Goal: Task Accomplishment & Management: Manage account settings

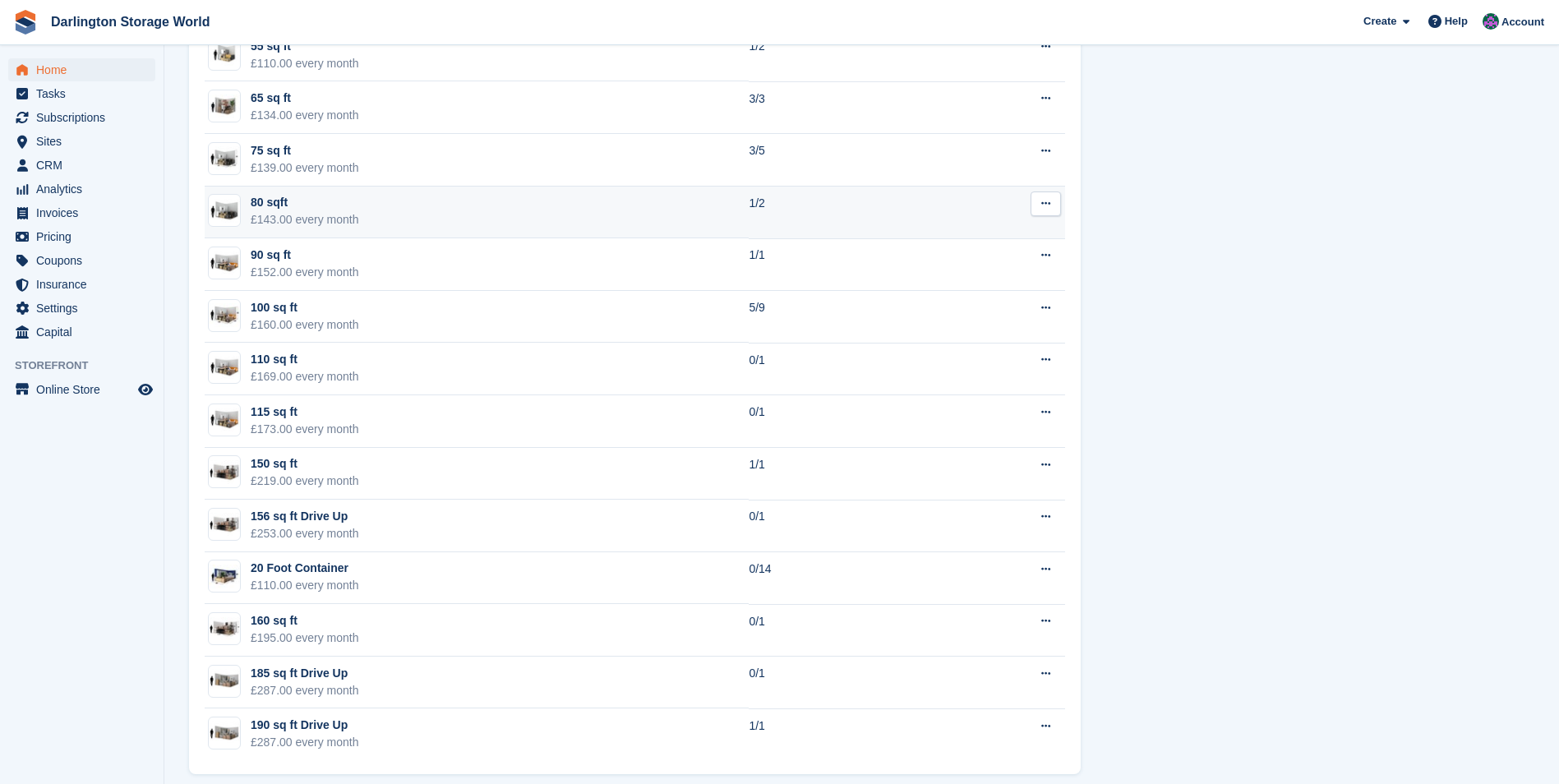
scroll to position [1359, 0]
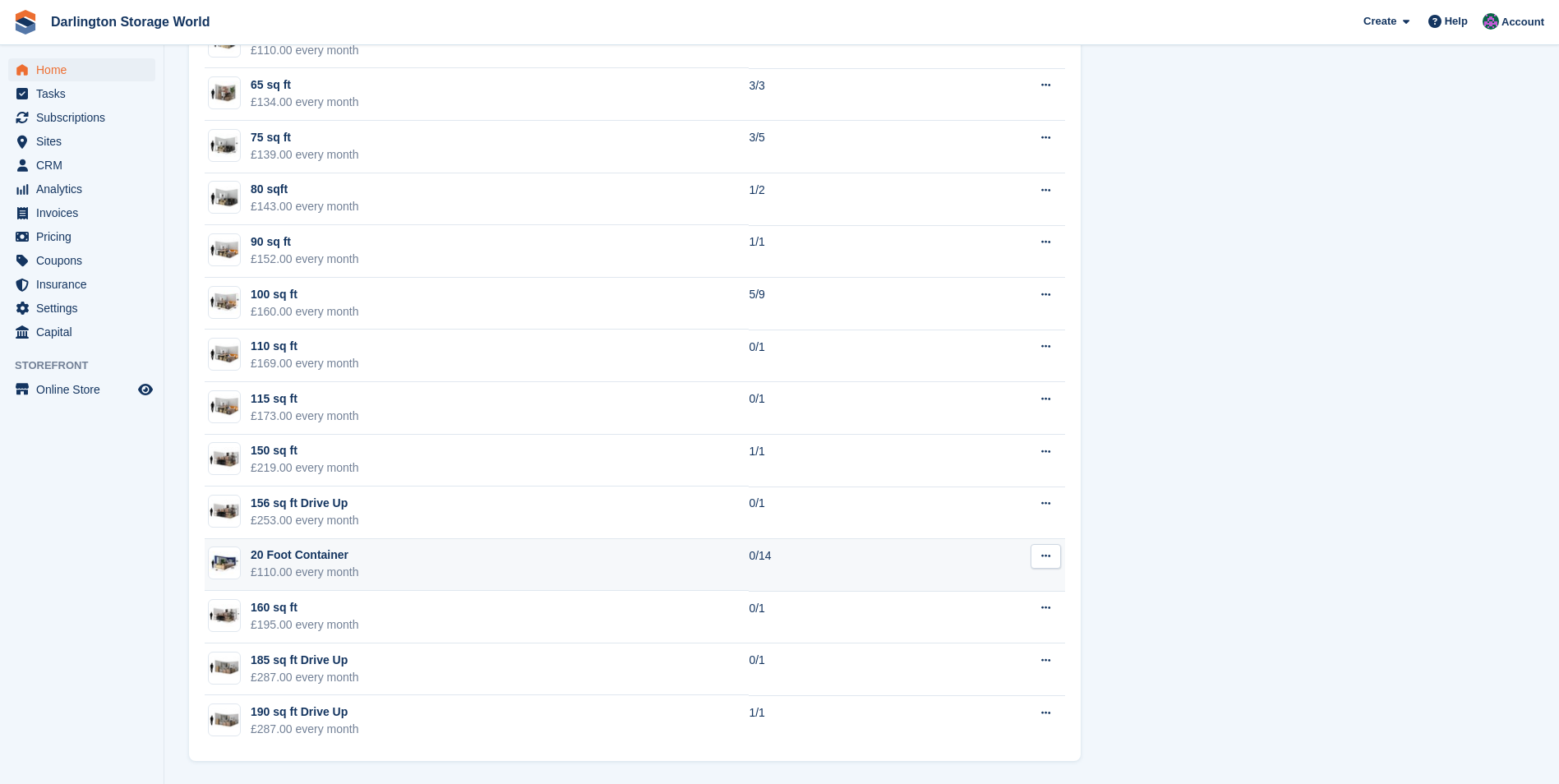
click at [606, 555] on td "20 Foot Container £110.00 every month" at bounding box center [477, 565] width 544 height 53
click at [305, 559] on div "20 Foot Container" at bounding box center [305, 555] width 109 height 18
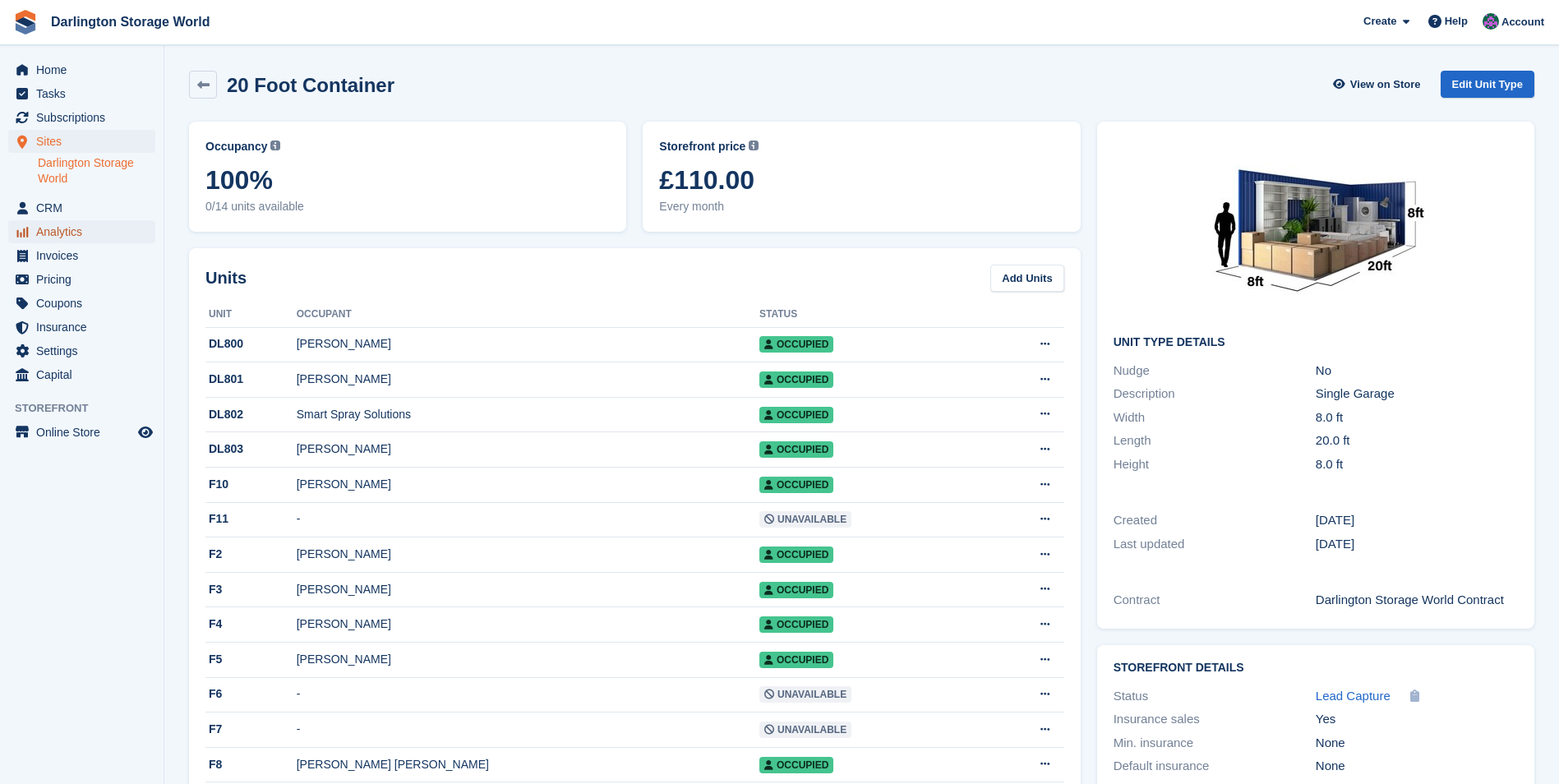
click at [48, 230] on span "Analytics" at bounding box center [85, 232] width 99 height 23
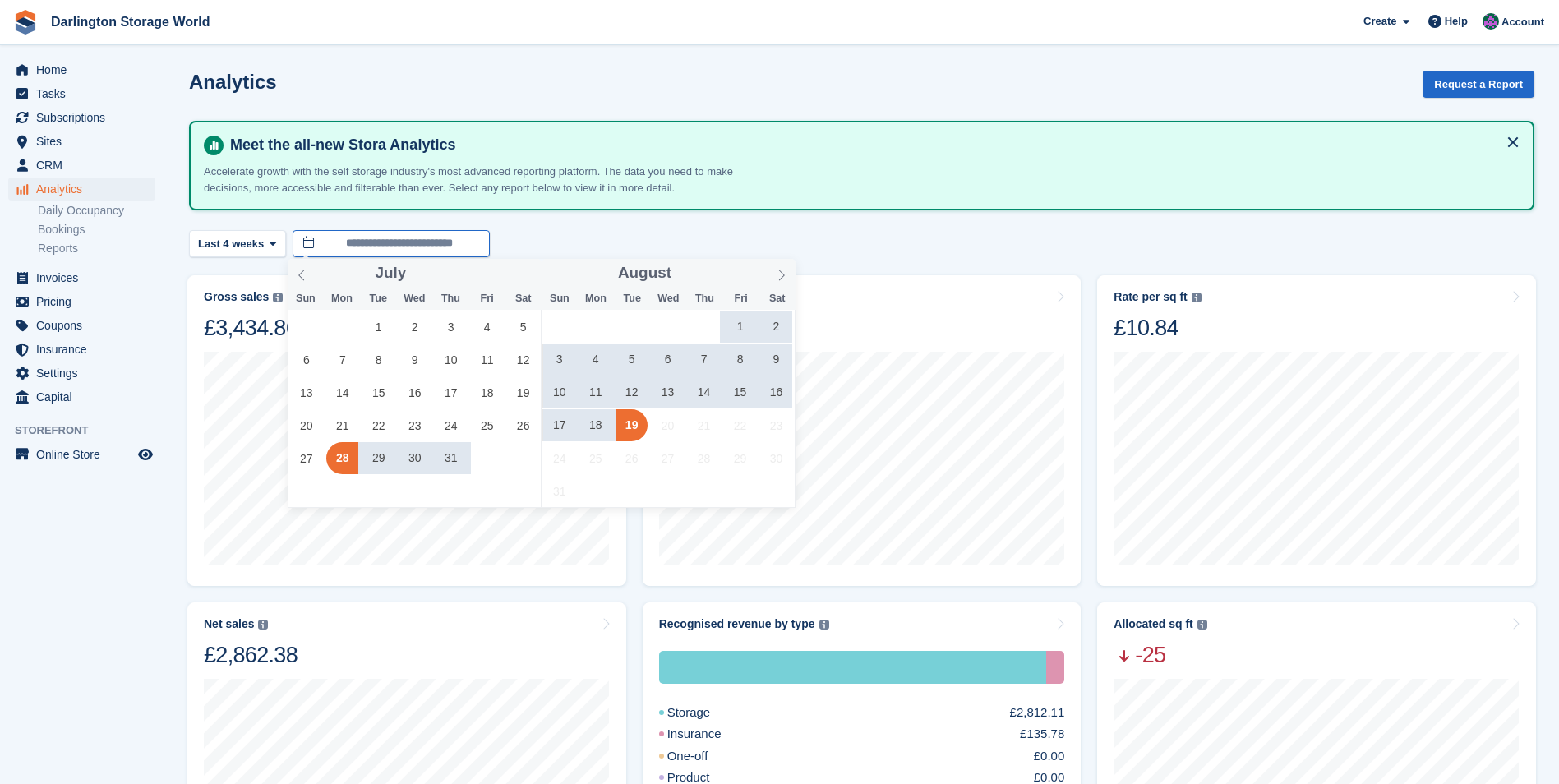
click at [396, 239] on input "**********" at bounding box center [391, 244] width 197 height 27
click at [388, 327] on span "1" at bounding box center [378, 327] width 32 height 32
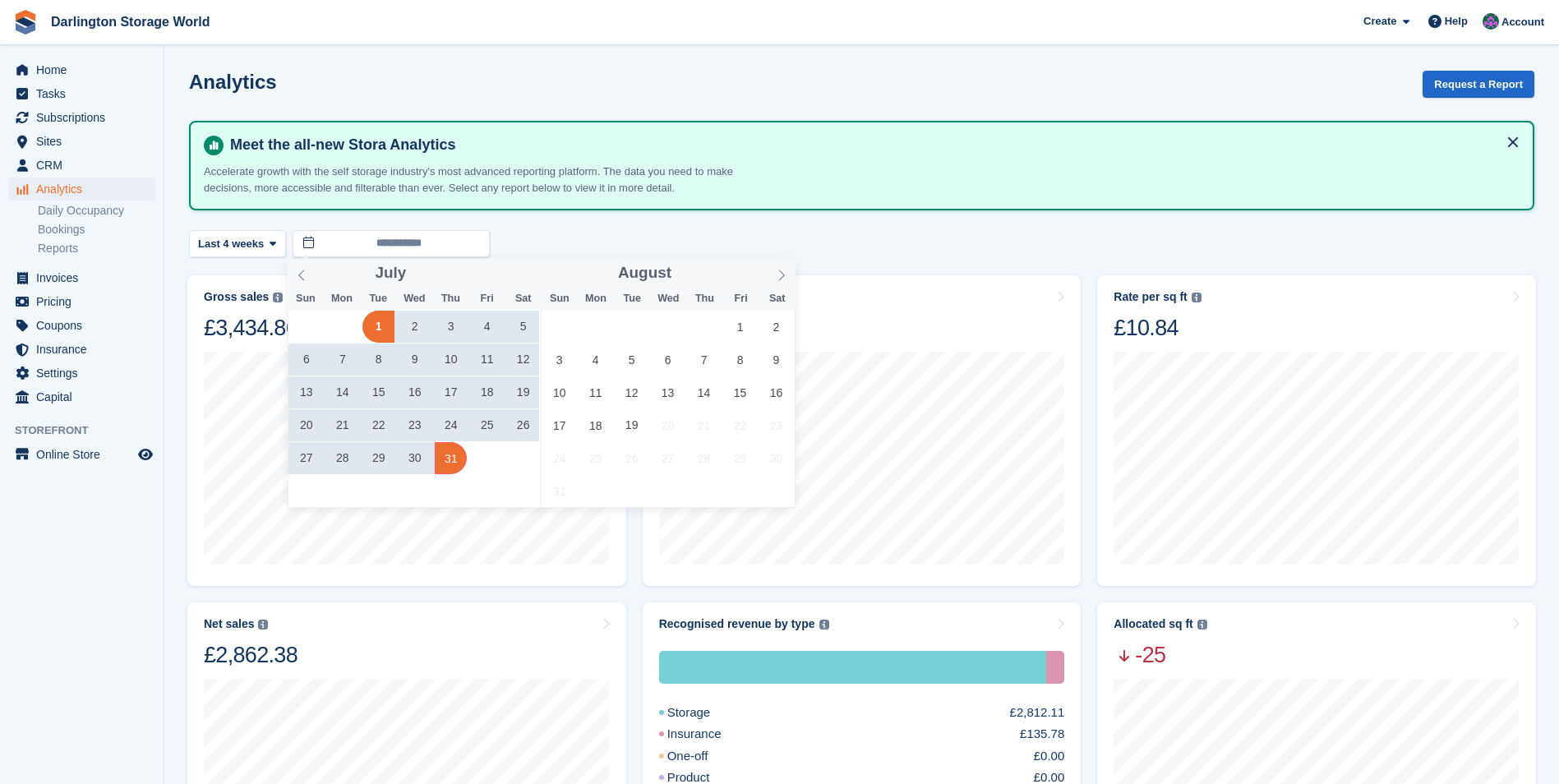
click at [456, 457] on span "31" at bounding box center [450, 457] width 32 height 32
type input "**********"
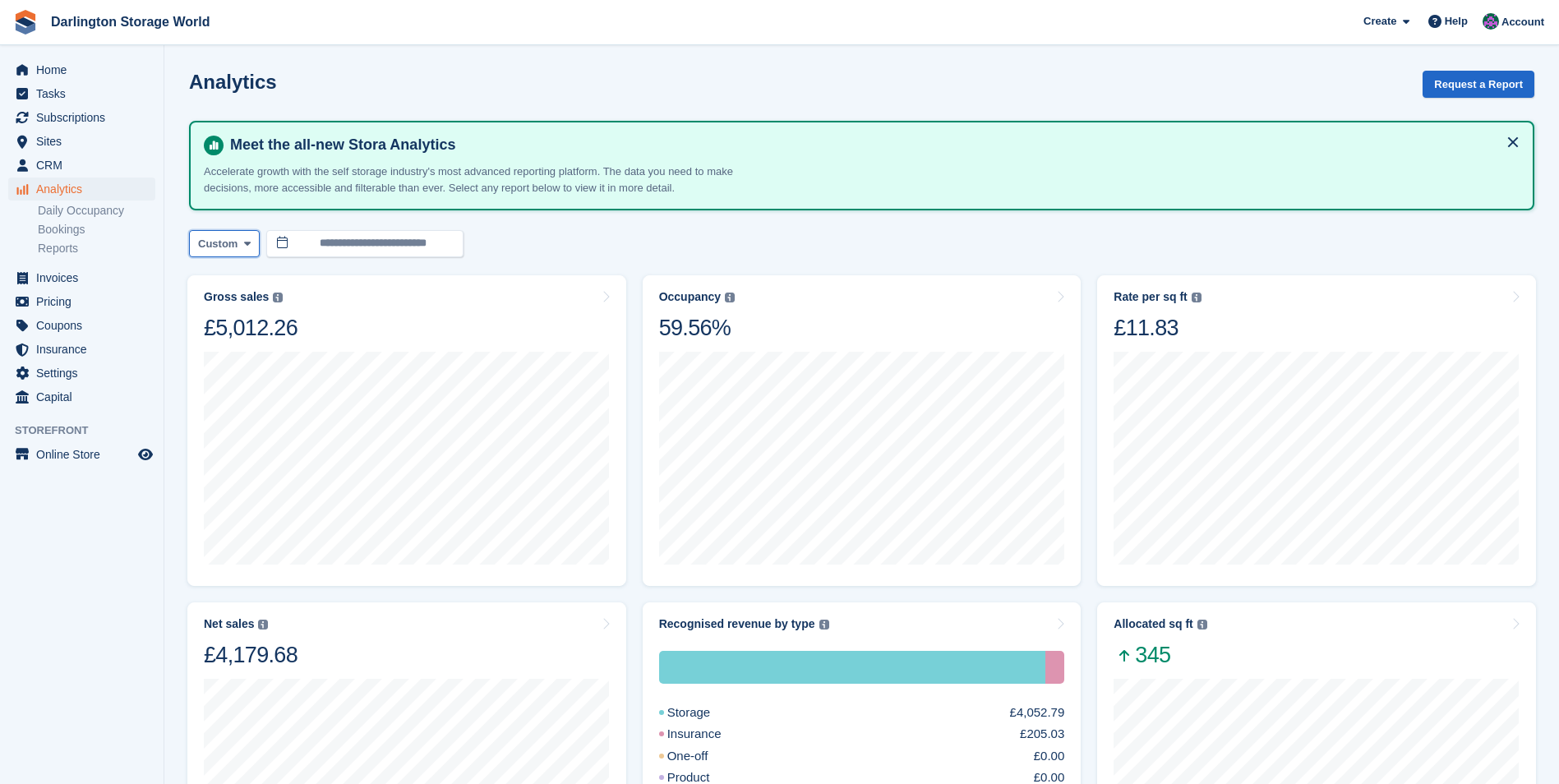
click at [241, 241] on span at bounding box center [247, 244] width 13 height 13
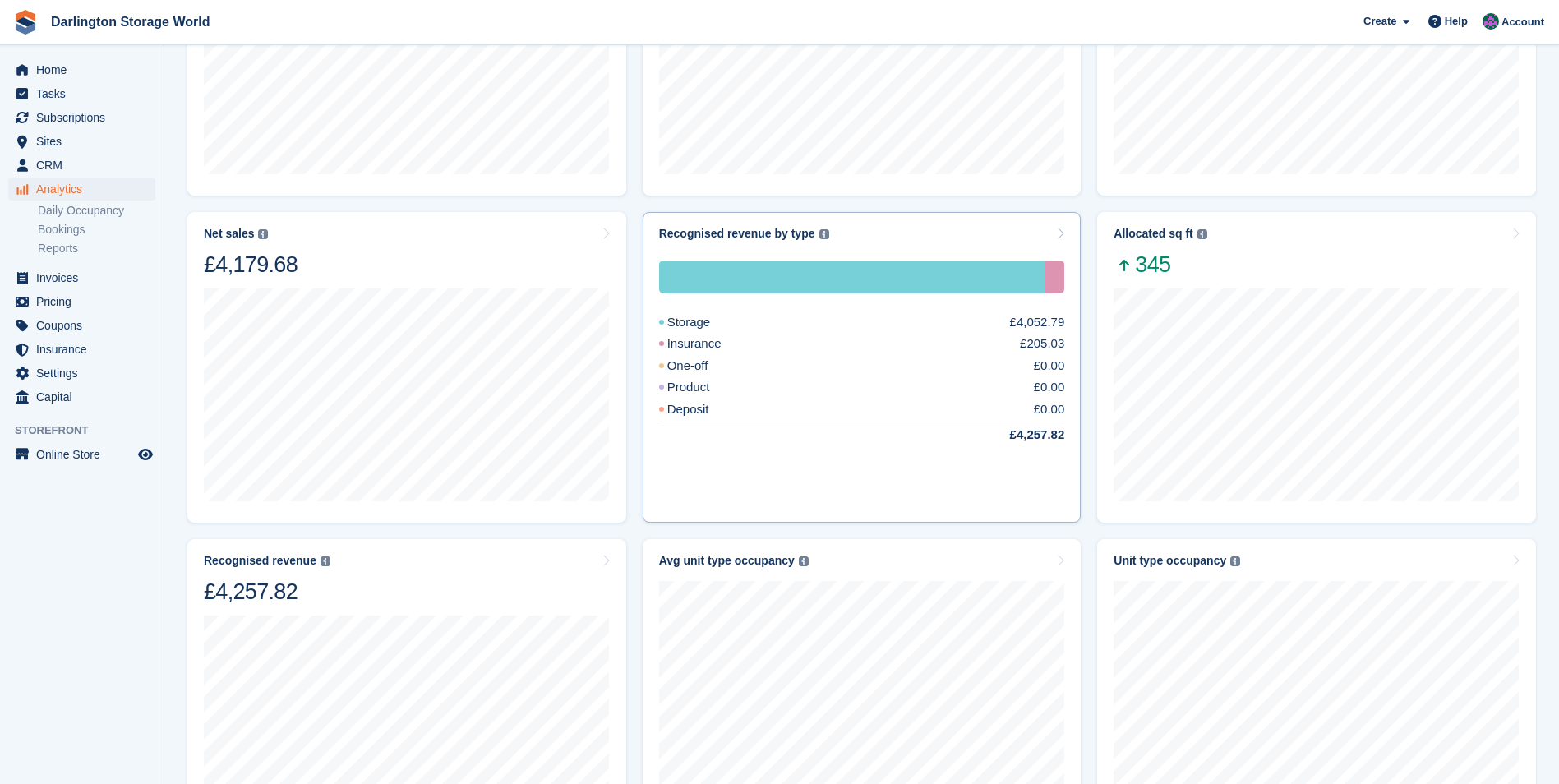
scroll to position [379, 0]
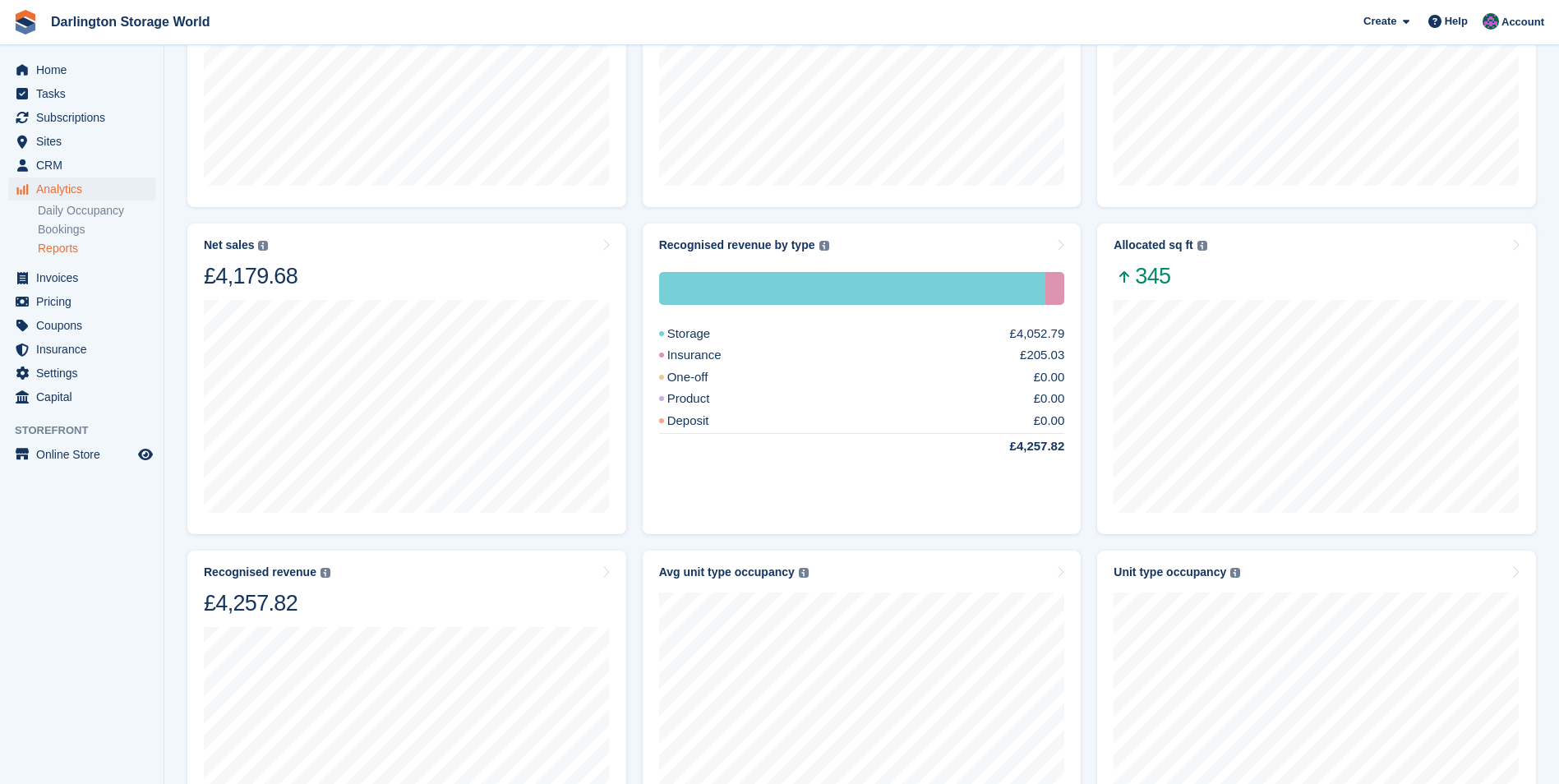
click at [65, 254] on link "Reports" at bounding box center [96, 248] width 117 height 16
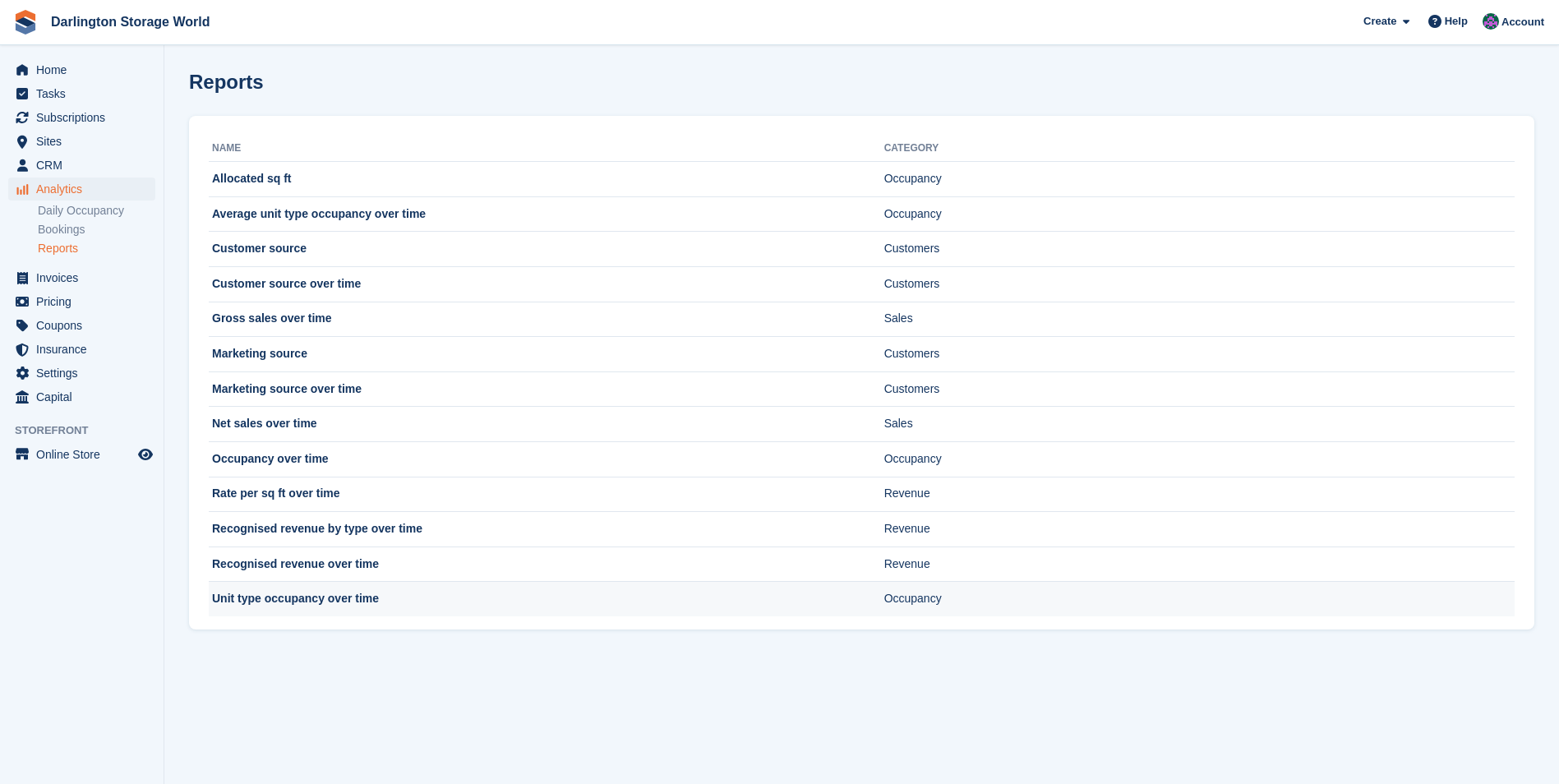
click at [296, 597] on td "Unit type occupancy over time" at bounding box center [546, 599] width 675 height 34
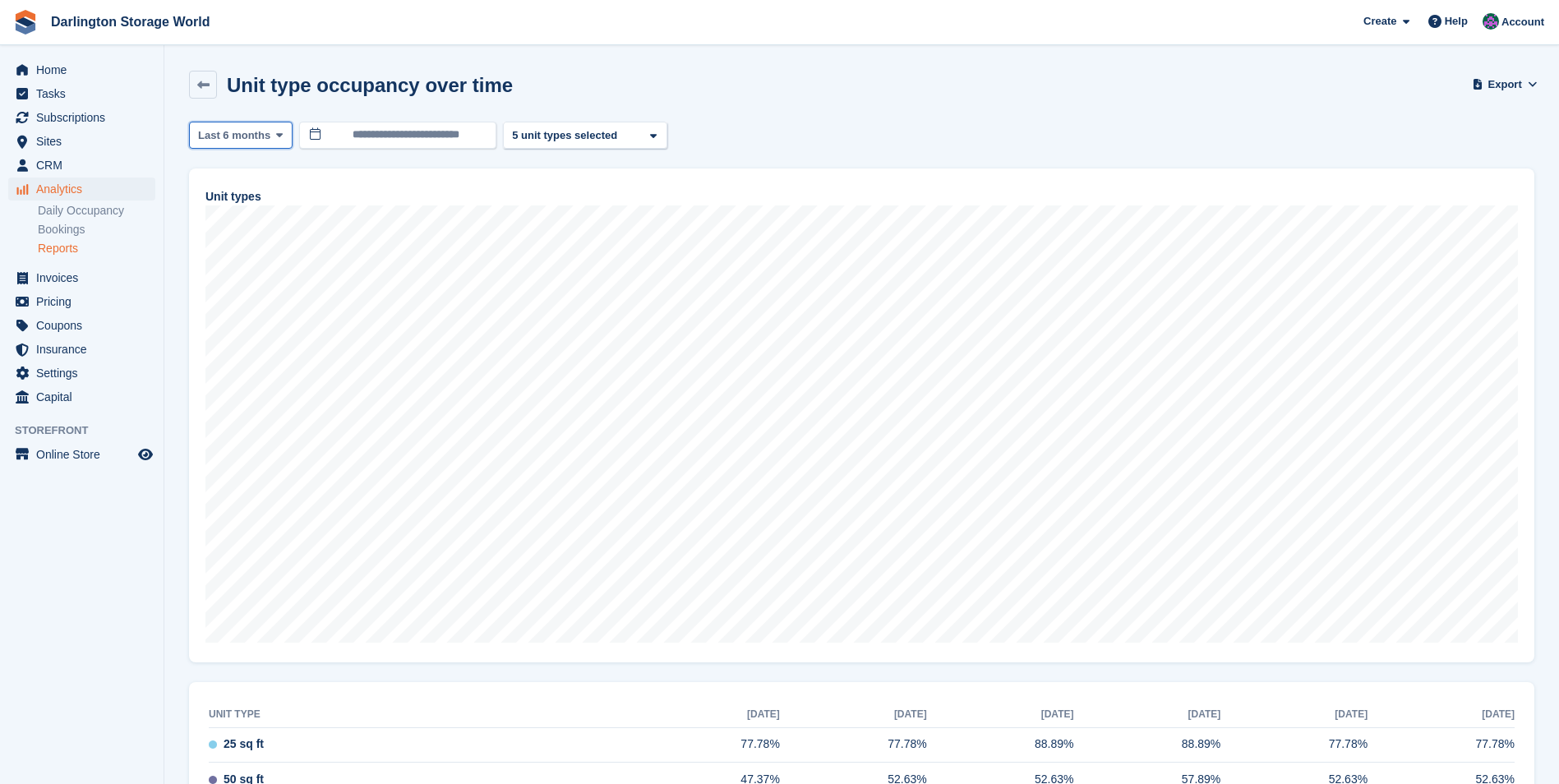
click at [276, 134] on icon at bounding box center [279, 136] width 6 height 11
click at [276, 133] on icon at bounding box center [279, 136] width 6 height 11
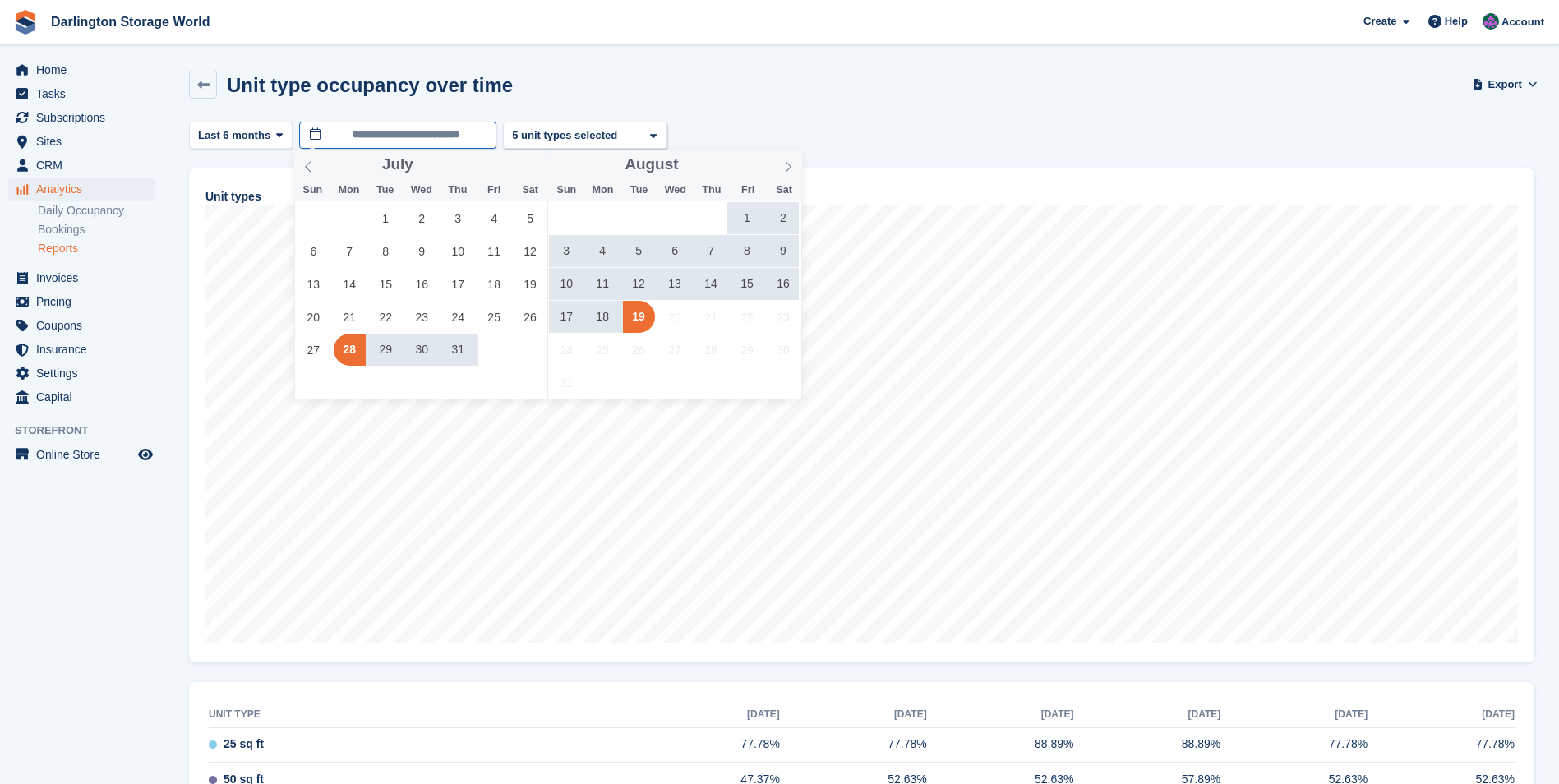
click at [422, 136] on input "**********" at bounding box center [398, 135] width 197 height 27
click at [376, 214] on span "1" at bounding box center [386, 218] width 32 height 32
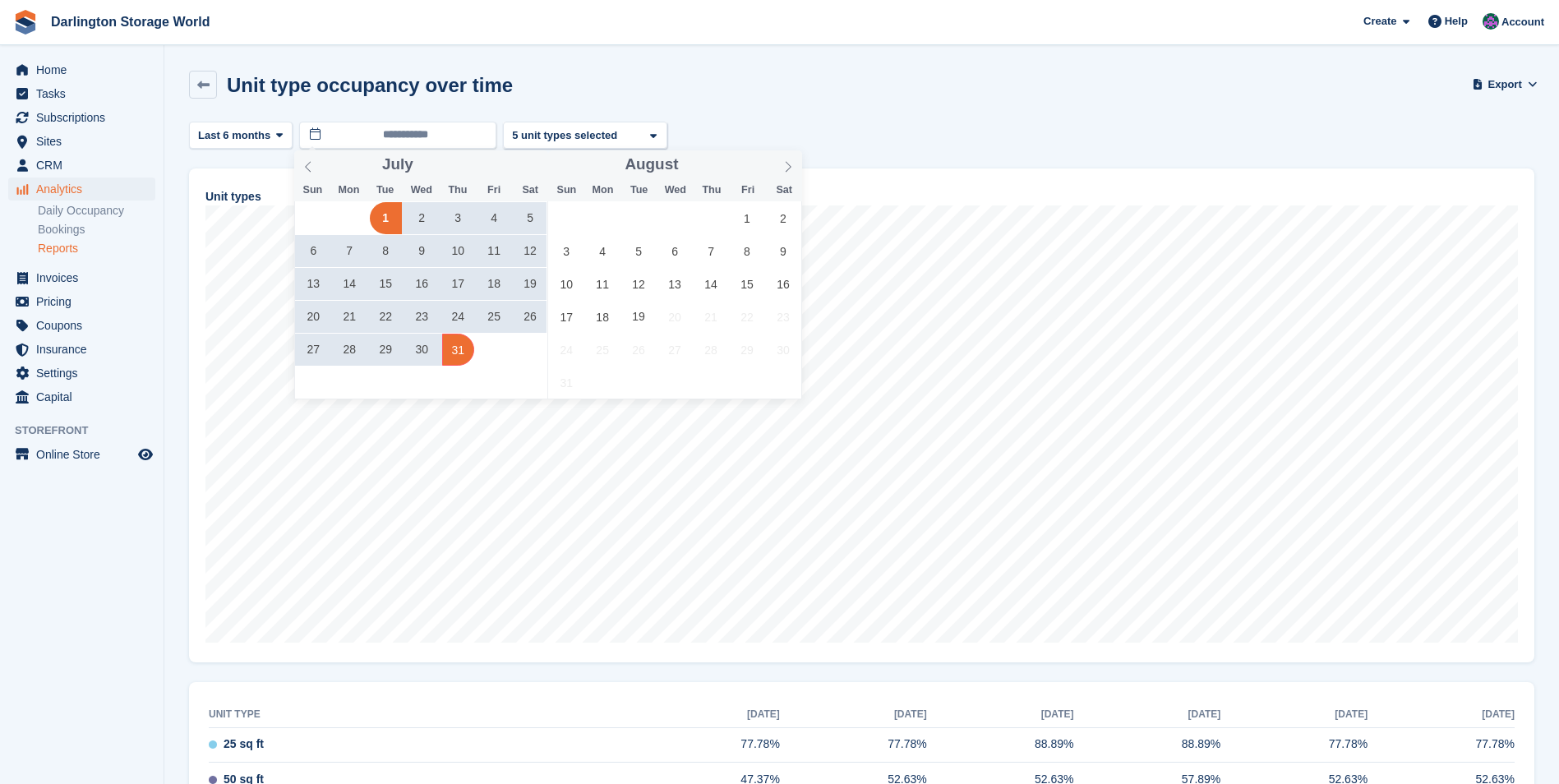
click at [460, 354] on span "31" at bounding box center [458, 350] width 32 height 32
type input "**********"
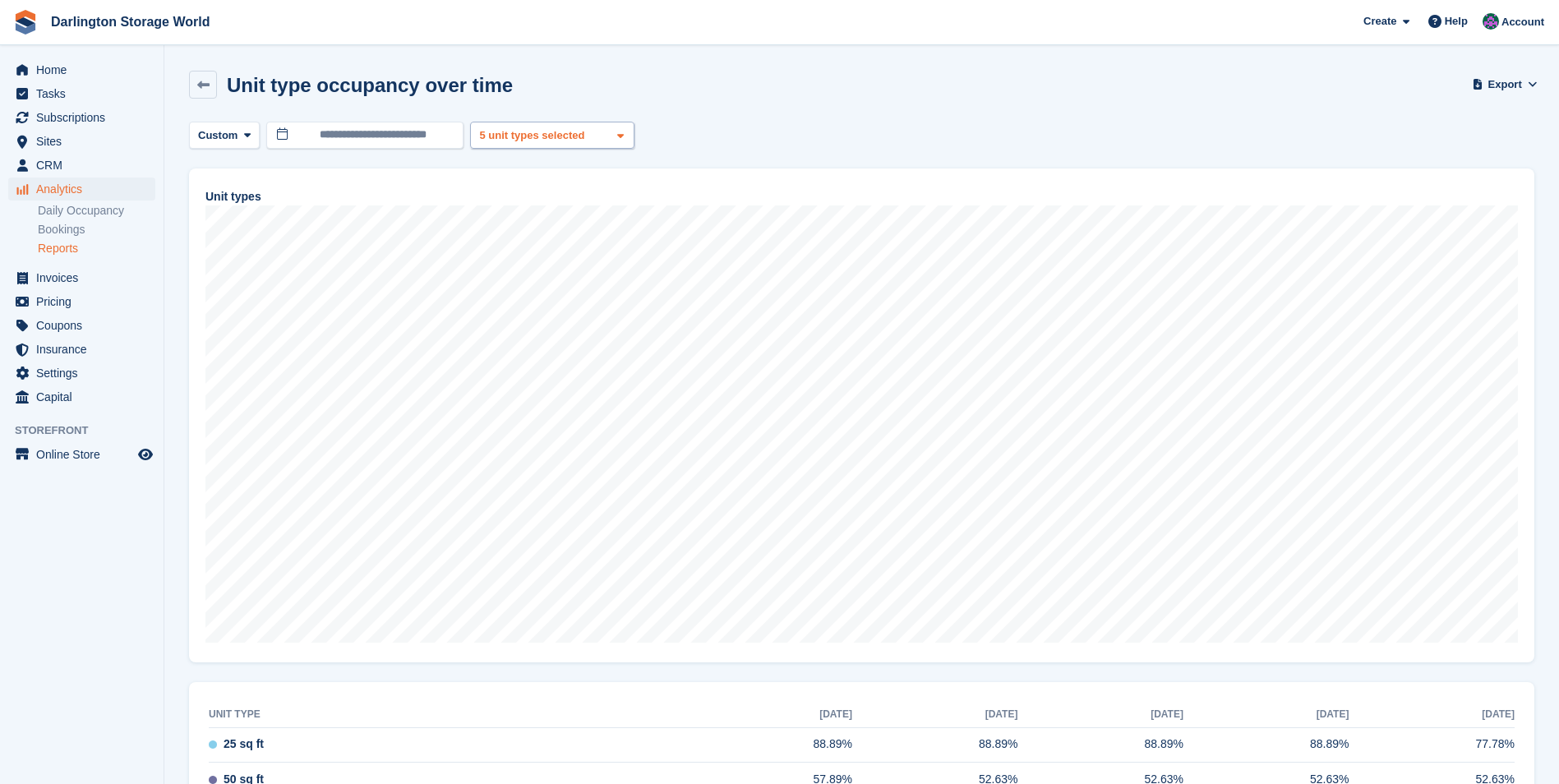
click at [614, 135] on span at bounding box center [621, 136] width 13 height 13
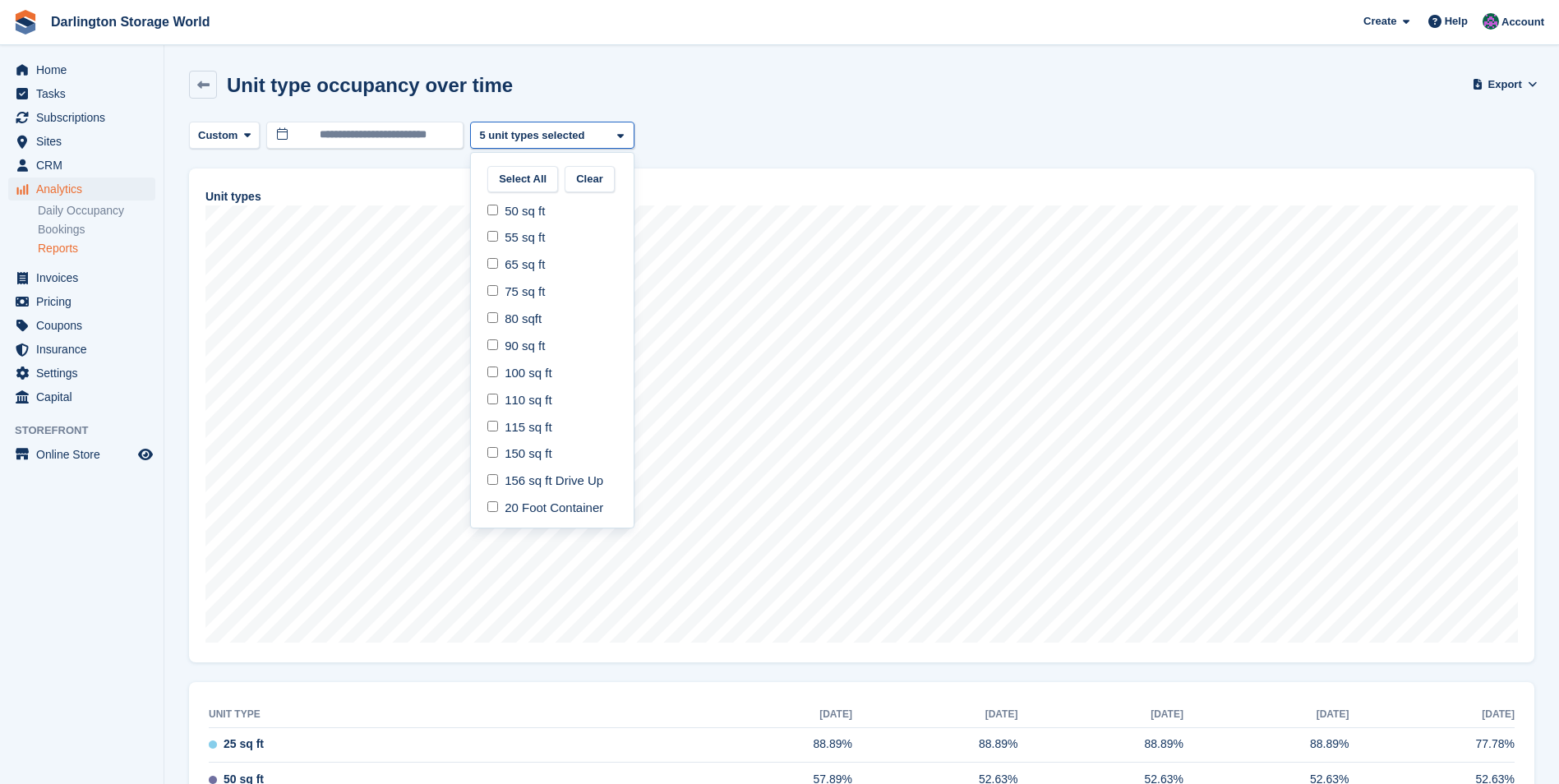
scroll to position [164, 0]
select select "*****"
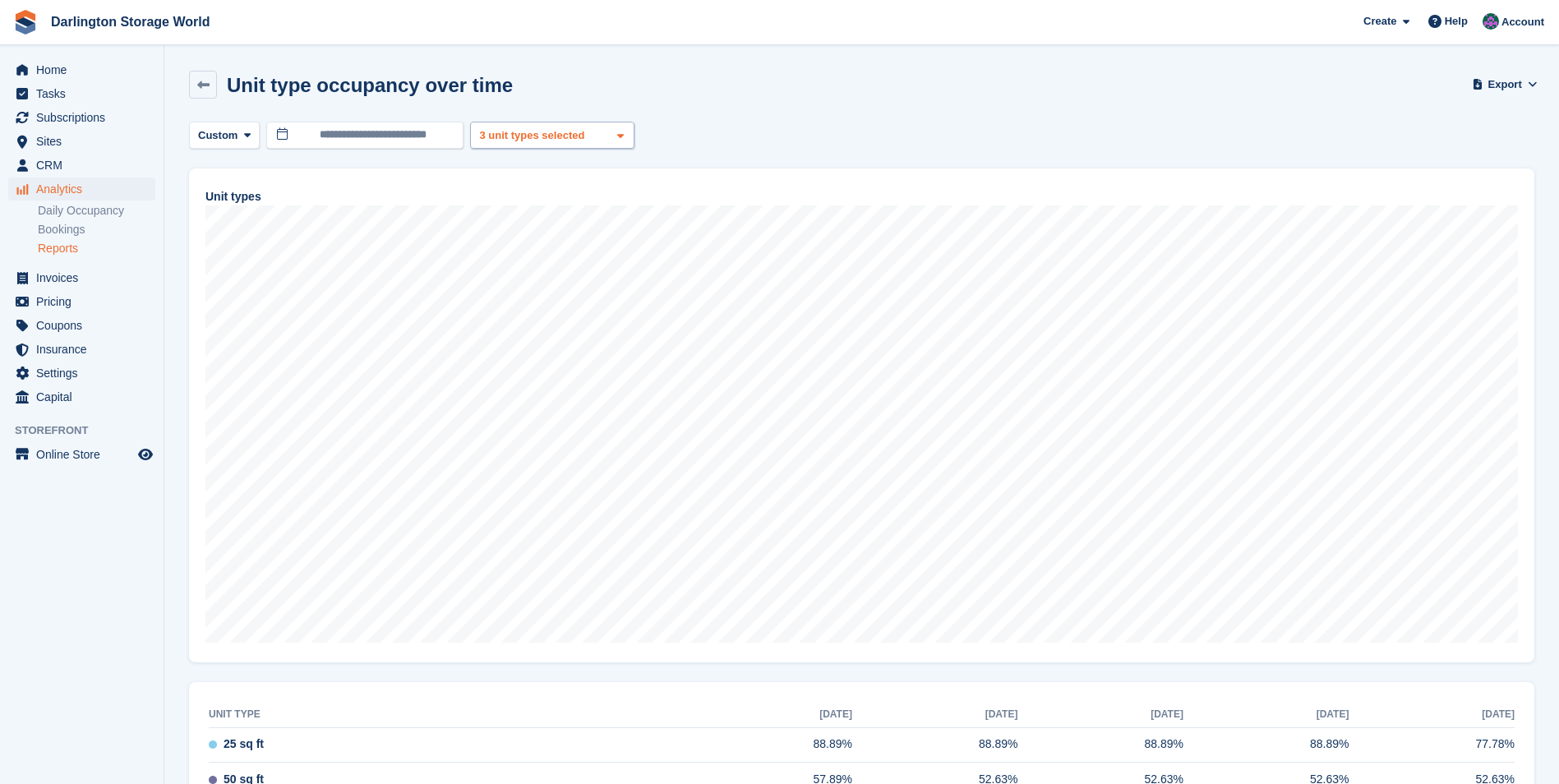
click at [617, 132] on icon at bounding box center [620, 137] width 6 height 11
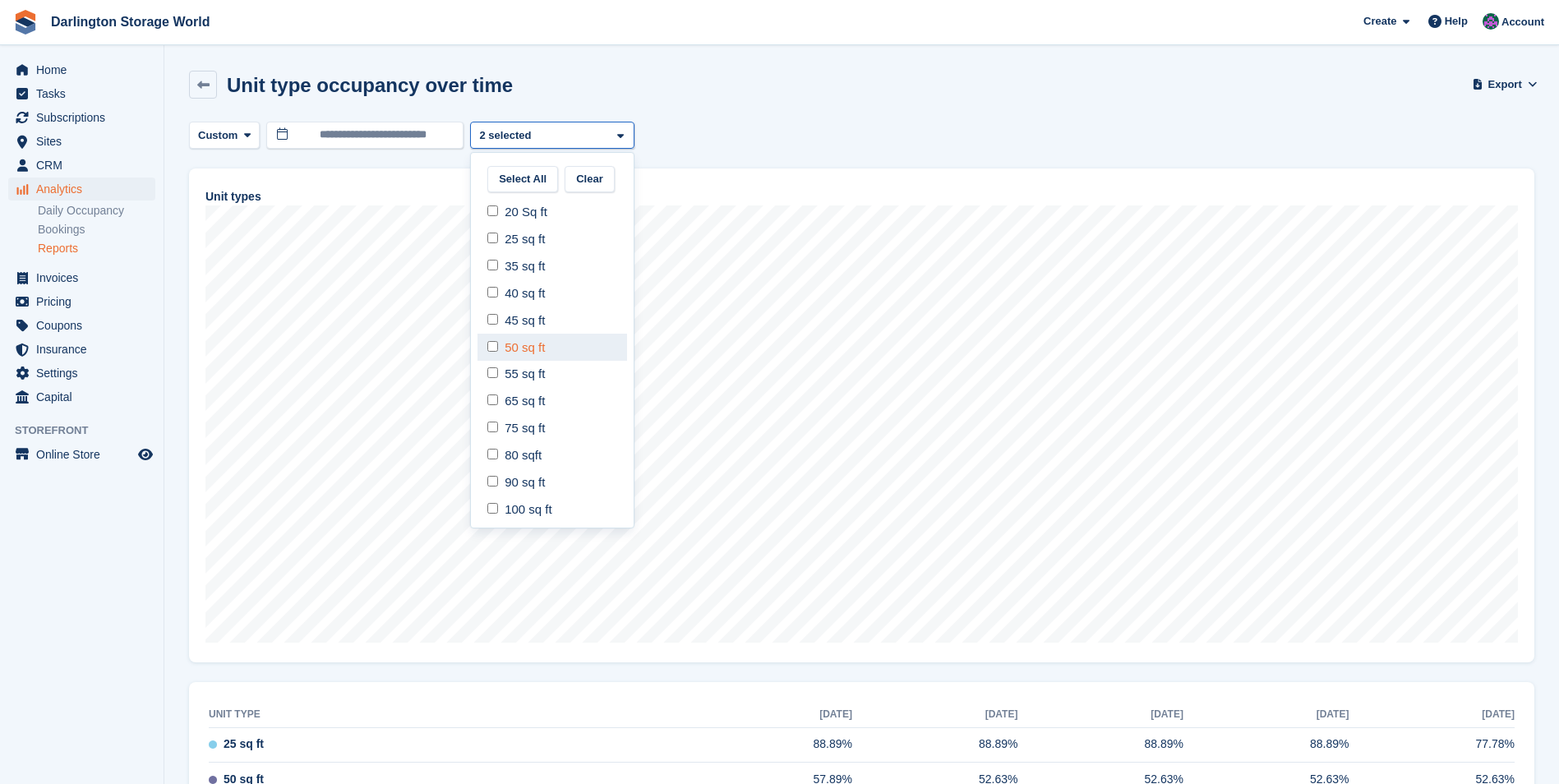
select select "*****"
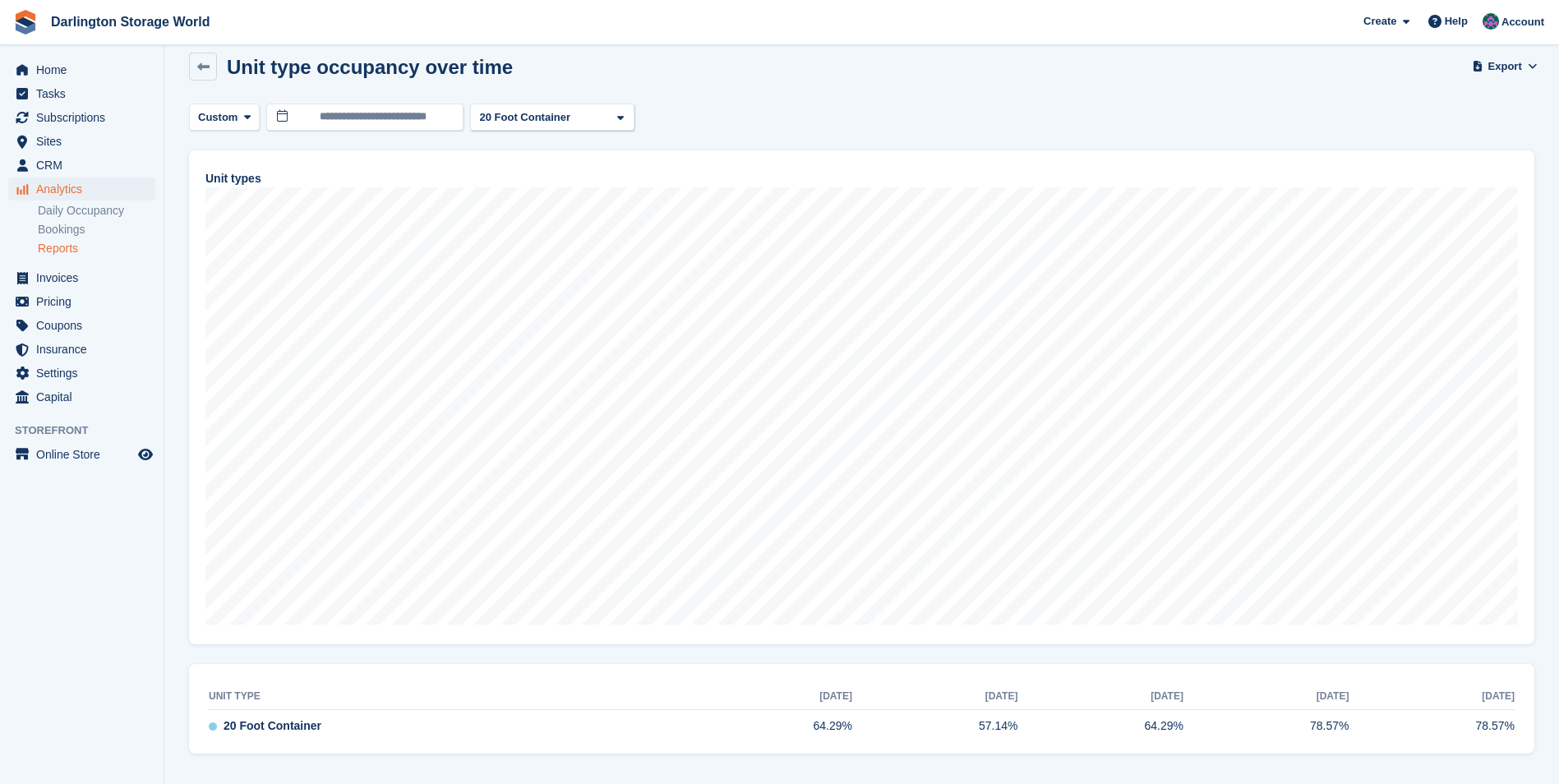
scroll to position [22, 0]
click at [1533, 64] on icon at bounding box center [1533, 62] width 9 height 11
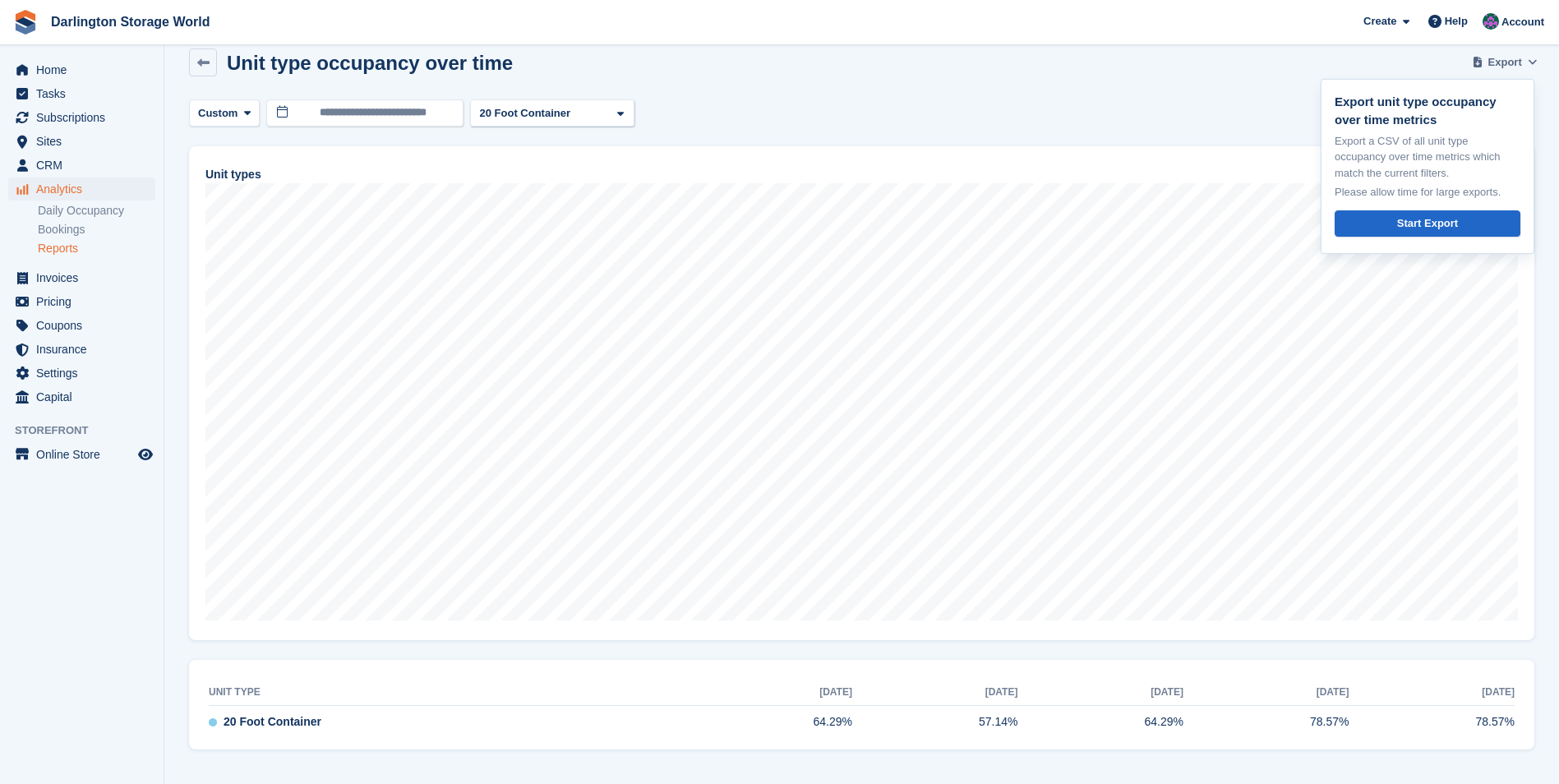
click at [1533, 64] on icon at bounding box center [1533, 62] width 9 height 11
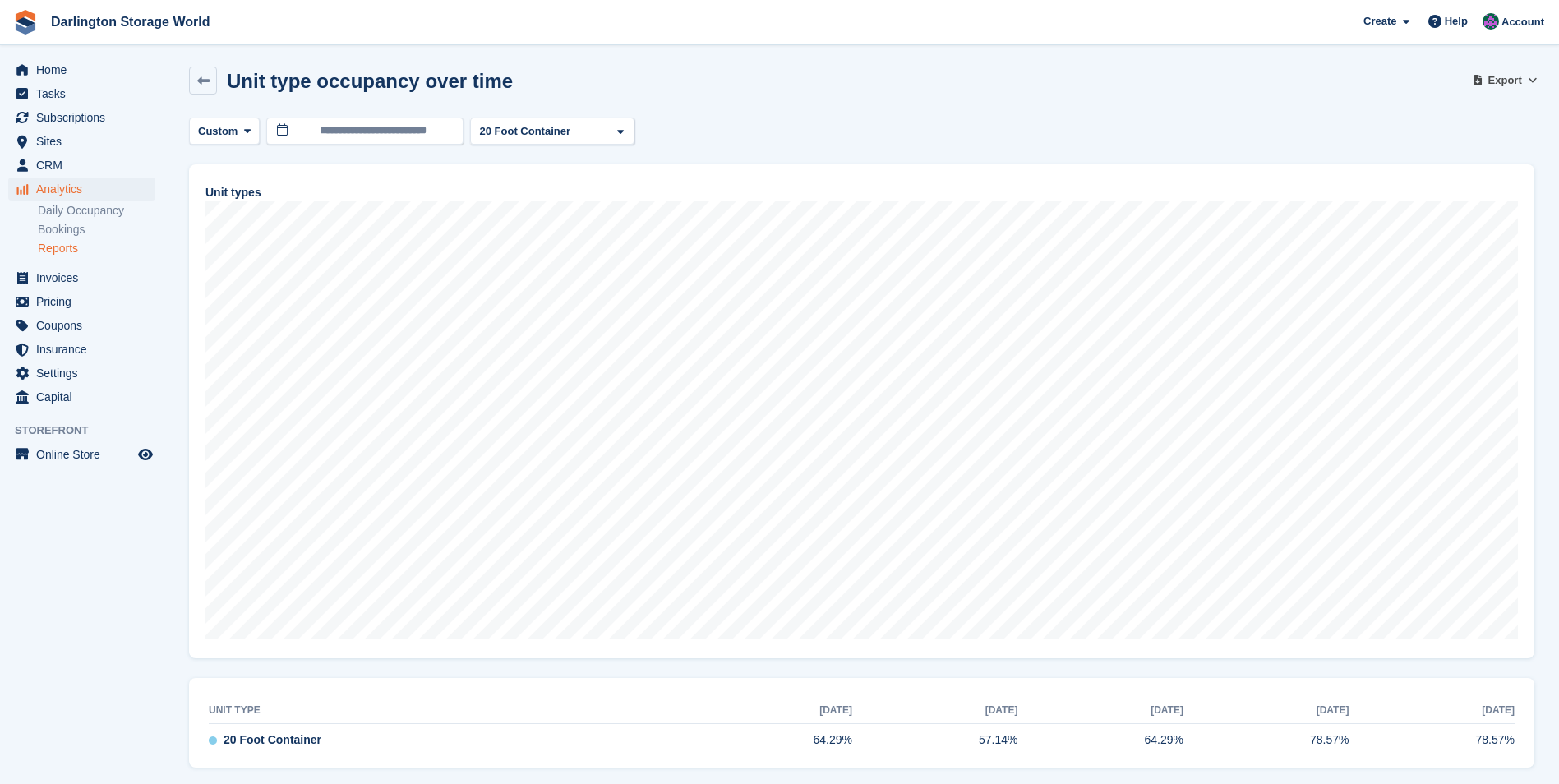
scroll to position [0, 0]
click at [65, 249] on link "Reports" at bounding box center [96, 248] width 117 height 16
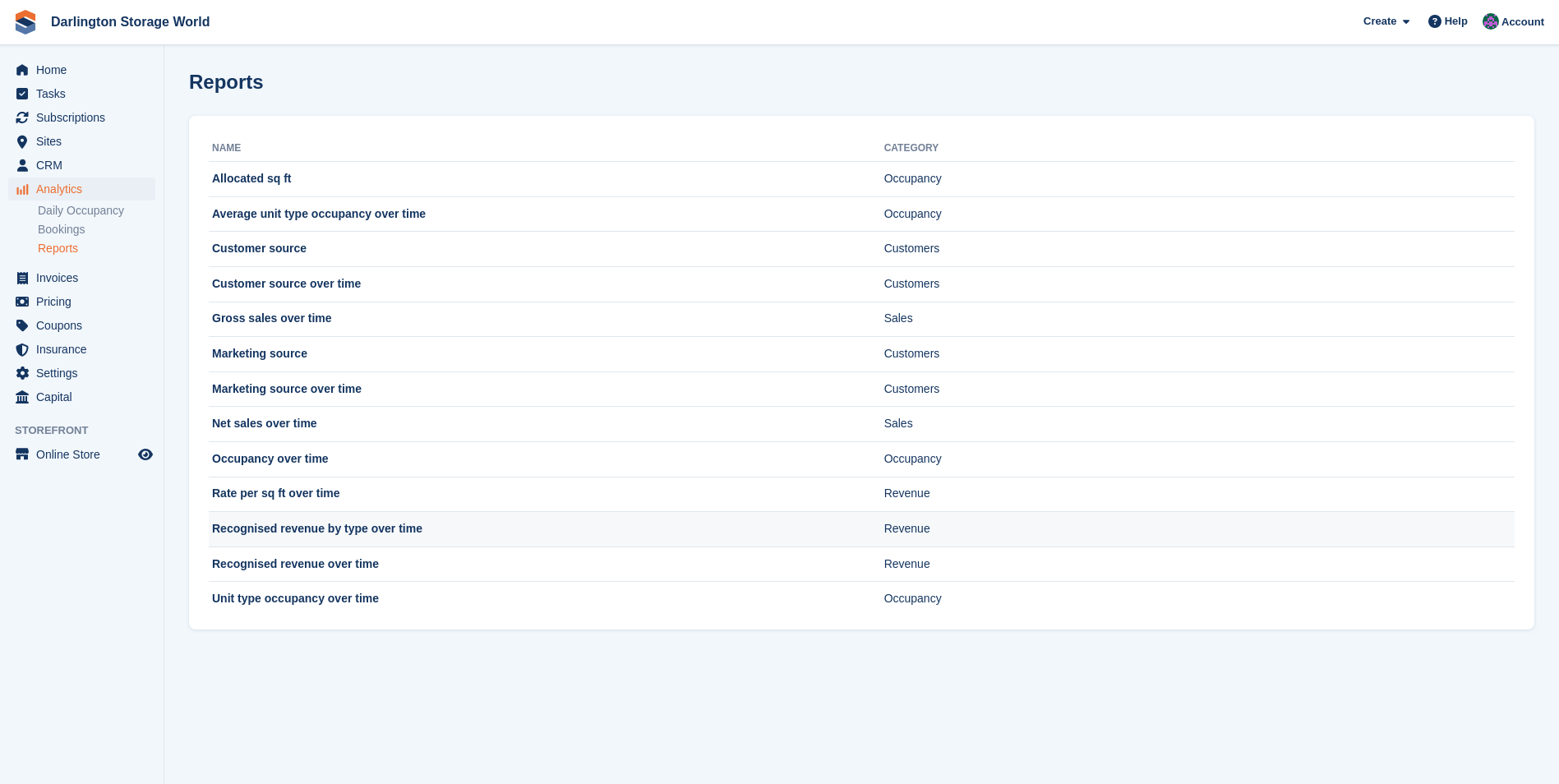
click at [368, 533] on td "Recognised revenue by type over time" at bounding box center [546, 529] width 675 height 35
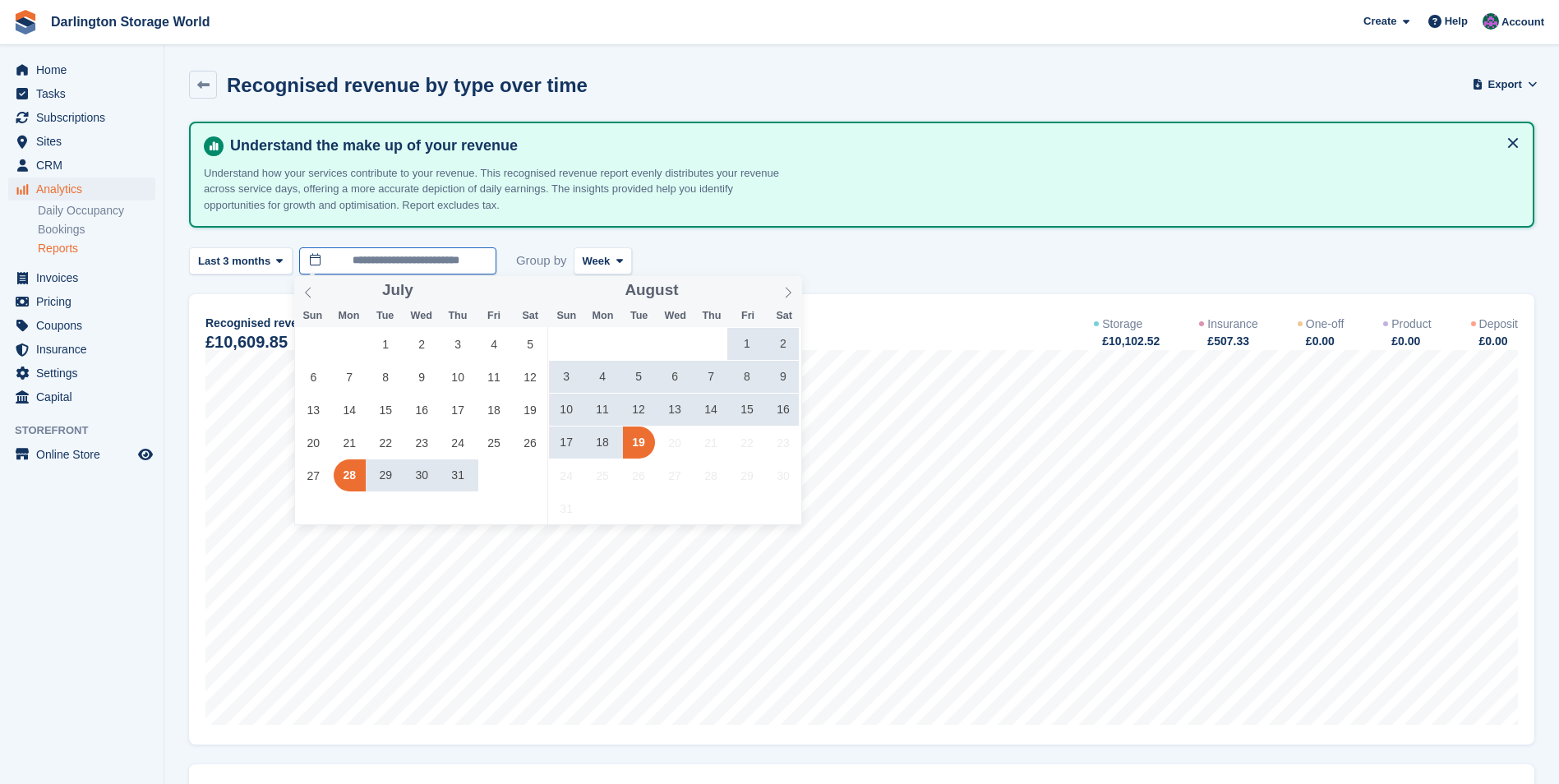
click at [365, 262] on input "**********" at bounding box center [398, 260] width 197 height 27
click at [313, 291] on icon at bounding box center [308, 292] width 11 height 11
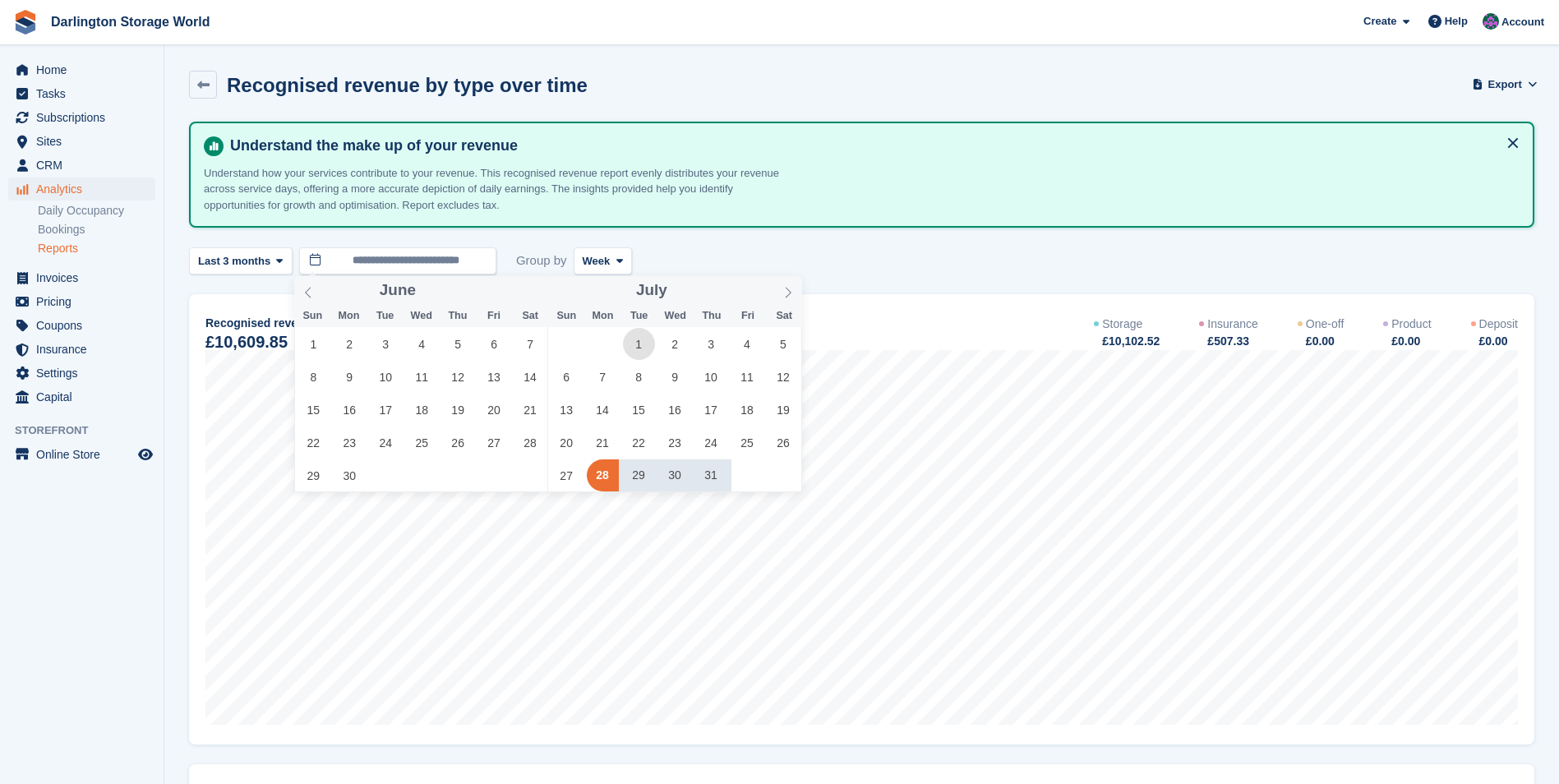
click at [637, 350] on span "1" at bounding box center [638, 344] width 32 height 32
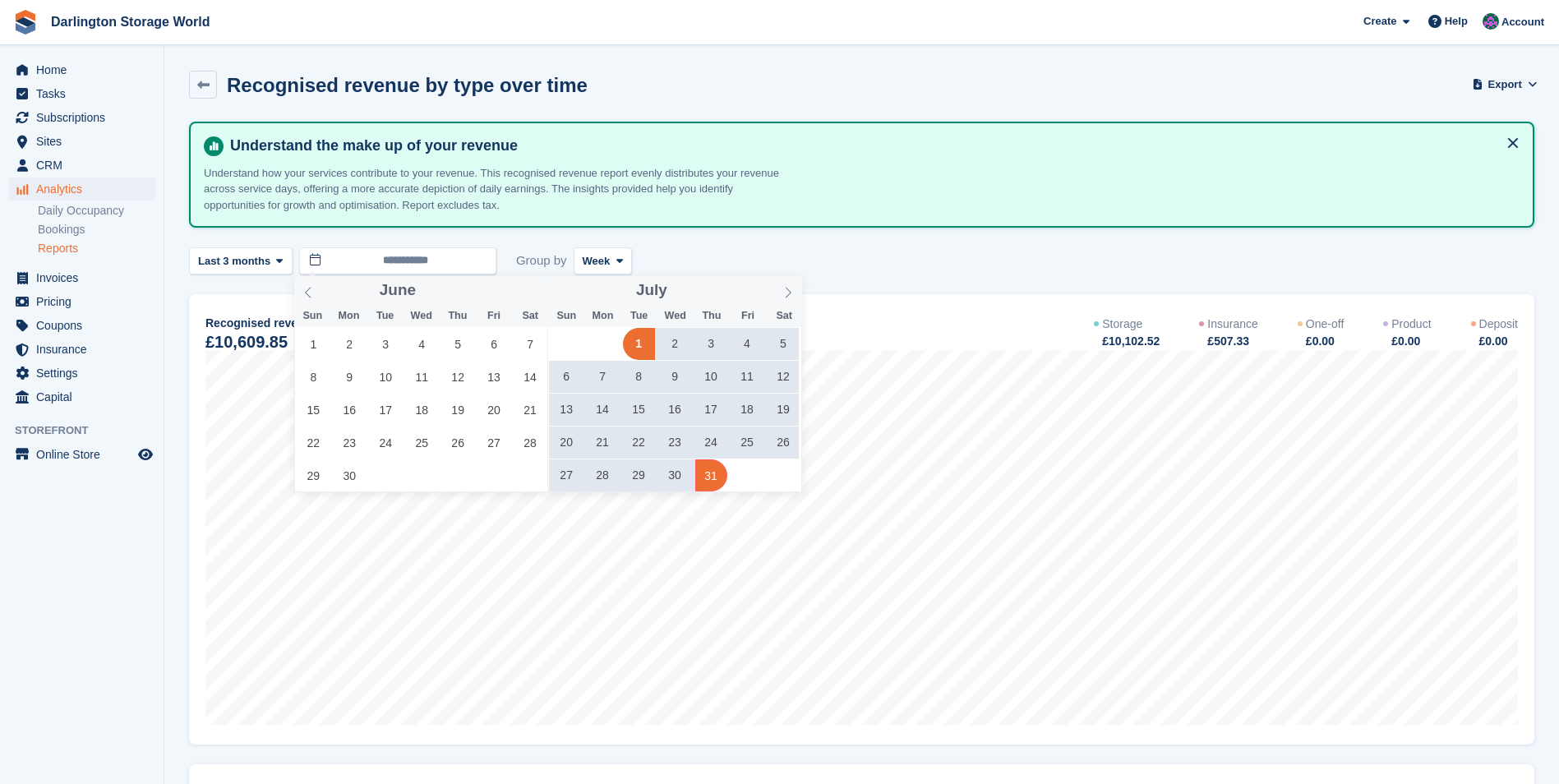
click at [708, 480] on span "31" at bounding box center [711, 475] width 32 height 32
type input "**********"
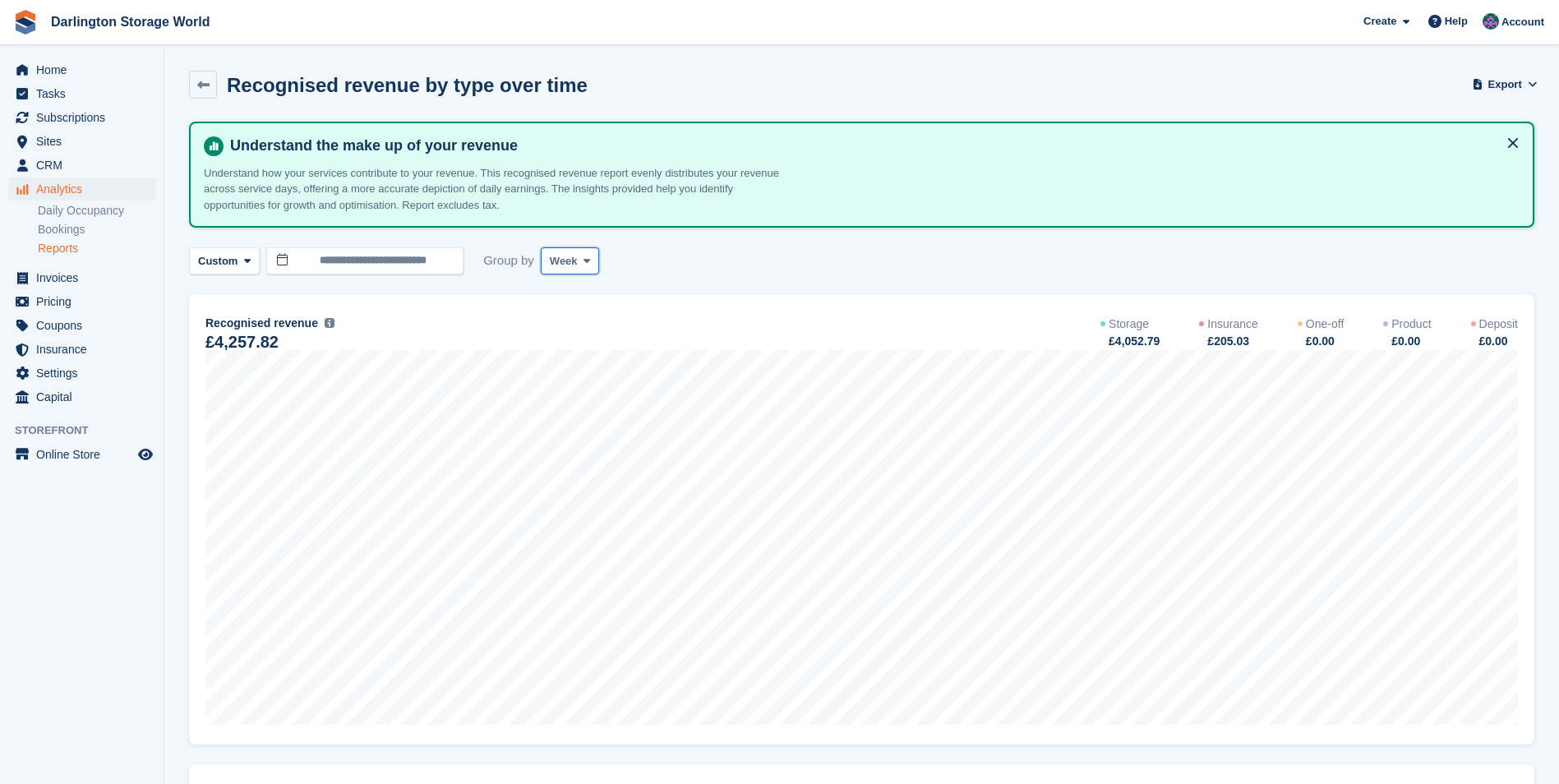
click at [584, 260] on icon at bounding box center [587, 261] width 6 height 11
click at [209, 80] on link at bounding box center [203, 85] width 28 height 28
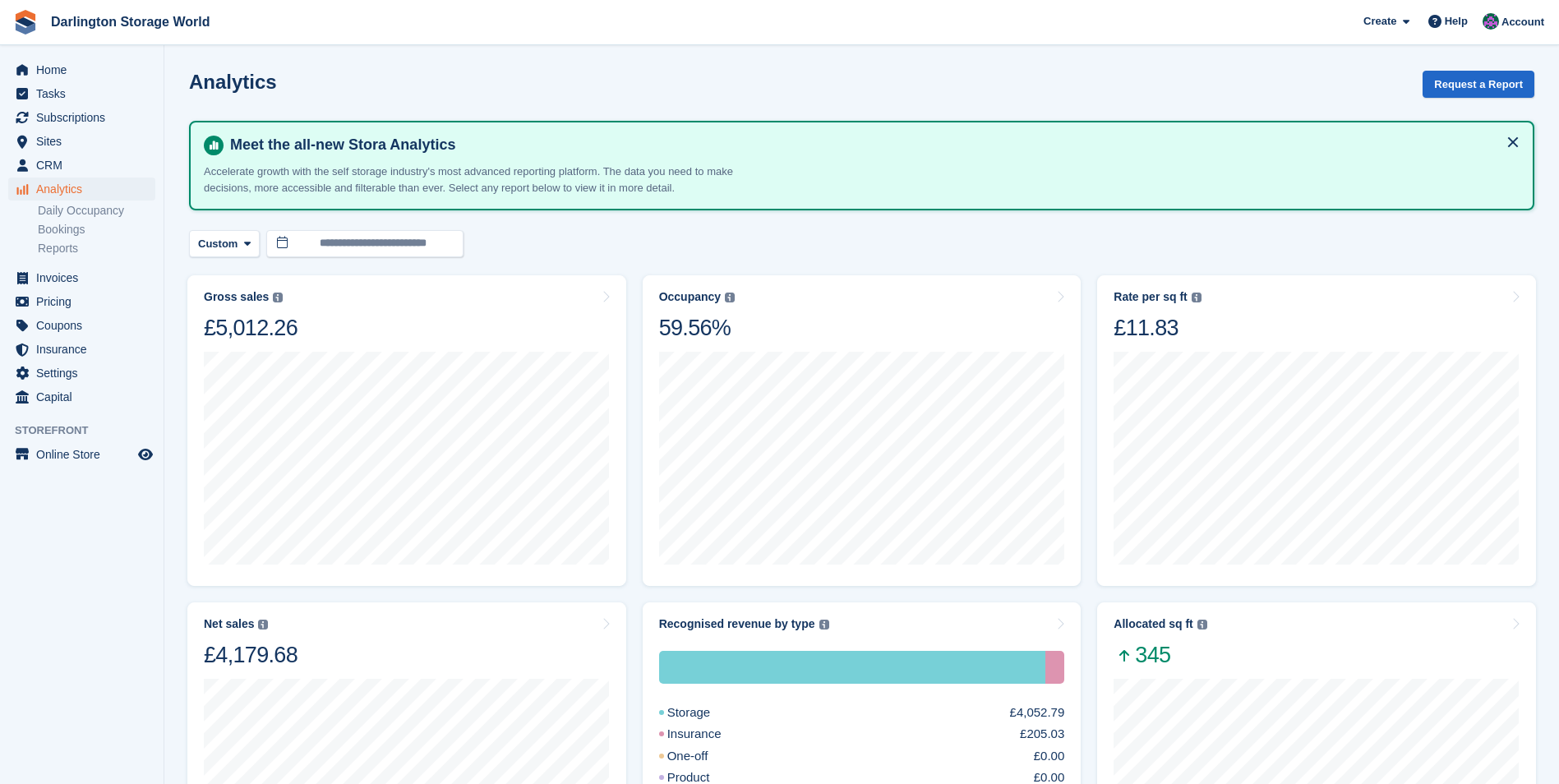
click at [210, 75] on h2 "Analytics" at bounding box center [232, 82] width 88 height 22
click at [49, 245] on link "Reports" at bounding box center [96, 248] width 117 height 16
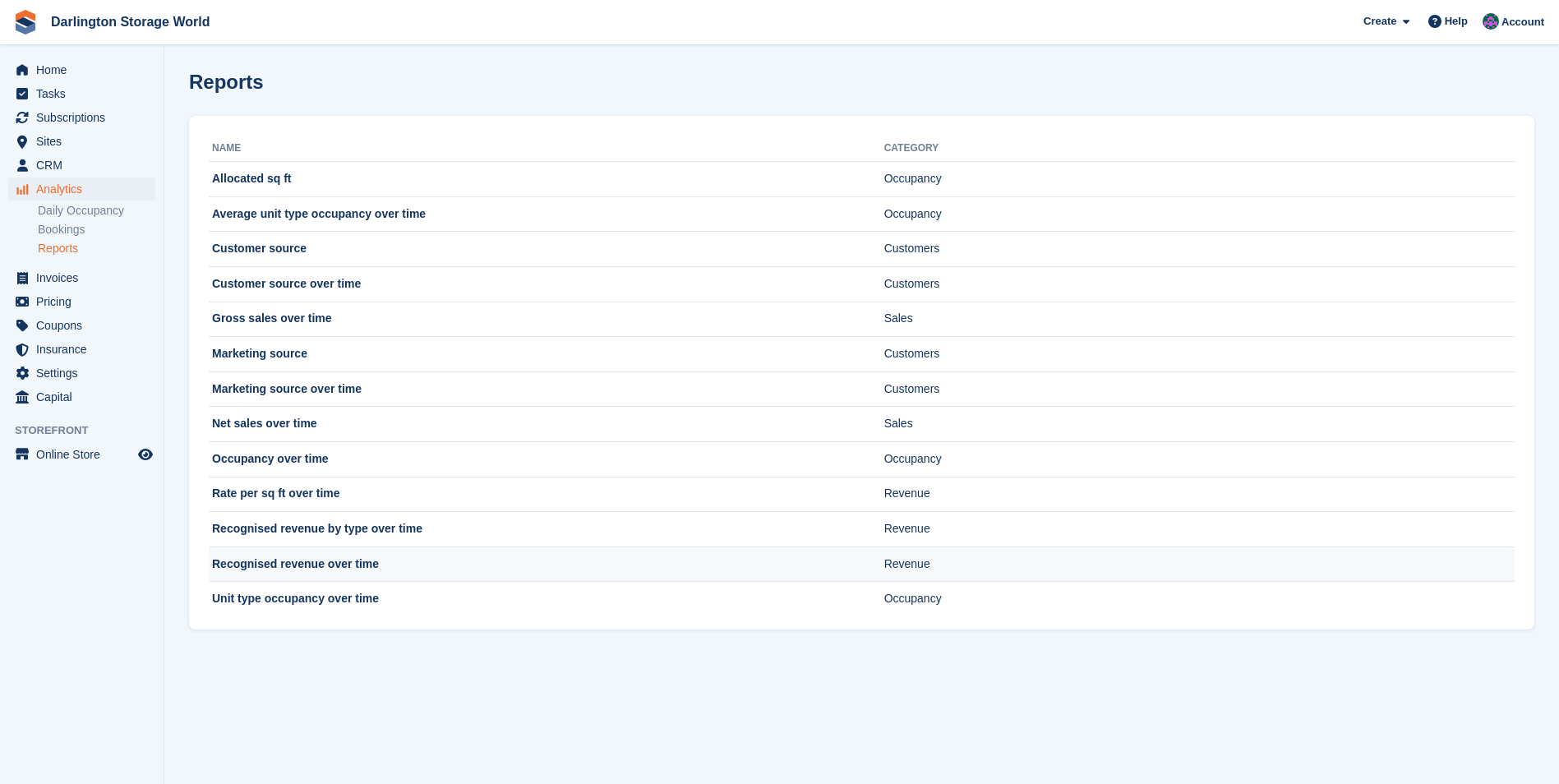
click at [354, 564] on td "Recognised revenue over time" at bounding box center [546, 564] width 675 height 35
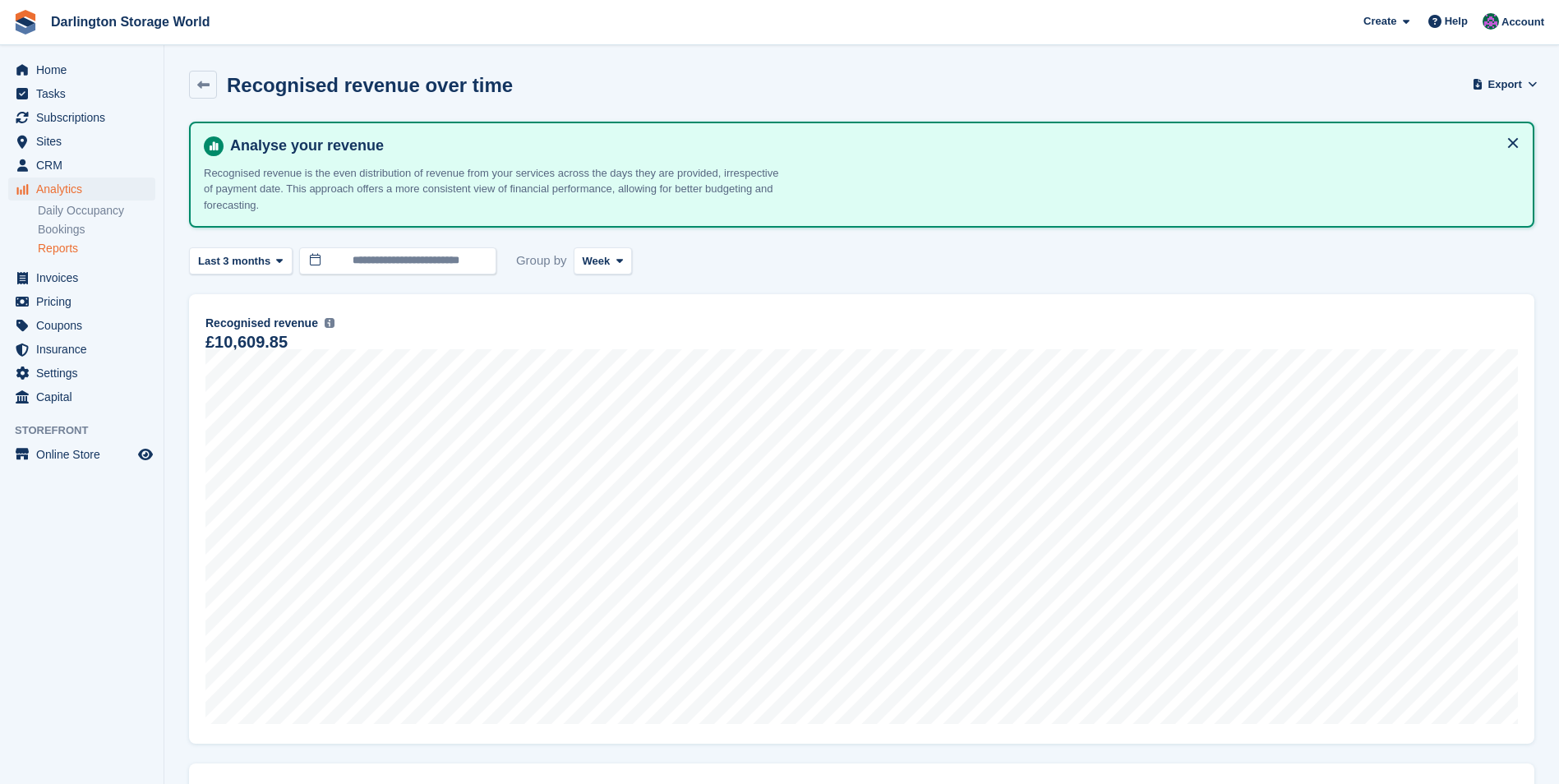
click at [58, 245] on link "Reports" at bounding box center [96, 248] width 117 height 16
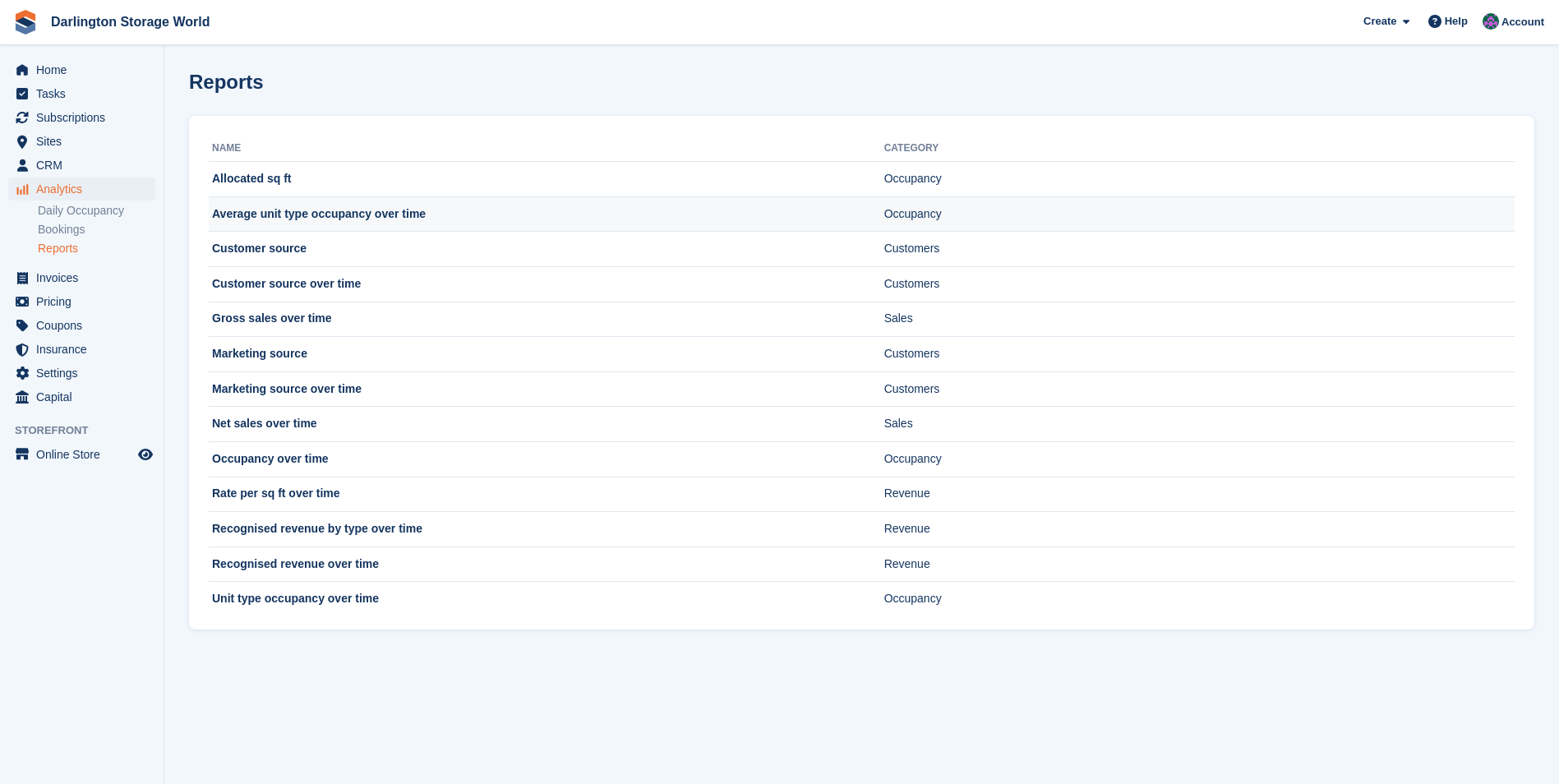
click at [462, 221] on td "Average unit type occupancy over time" at bounding box center [546, 214] width 675 height 35
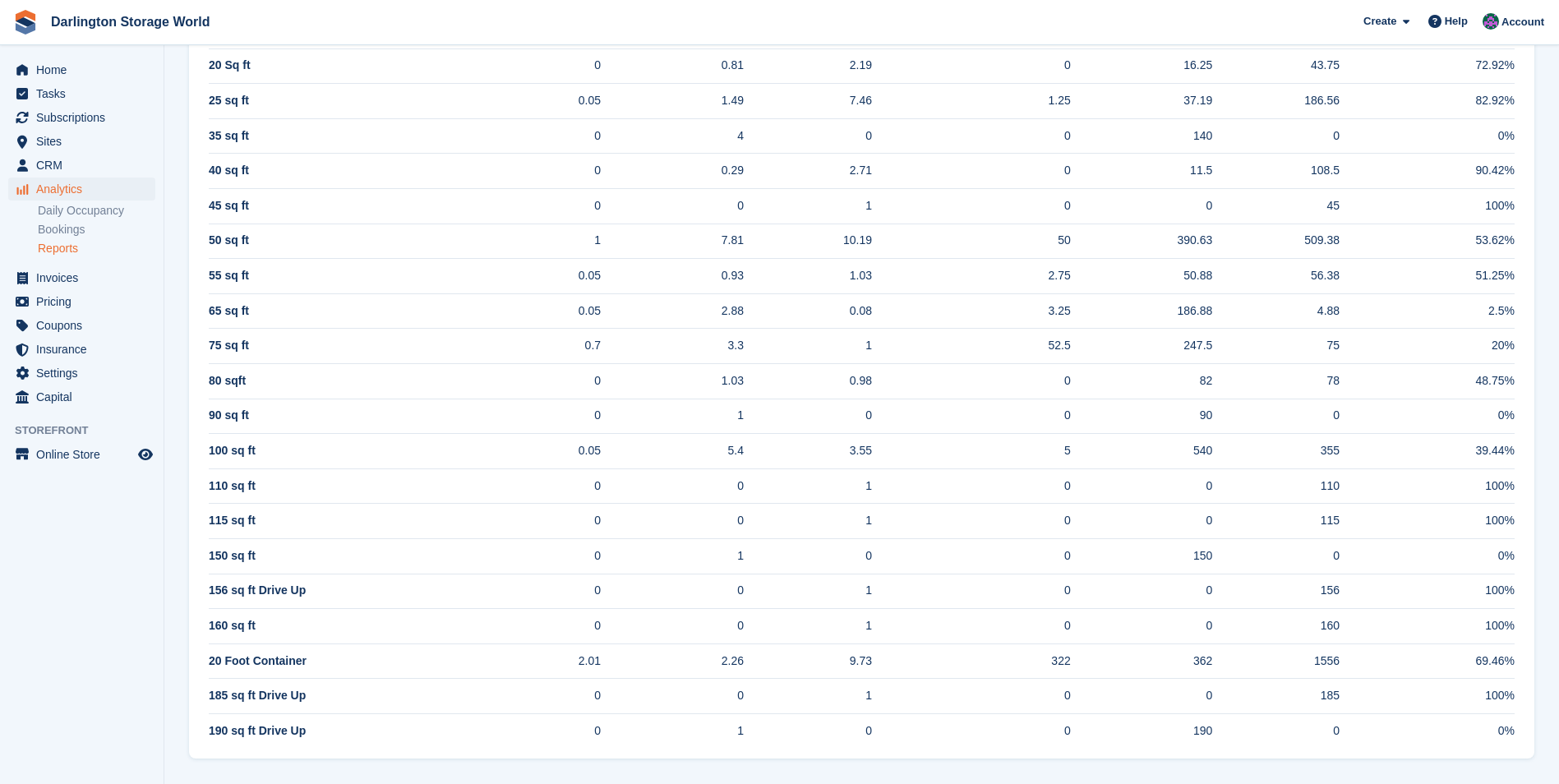
scroll to position [751, 0]
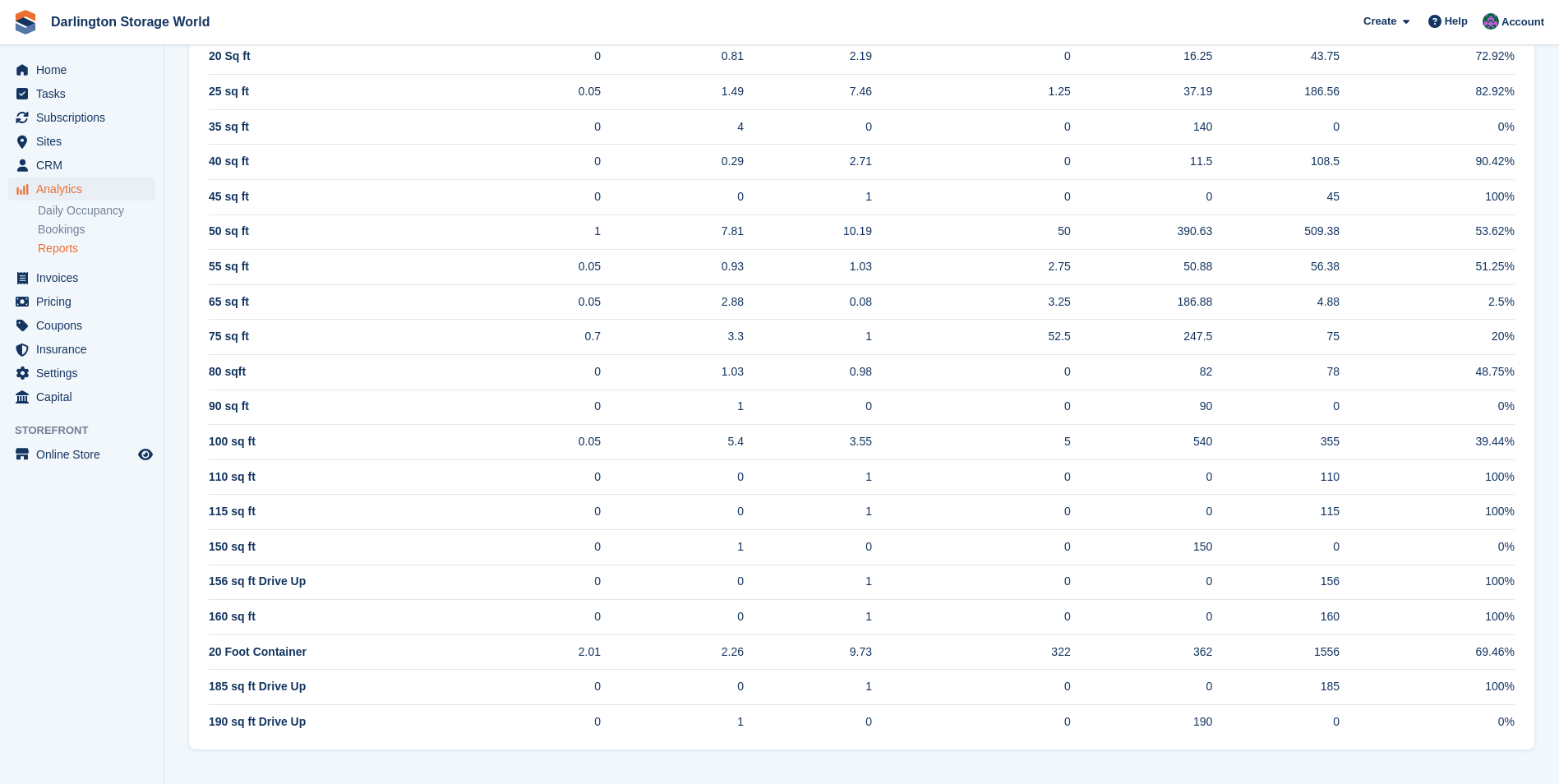
click at [256, 652] on span "20 Foot Container" at bounding box center [257, 652] width 98 height 13
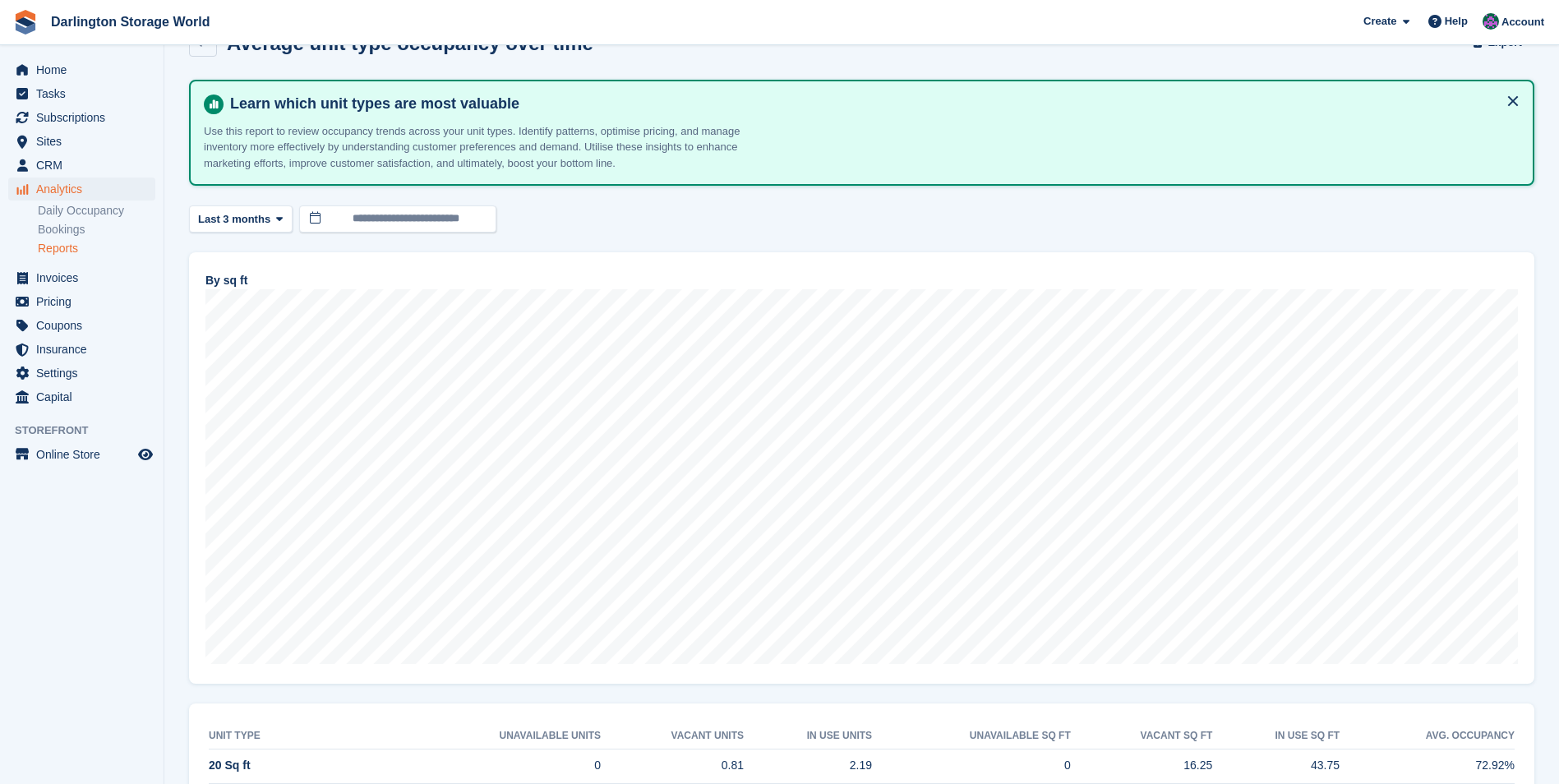
scroll to position [0, 0]
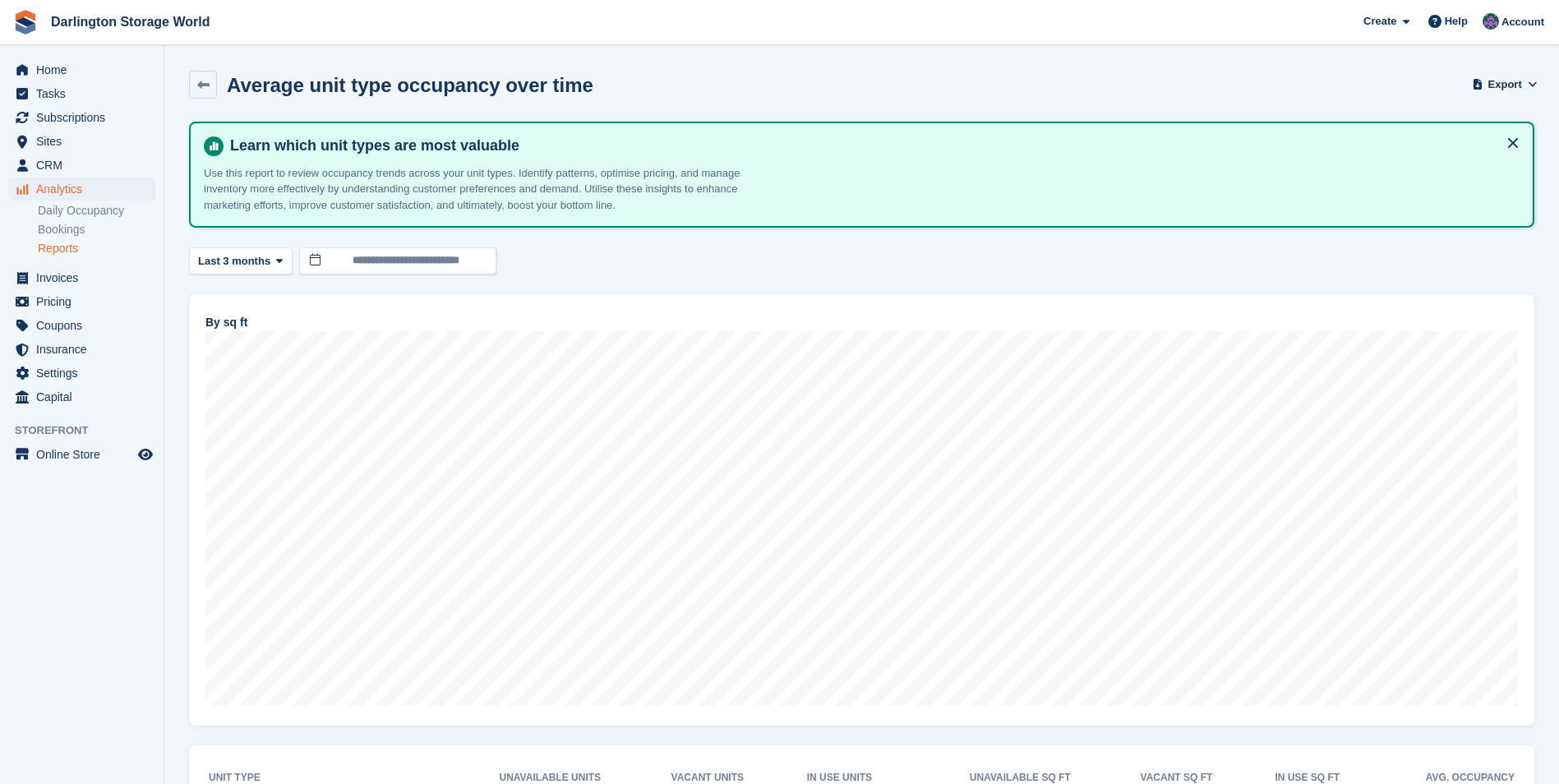
click at [57, 246] on link "Reports" at bounding box center [96, 248] width 117 height 16
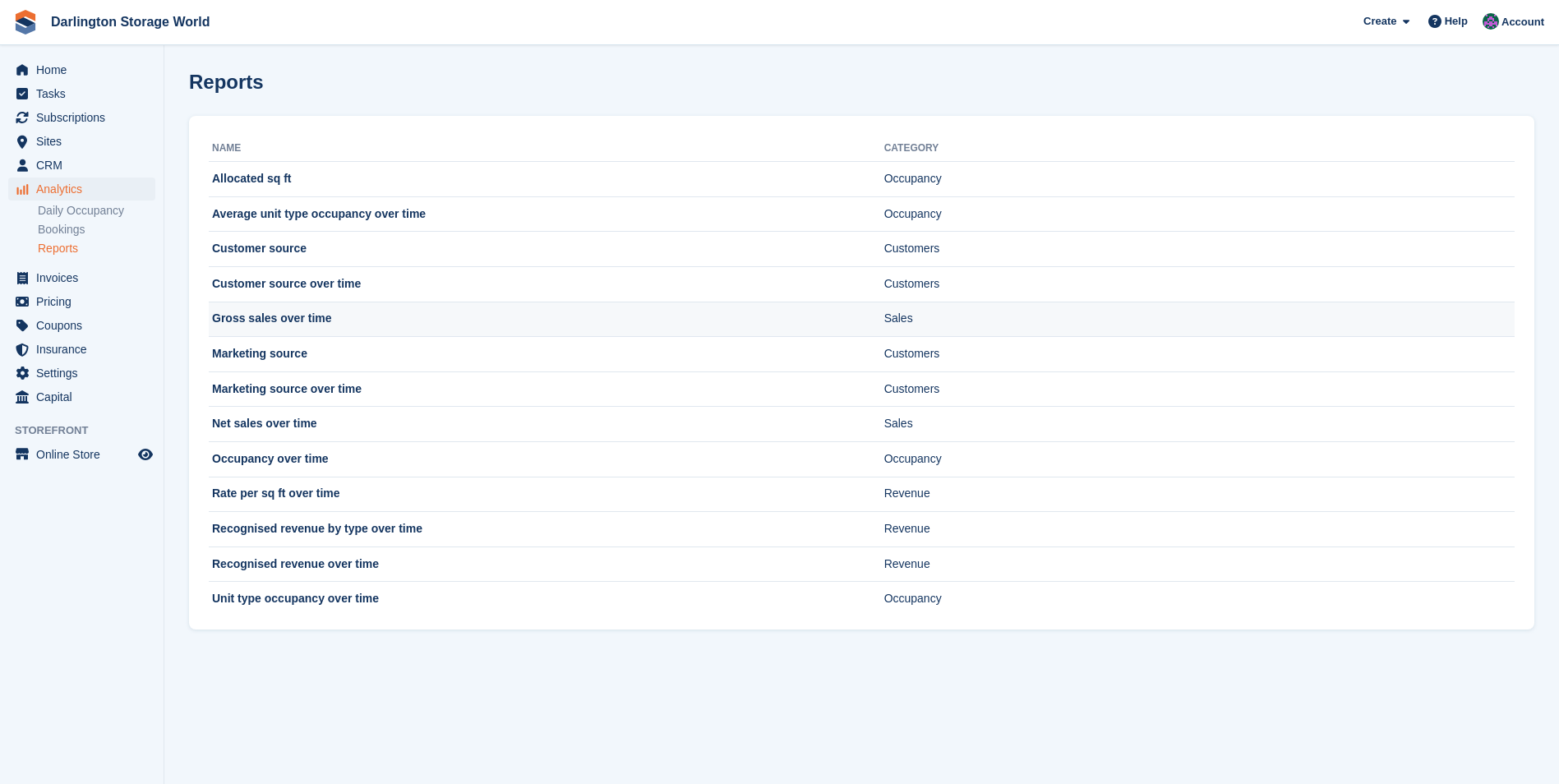
click at [369, 314] on td "Gross sales over time" at bounding box center [546, 319] width 675 height 35
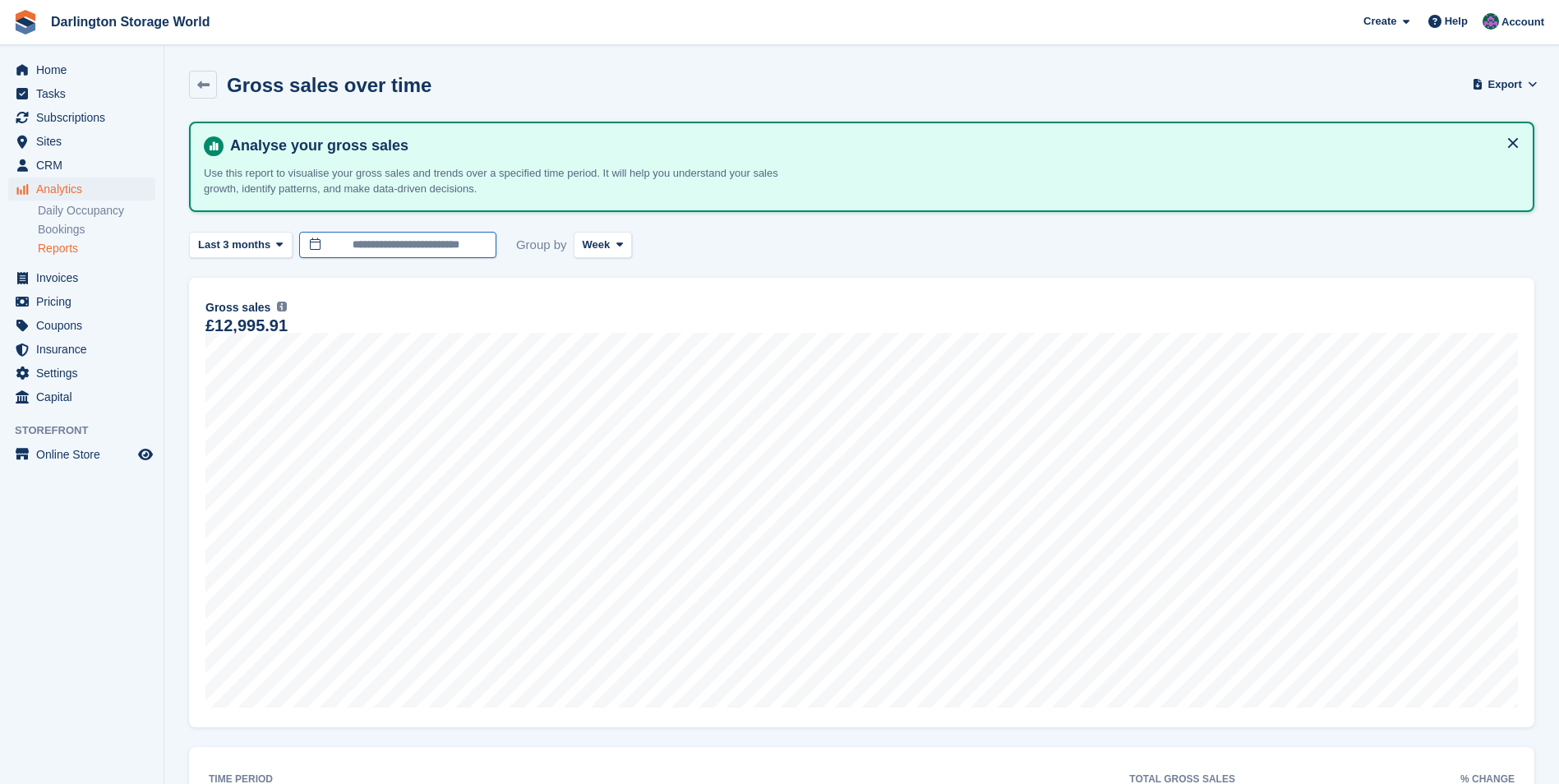
click at [371, 246] on input "**********" at bounding box center [398, 244] width 197 height 27
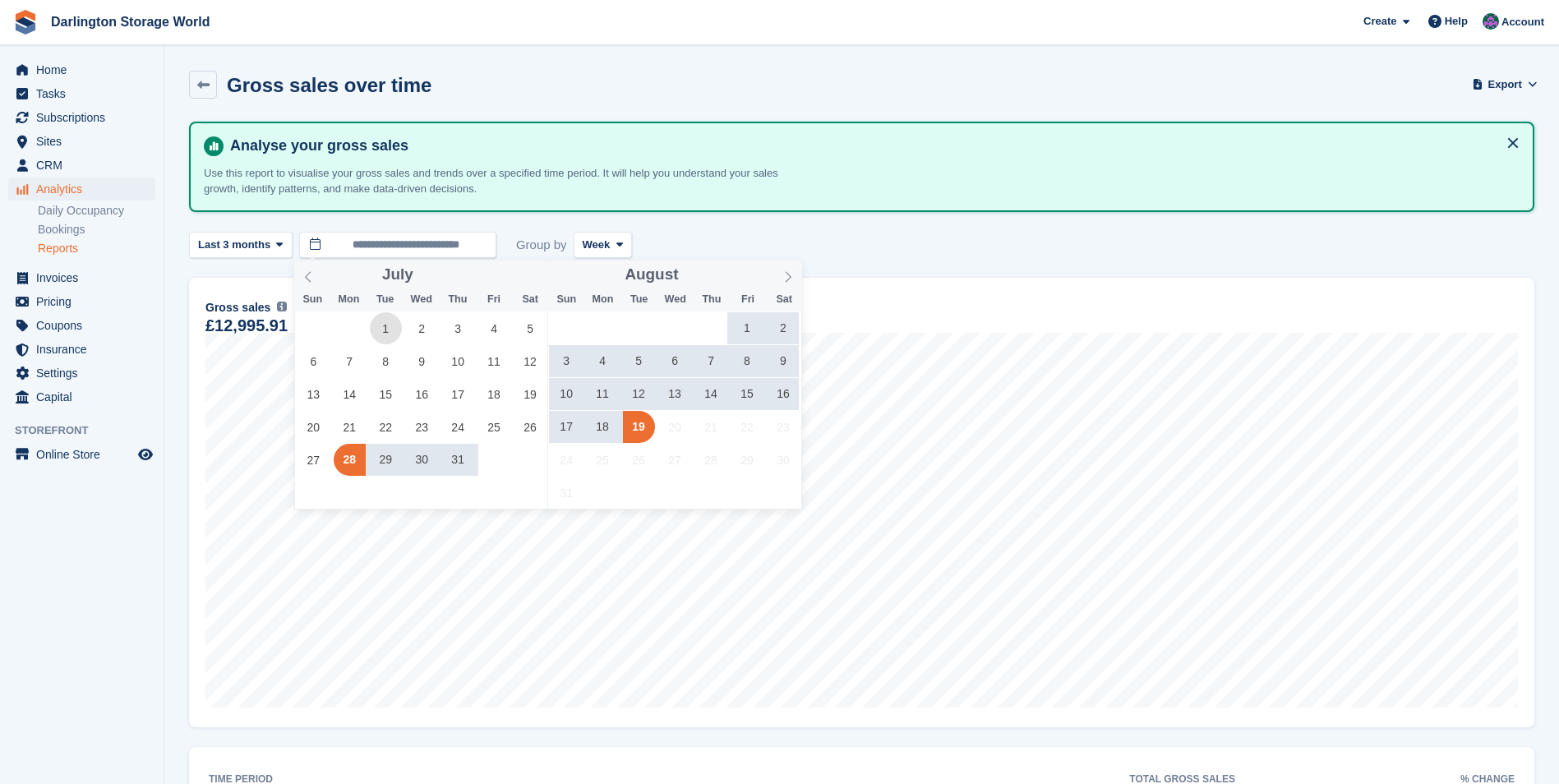
click at [389, 327] on span "1" at bounding box center [386, 328] width 32 height 32
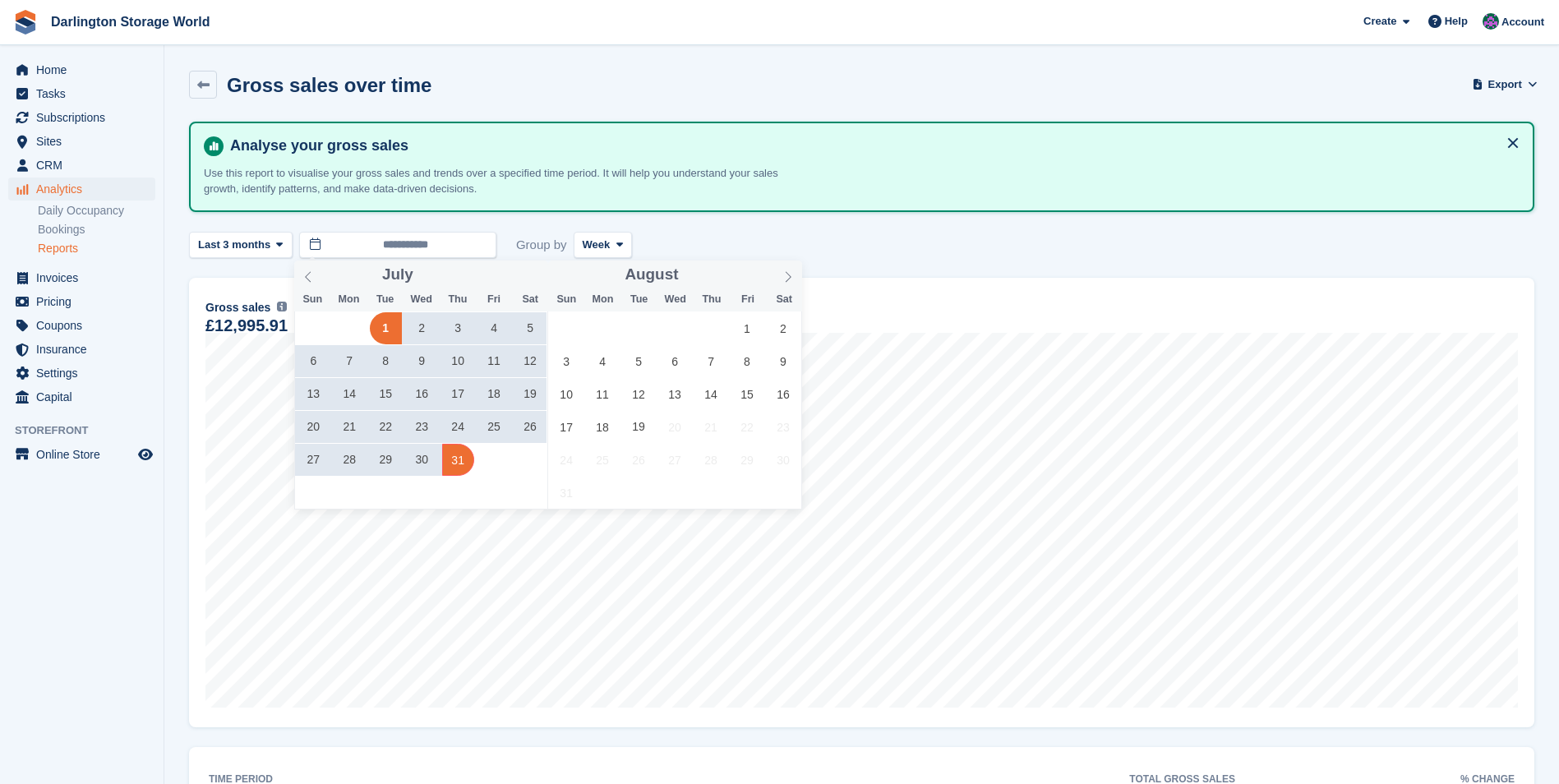
click at [463, 464] on span "31" at bounding box center [458, 459] width 32 height 32
type input "**********"
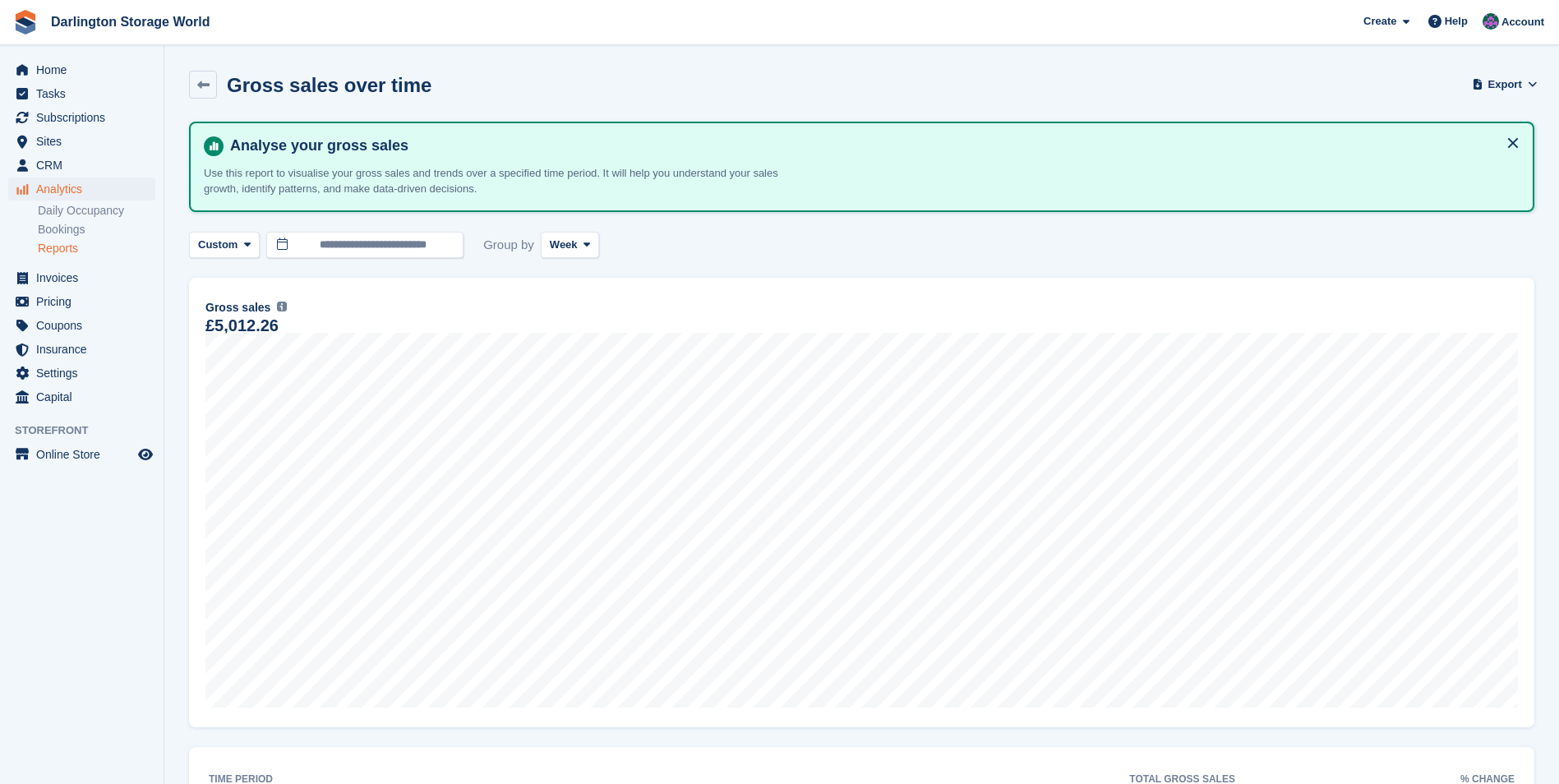
click at [59, 251] on link "Reports" at bounding box center [96, 248] width 117 height 16
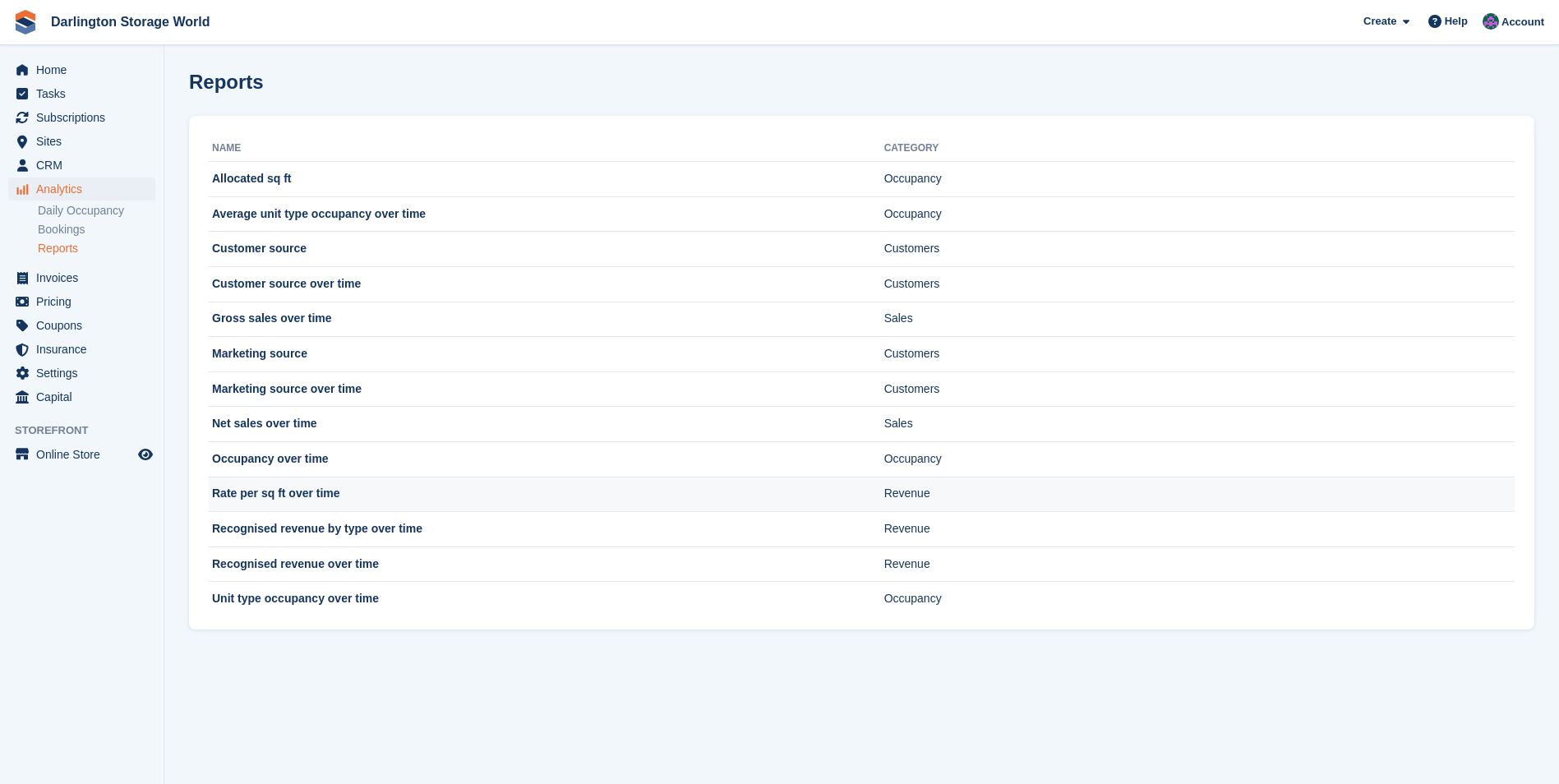
click at [273, 493] on td "Rate per sq ft over time" at bounding box center [546, 494] width 675 height 35
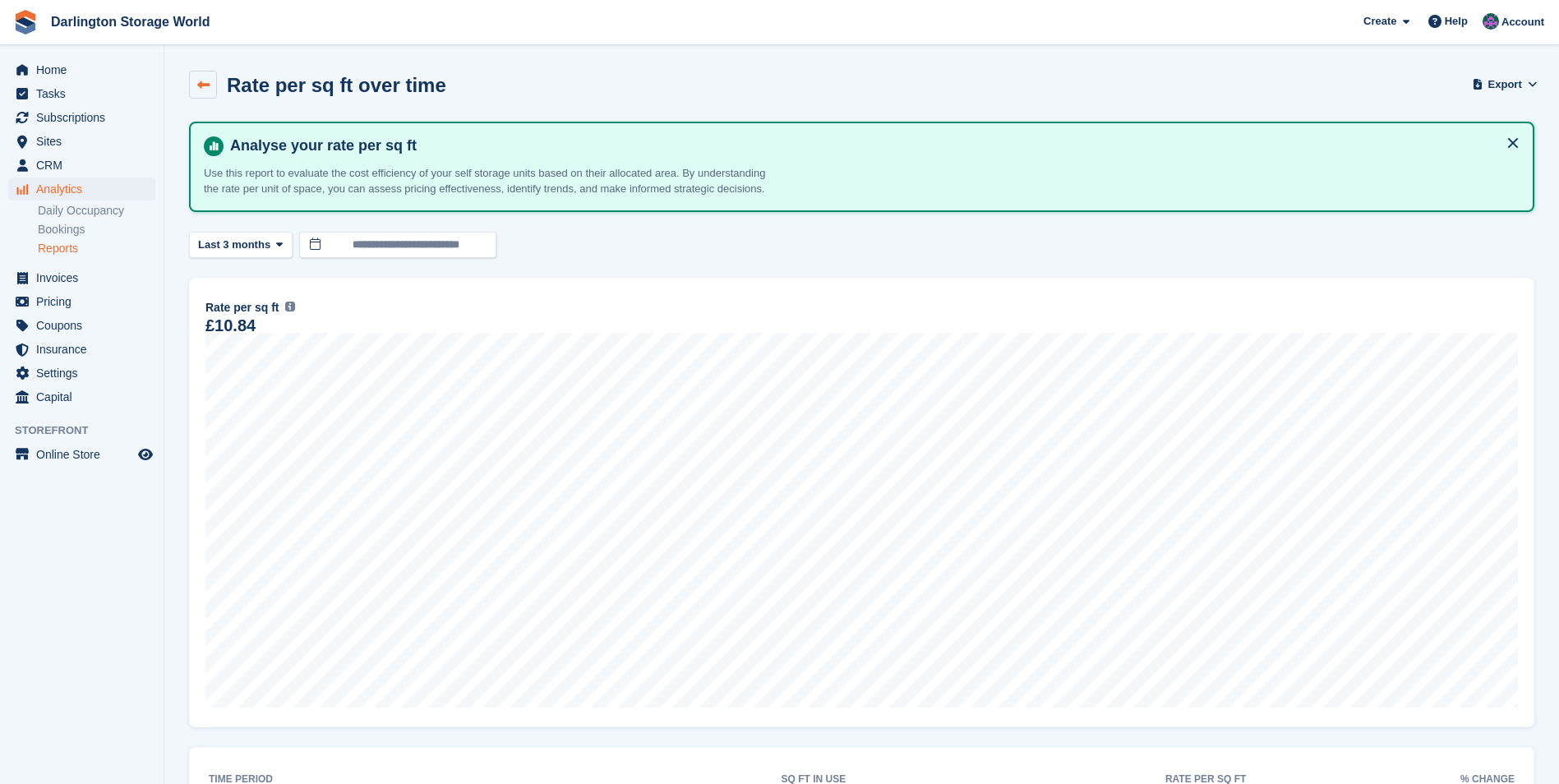
click at [203, 79] on icon at bounding box center [203, 85] width 12 height 12
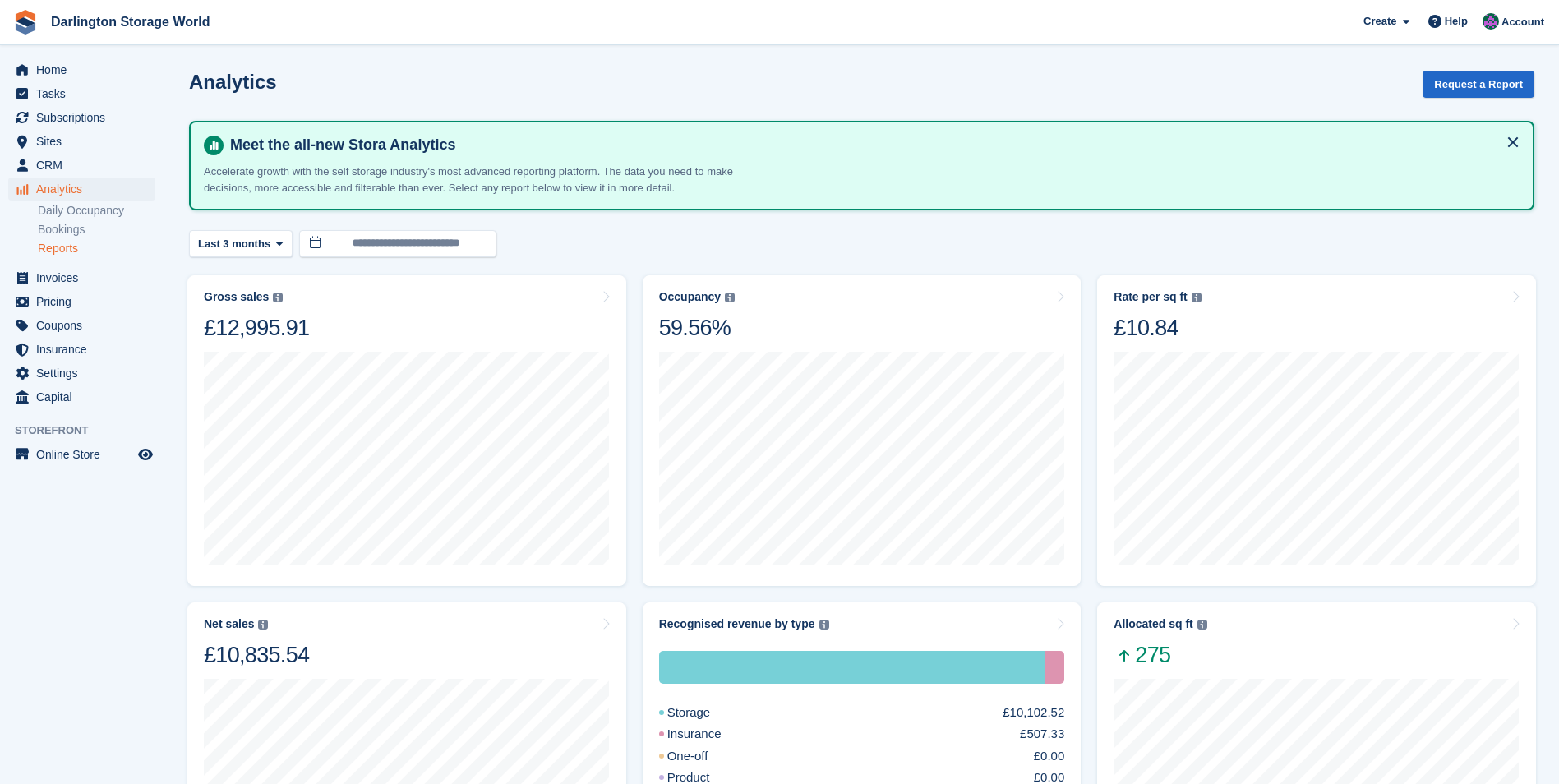
click at [65, 249] on link "Reports" at bounding box center [96, 248] width 117 height 16
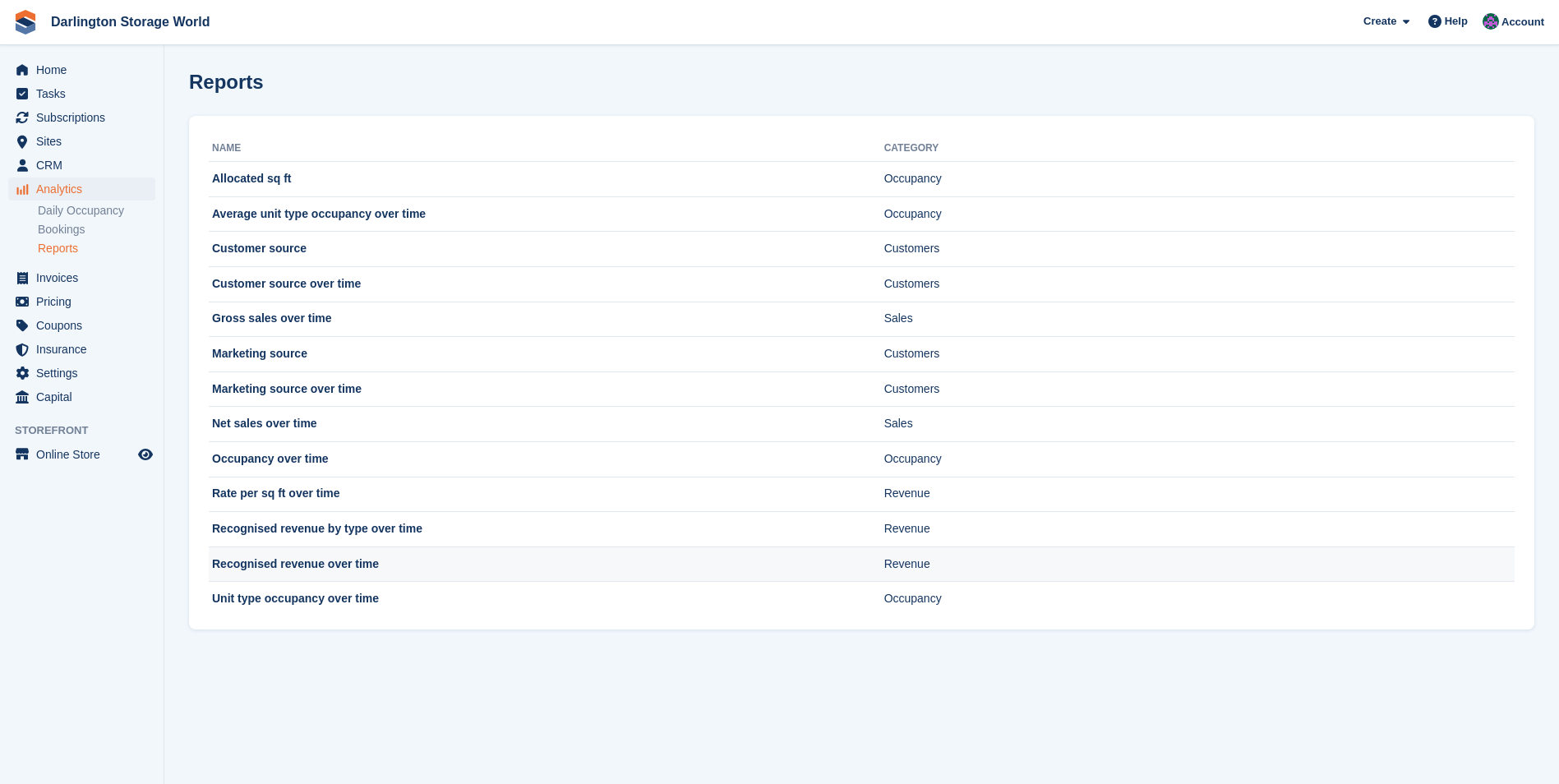
click at [341, 558] on td "Recognised revenue over time" at bounding box center [546, 564] width 675 height 35
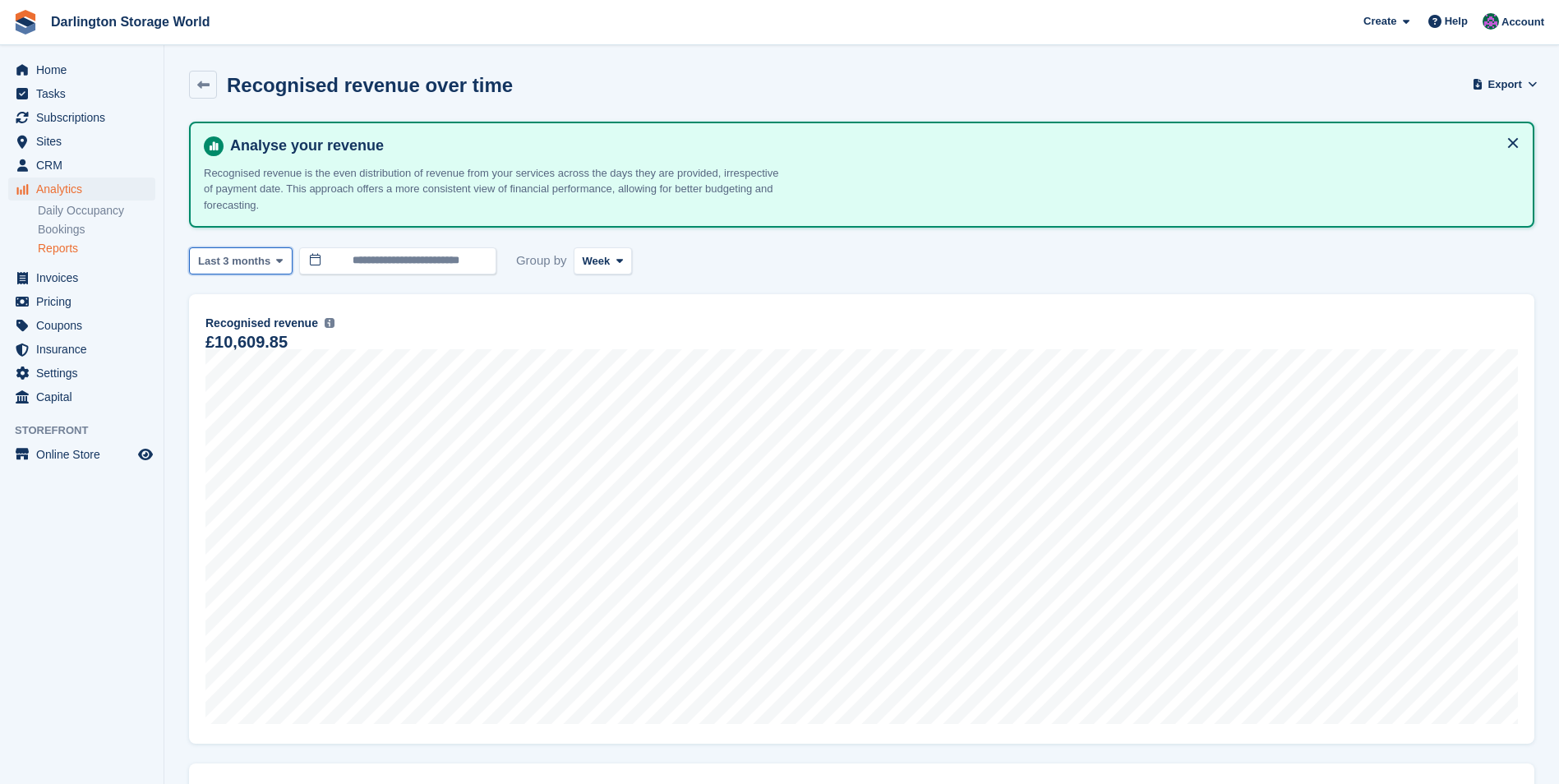
click at [279, 261] on span at bounding box center [280, 260] width 13 height 13
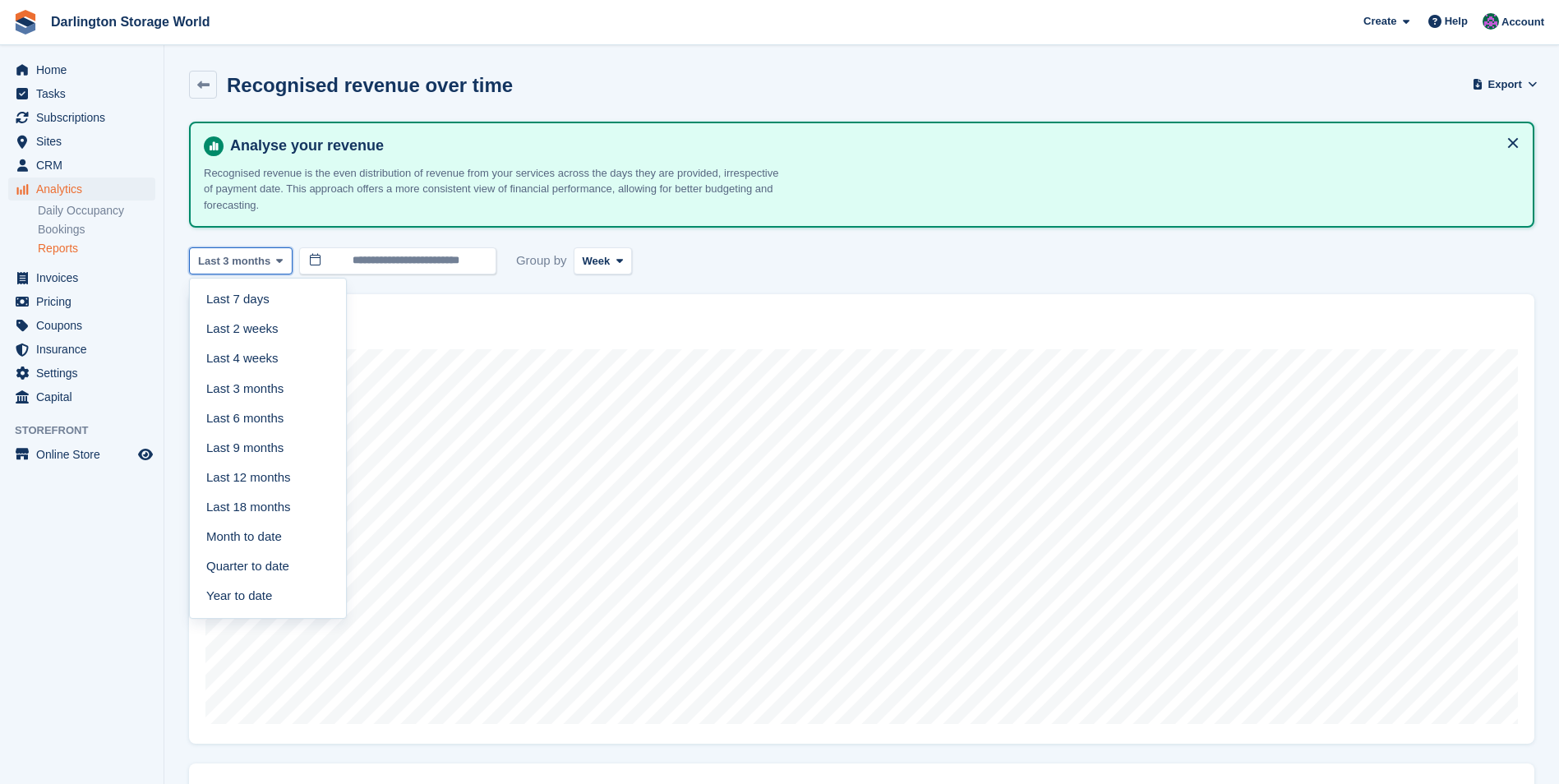
click at [279, 261] on span at bounding box center [280, 260] width 13 height 13
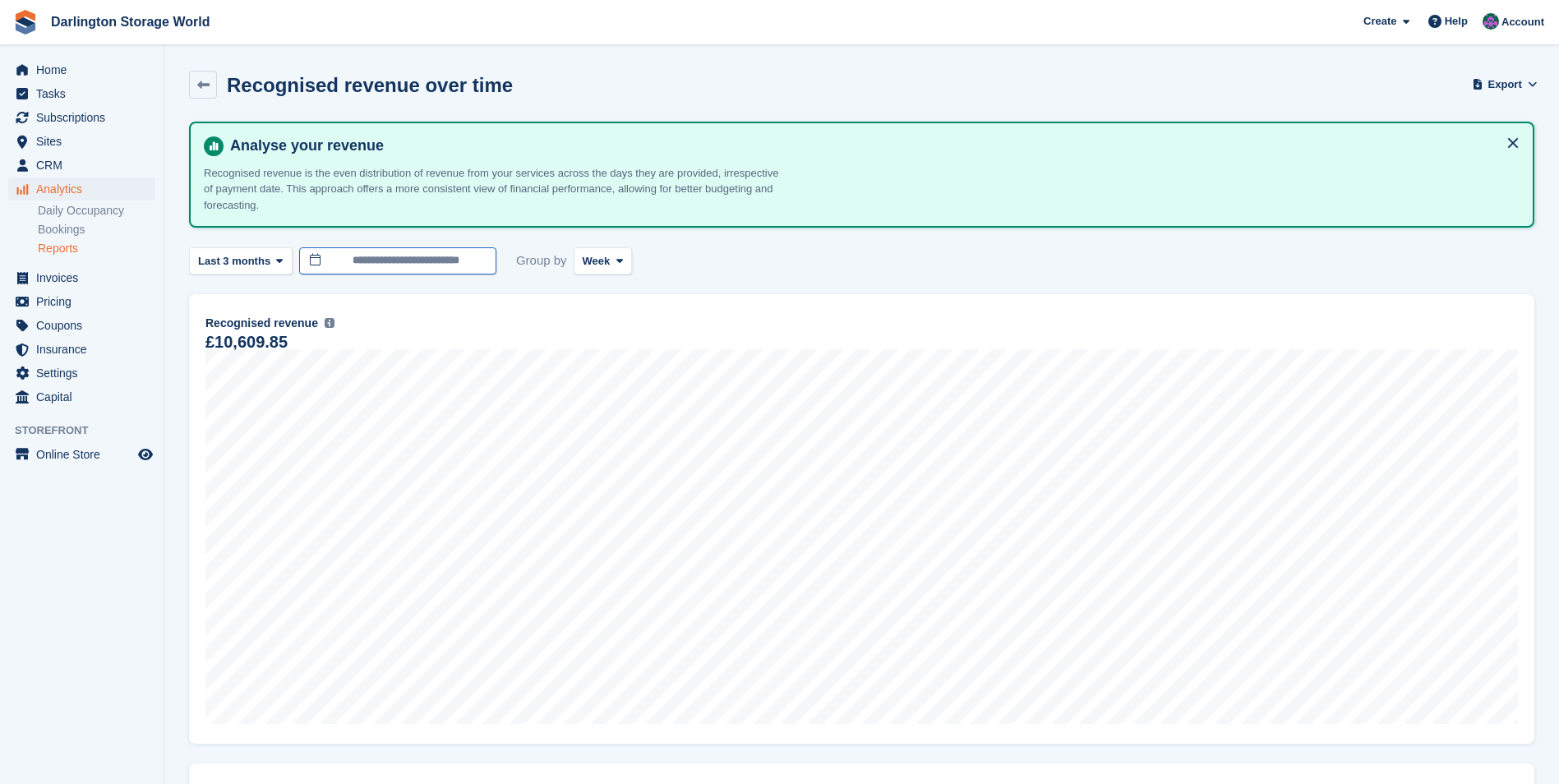
click at [395, 267] on input "**********" at bounding box center [398, 260] width 197 height 27
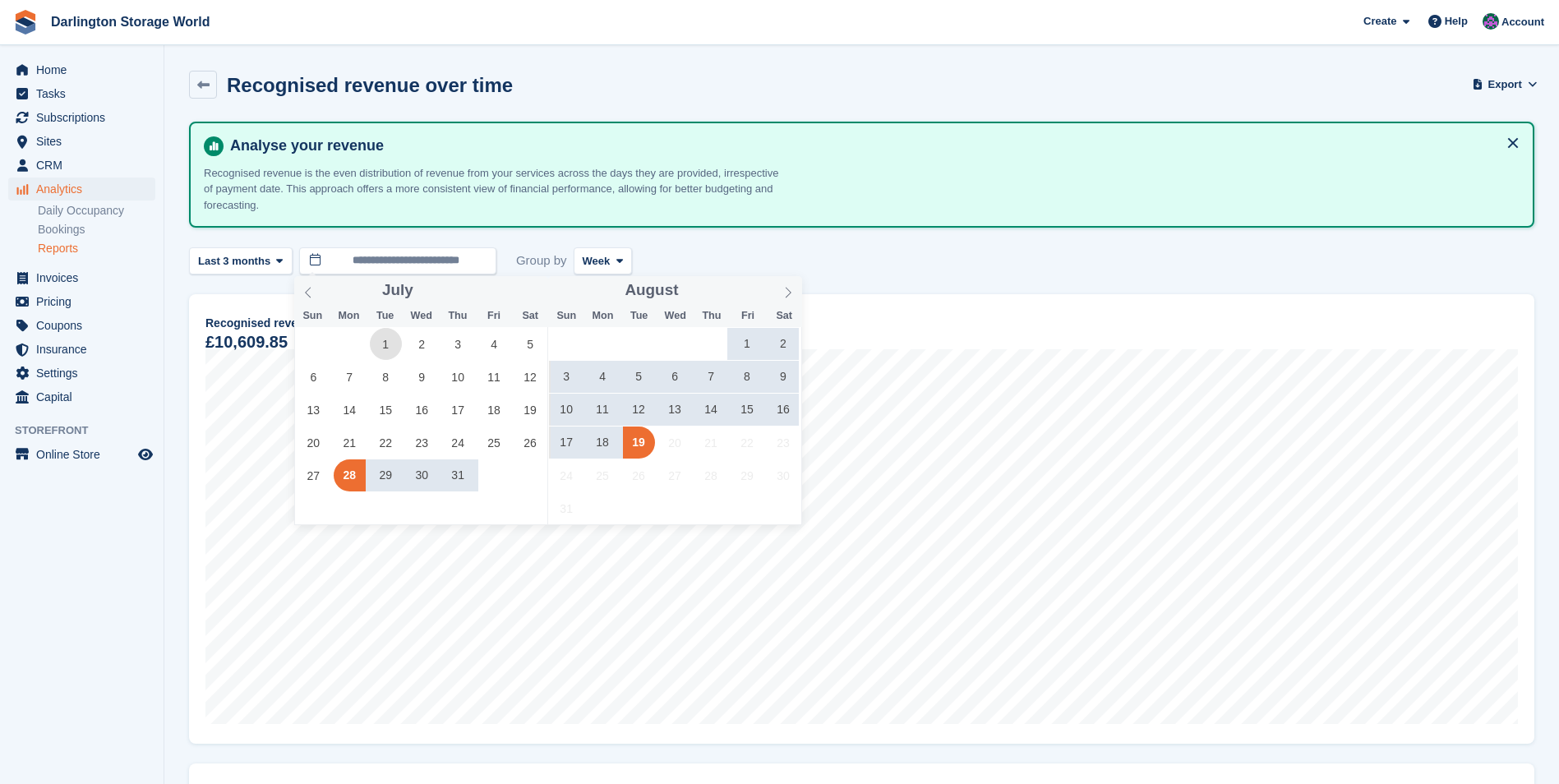
click at [388, 346] on span "1" at bounding box center [386, 344] width 32 height 32
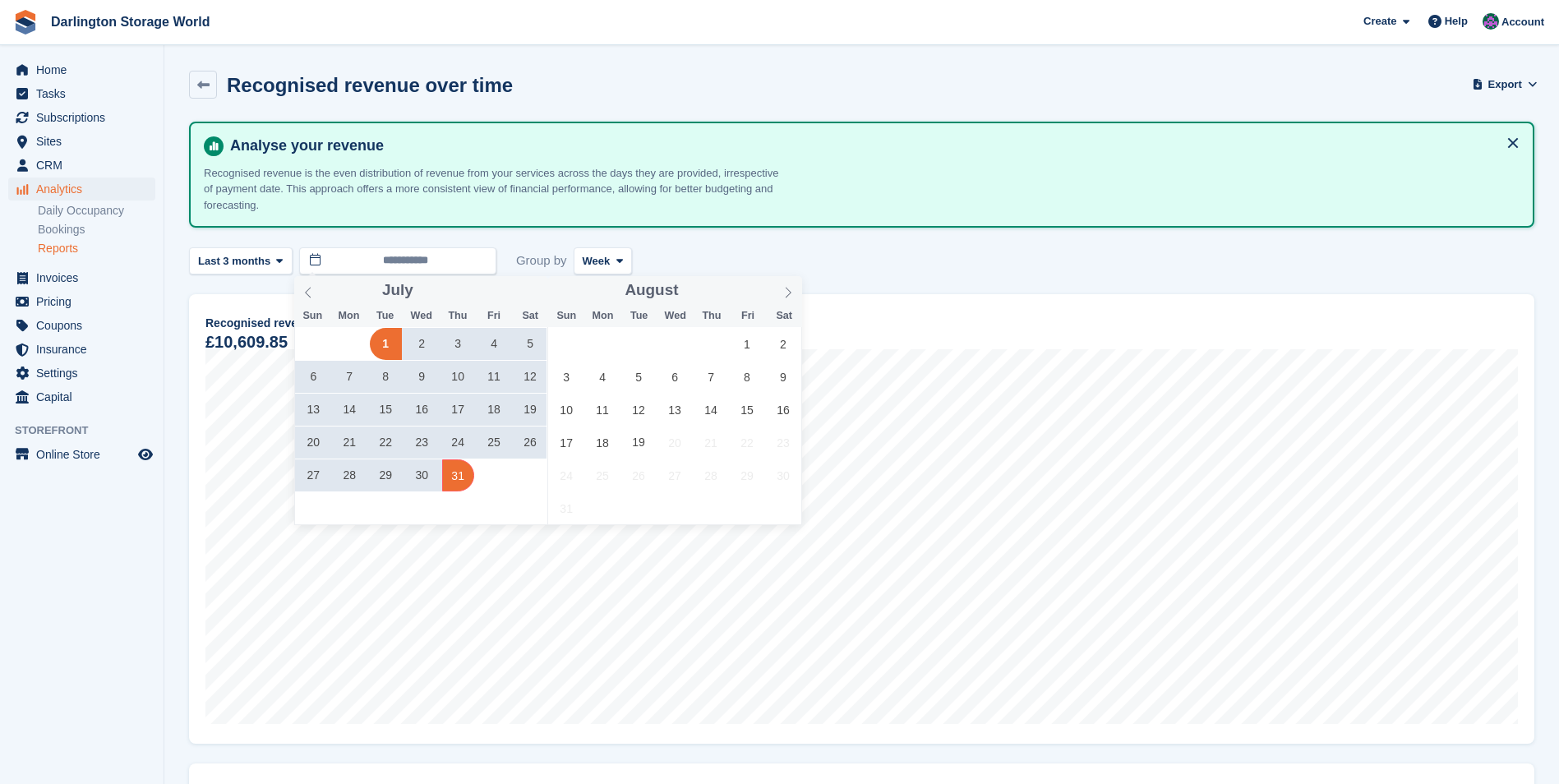
click at [452, 484] on span "31" at bounding box center [458, 475] width 32 height 32
type input "**********"
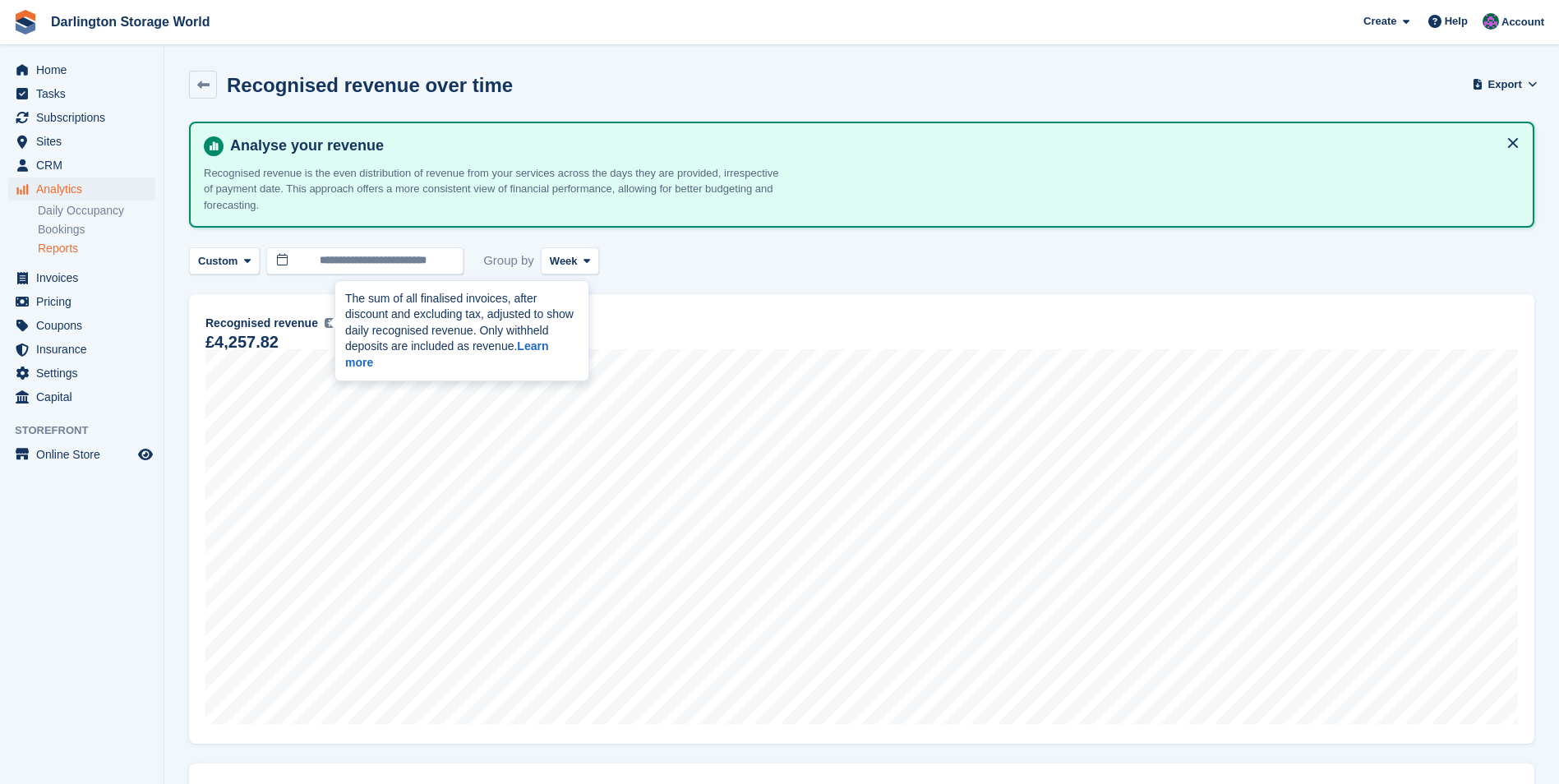
click at [325, 324] on img at bounding box center [329, 323] width 10 height 10
click at [195, 82] on link at bounding box center [203, 85] width 28 height 28
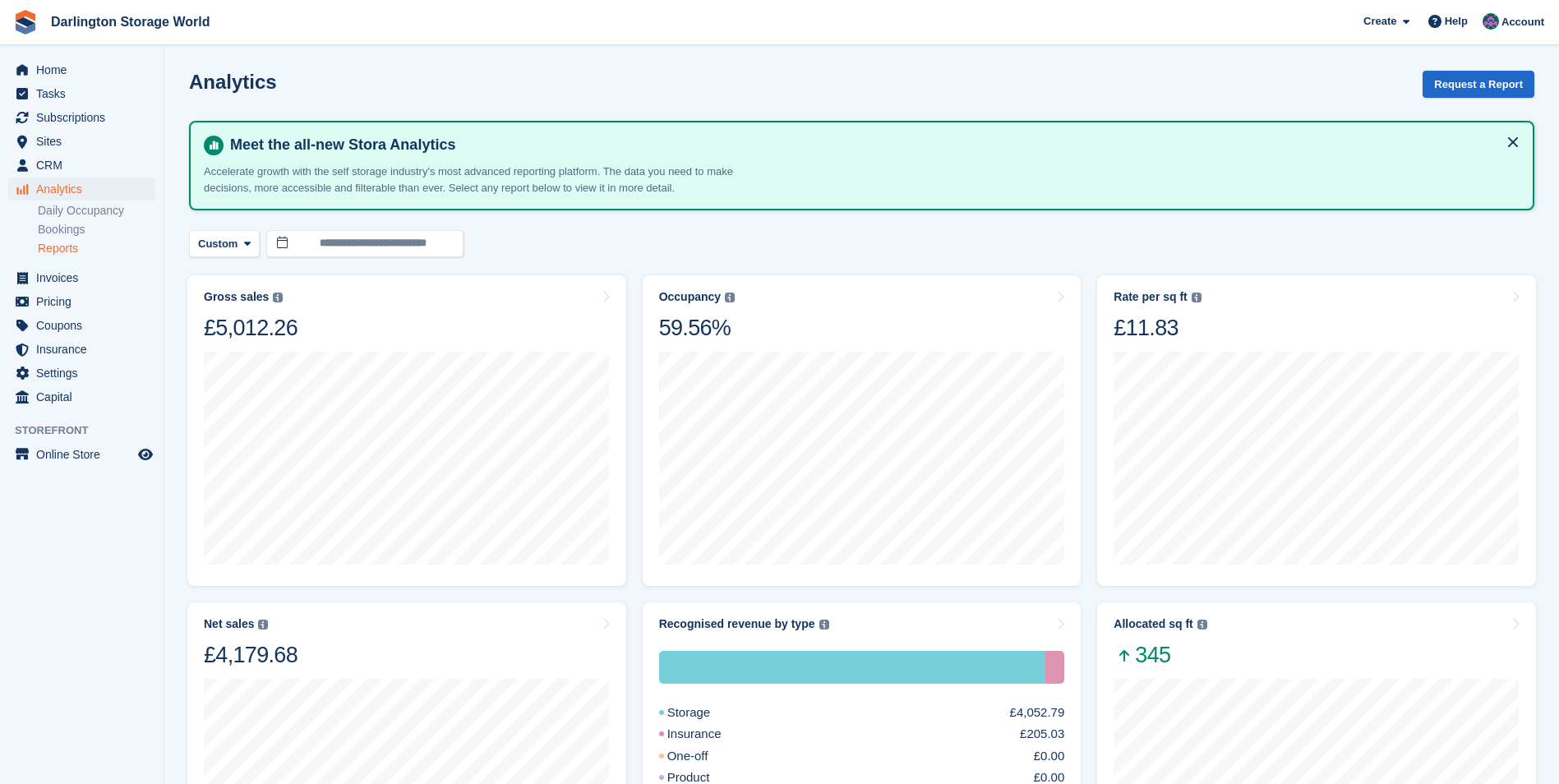
click at [72, 249] on link "Reports" at bounding box center [96, 248] width 117 height 16
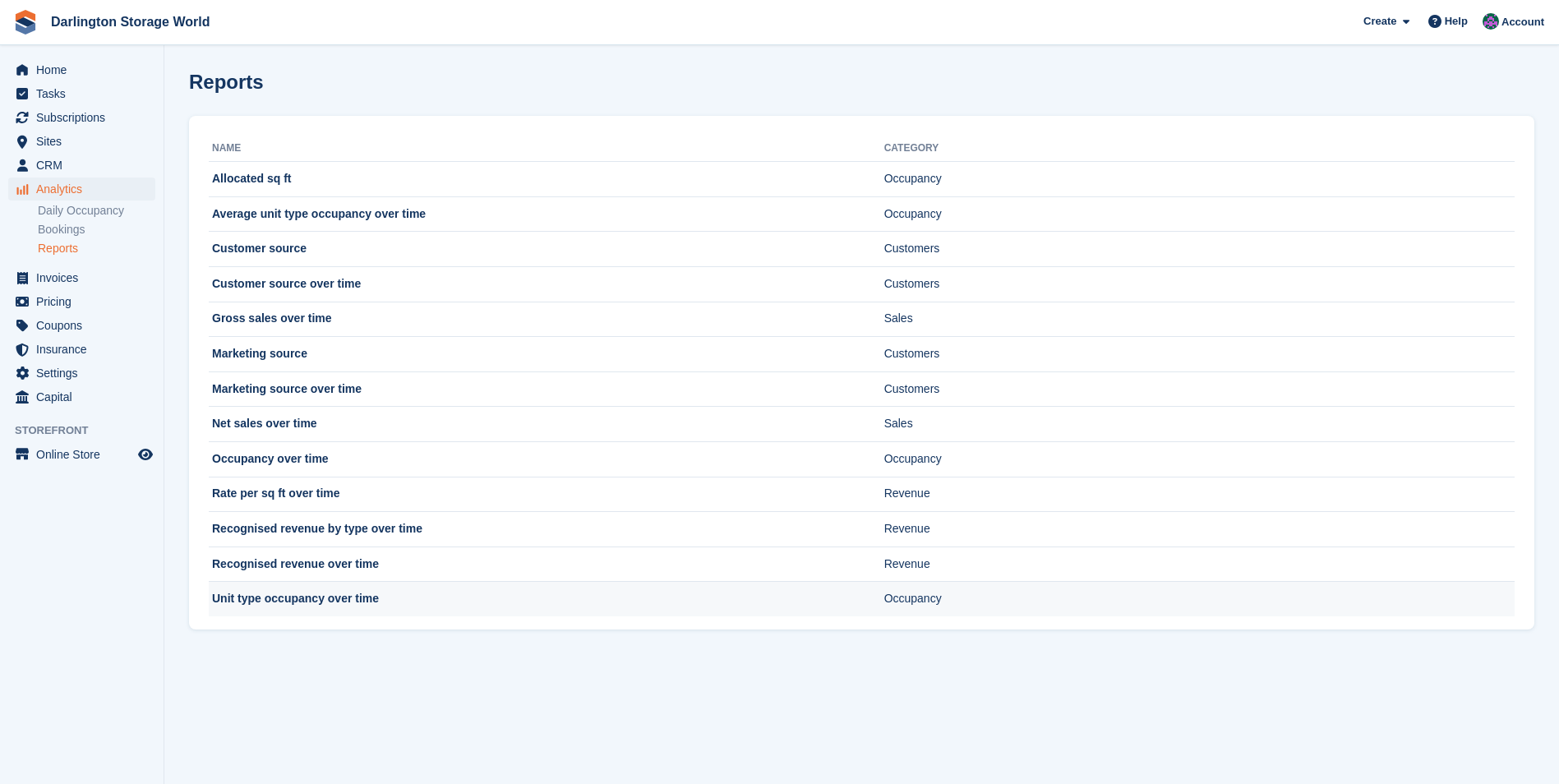
click at [321, 600] on td "Unit type occupancy over time" at bounding box center [546, 599] width 675 height 34
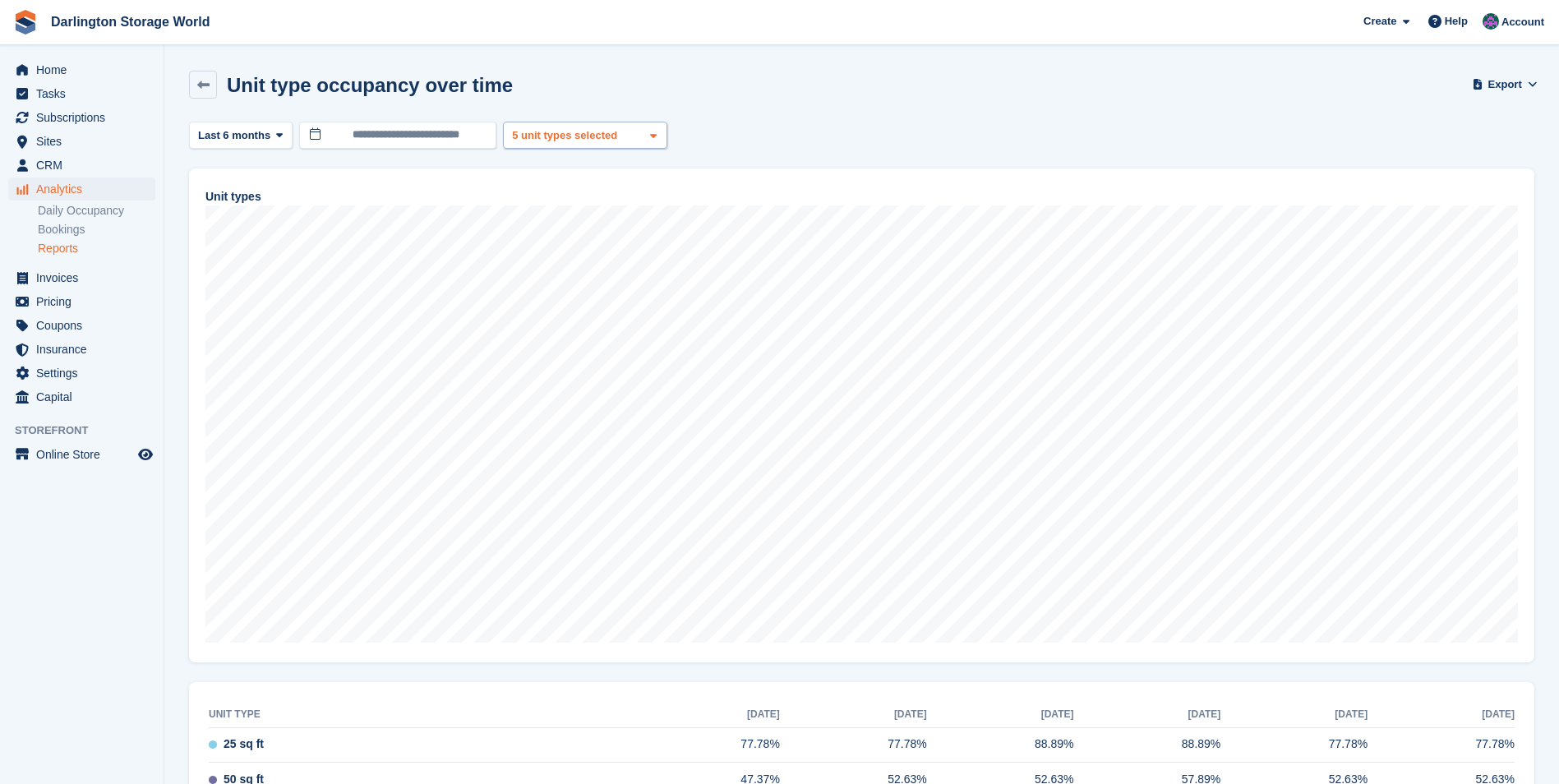
click at [647, 137] on span at bounding box center [653, 136] width 13 height 13
click at [613, 177] on button "Clear" at bounding box center [623, 179] width 50 height 27
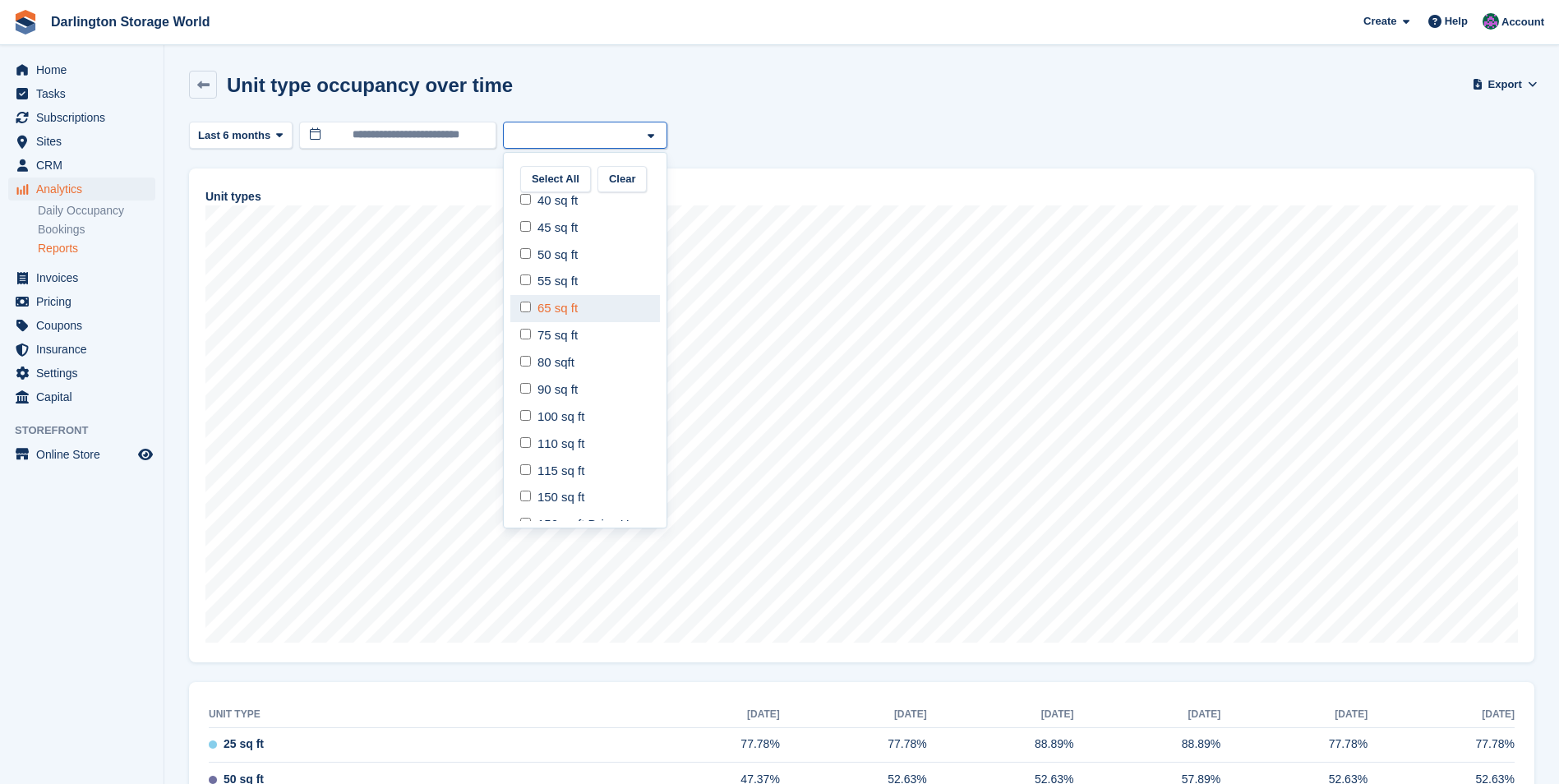
scroll to position [237, 0]
select select "*****"
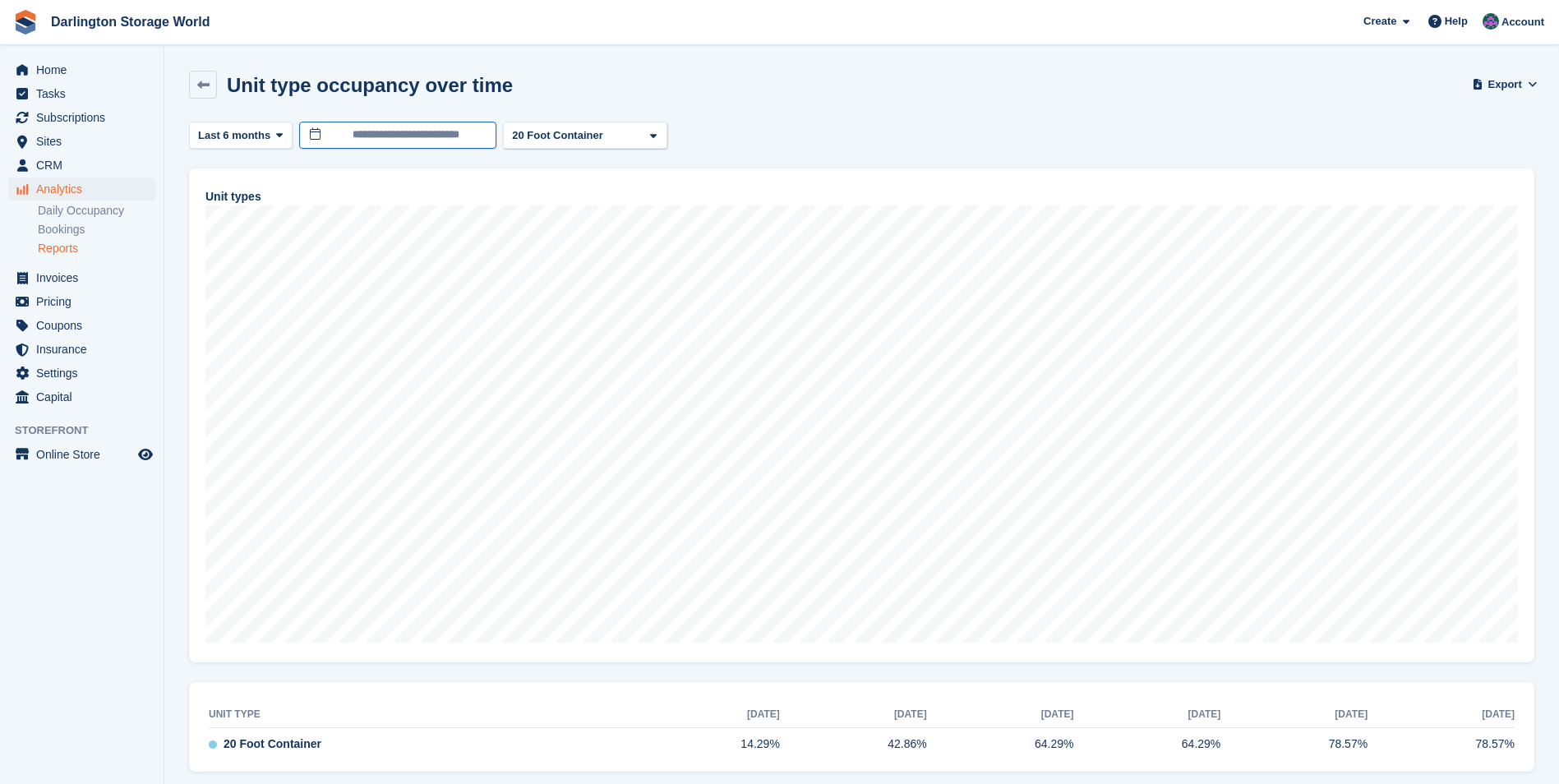
click at [367, 132] on input "**********" at bounding box center [398, 135] width 197 height 27
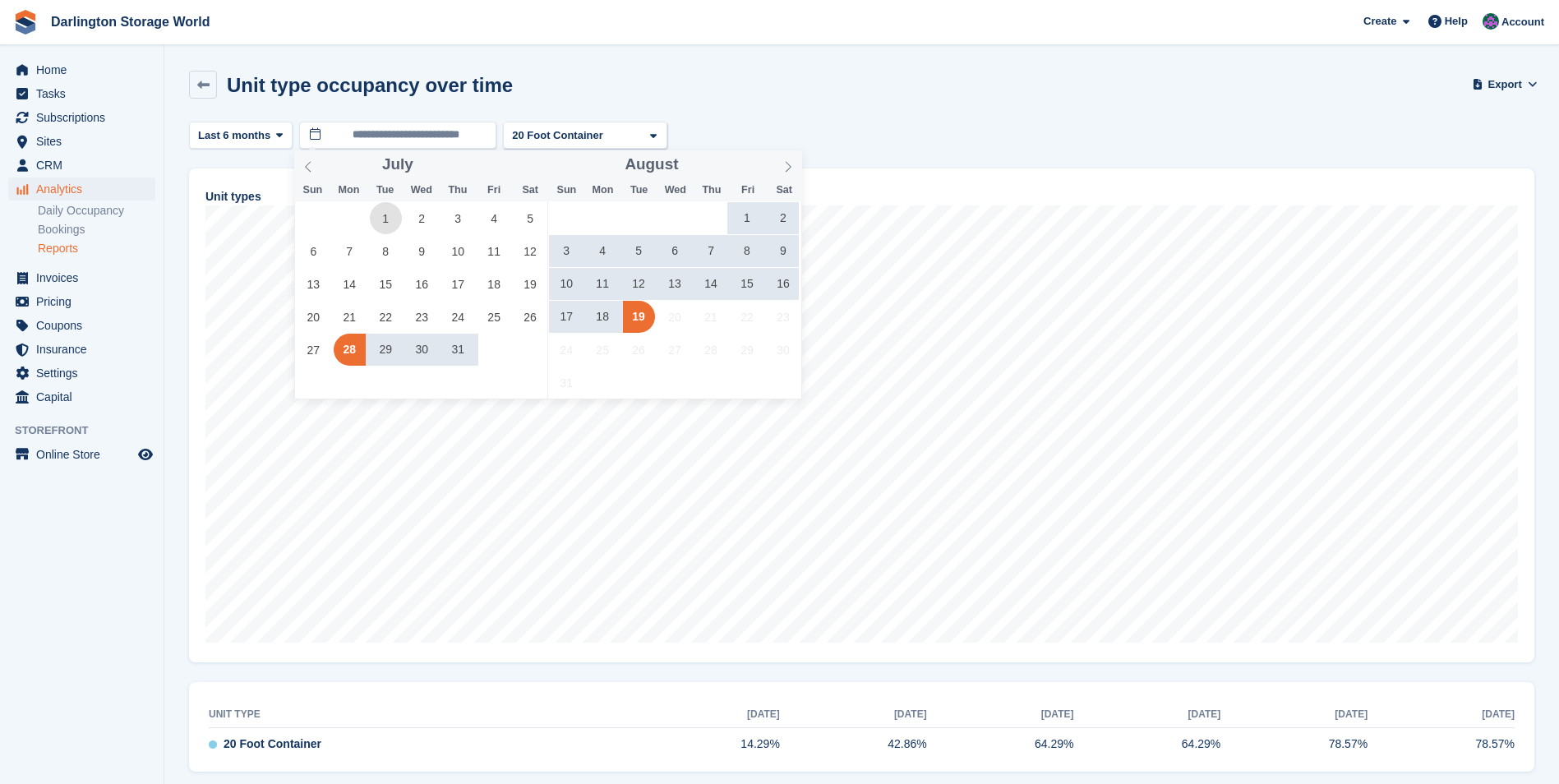
click at [386, 208] on span "1" at bounding box center [386, 218] width 32 height 32
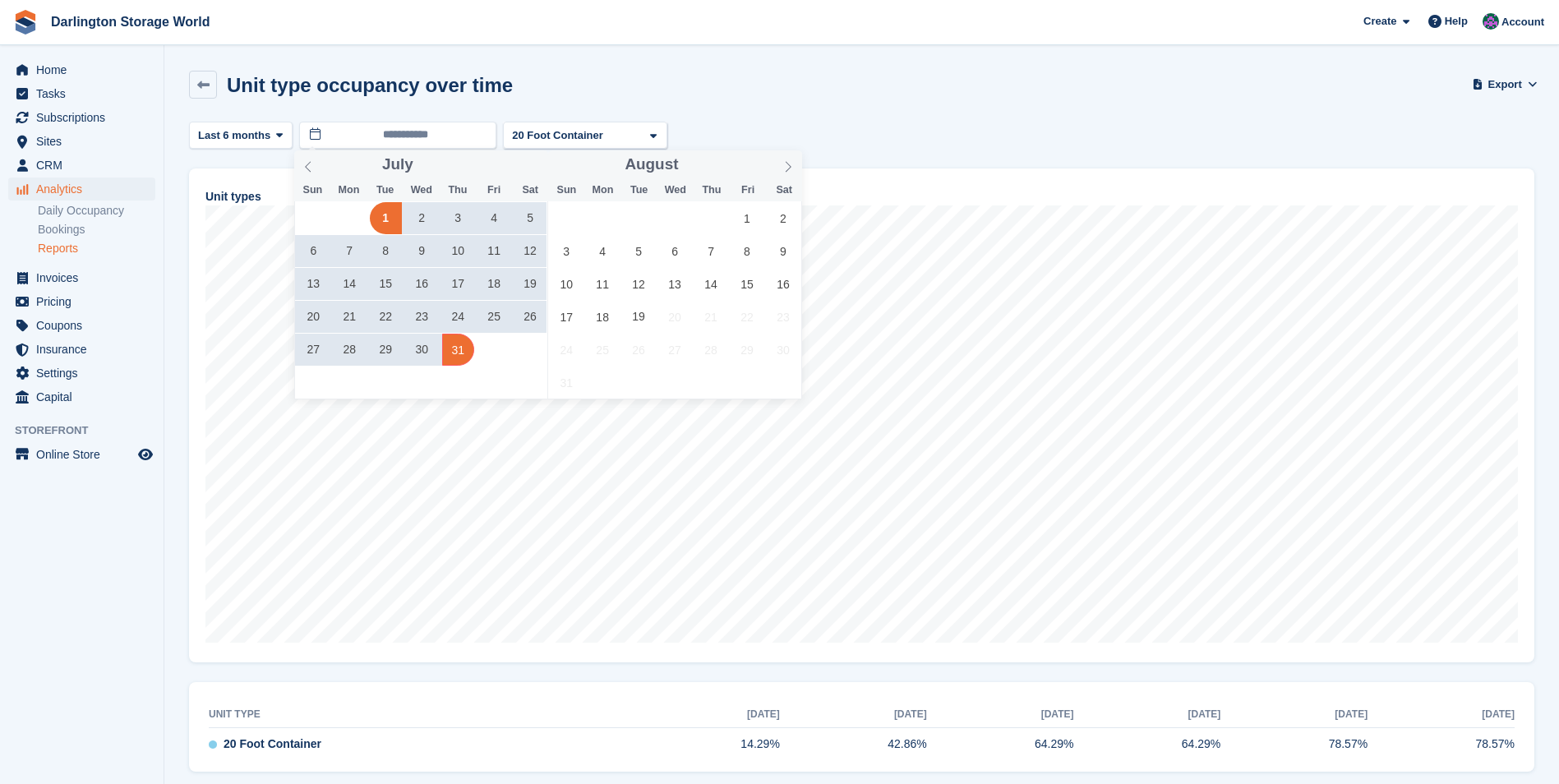
click at [457, 356] on span "31" at bounding box center [458, 350] width 32 height 32
type input "**********"
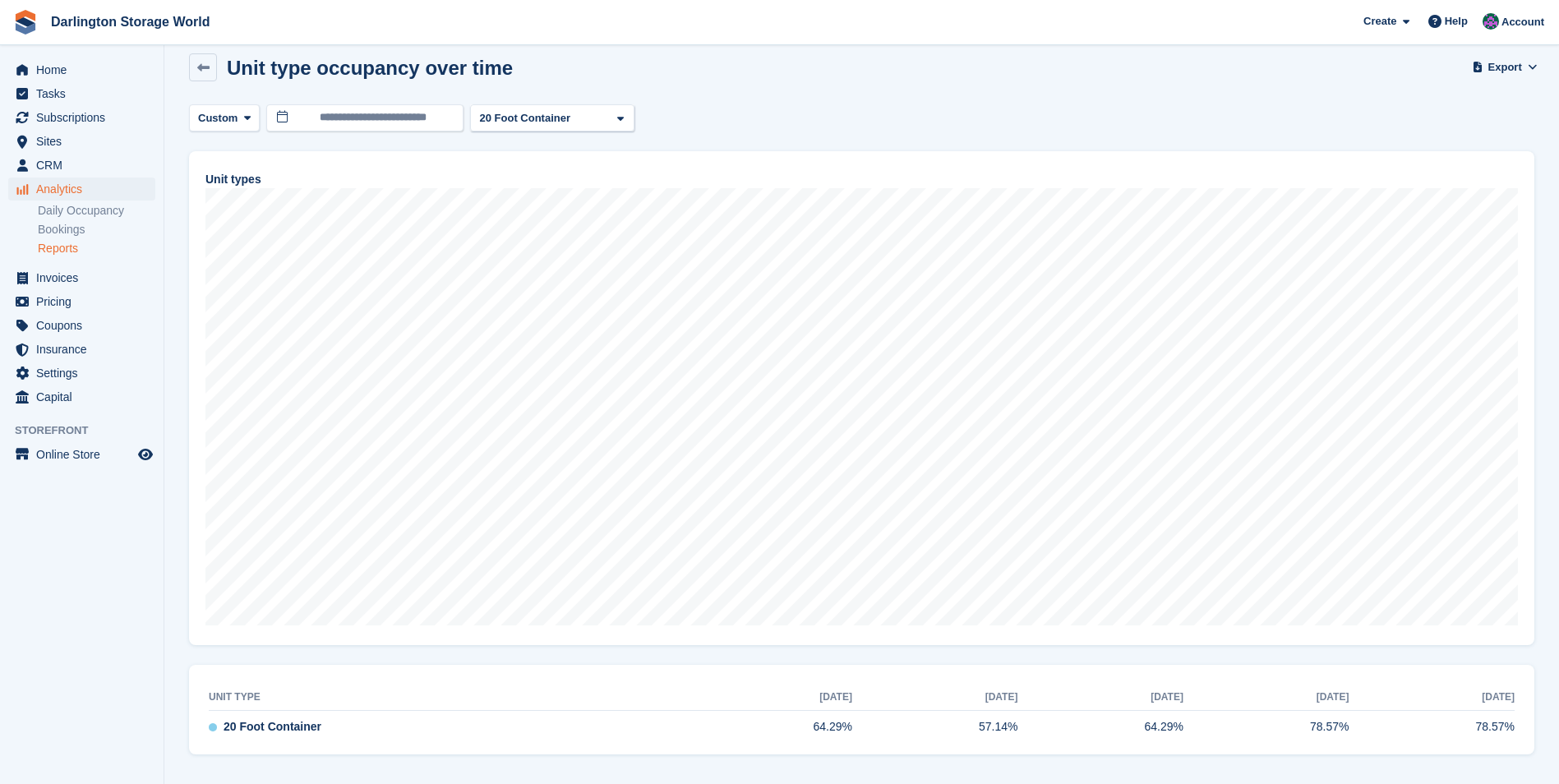
scroll to position [22, 0]
click at [265, 726] on span "20 Foot Container" at bounding box center [272, 721] width 98 height 18
click at [1533, 63] on icon at bounding box center [1533, 62] width 9 height 11
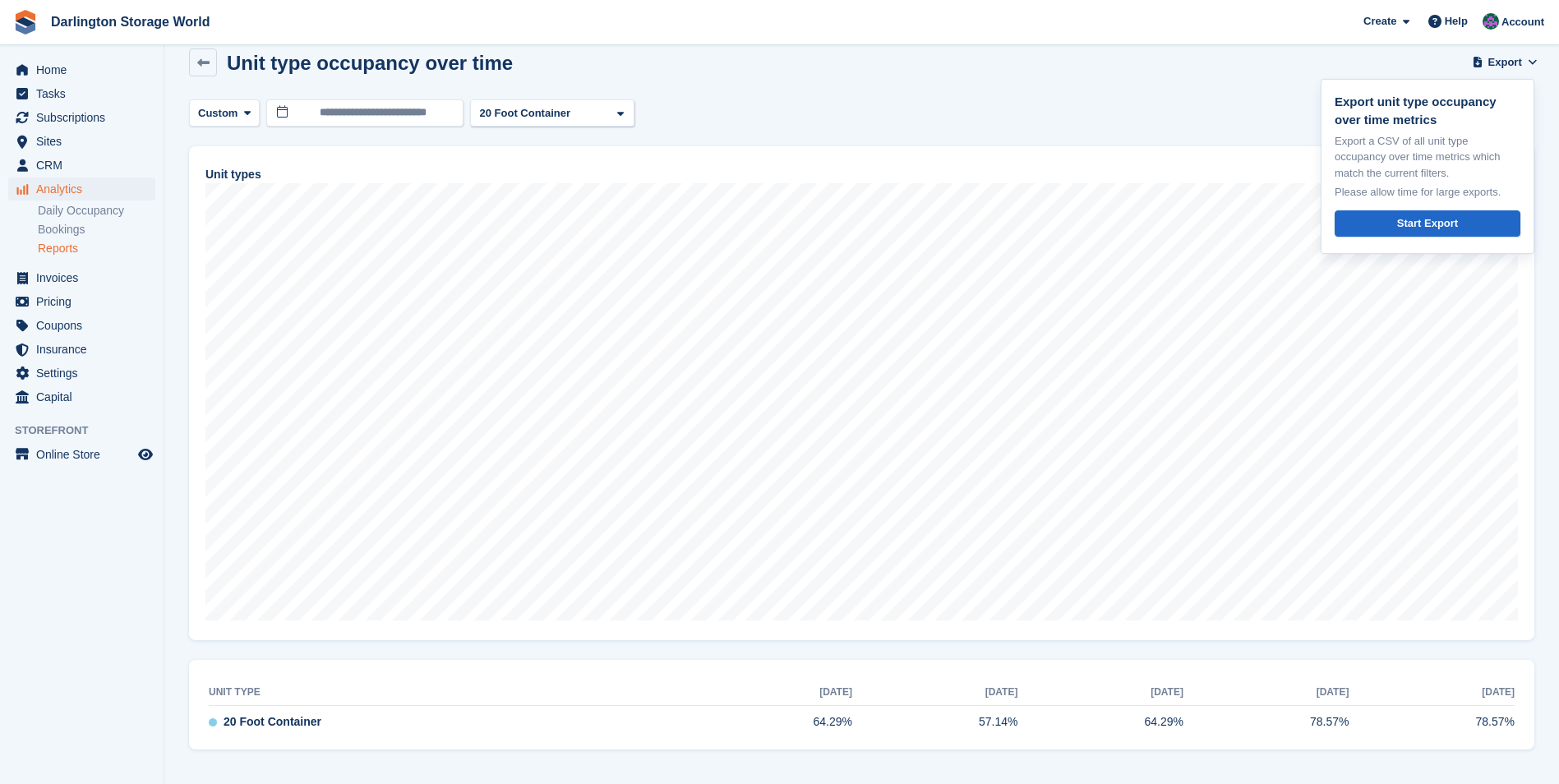
click at [1114, 89] on div "Unit type occupancy over time Export Export unit type occupancy over time metri…" at bounding box center [862, 73] width 1346 height 48
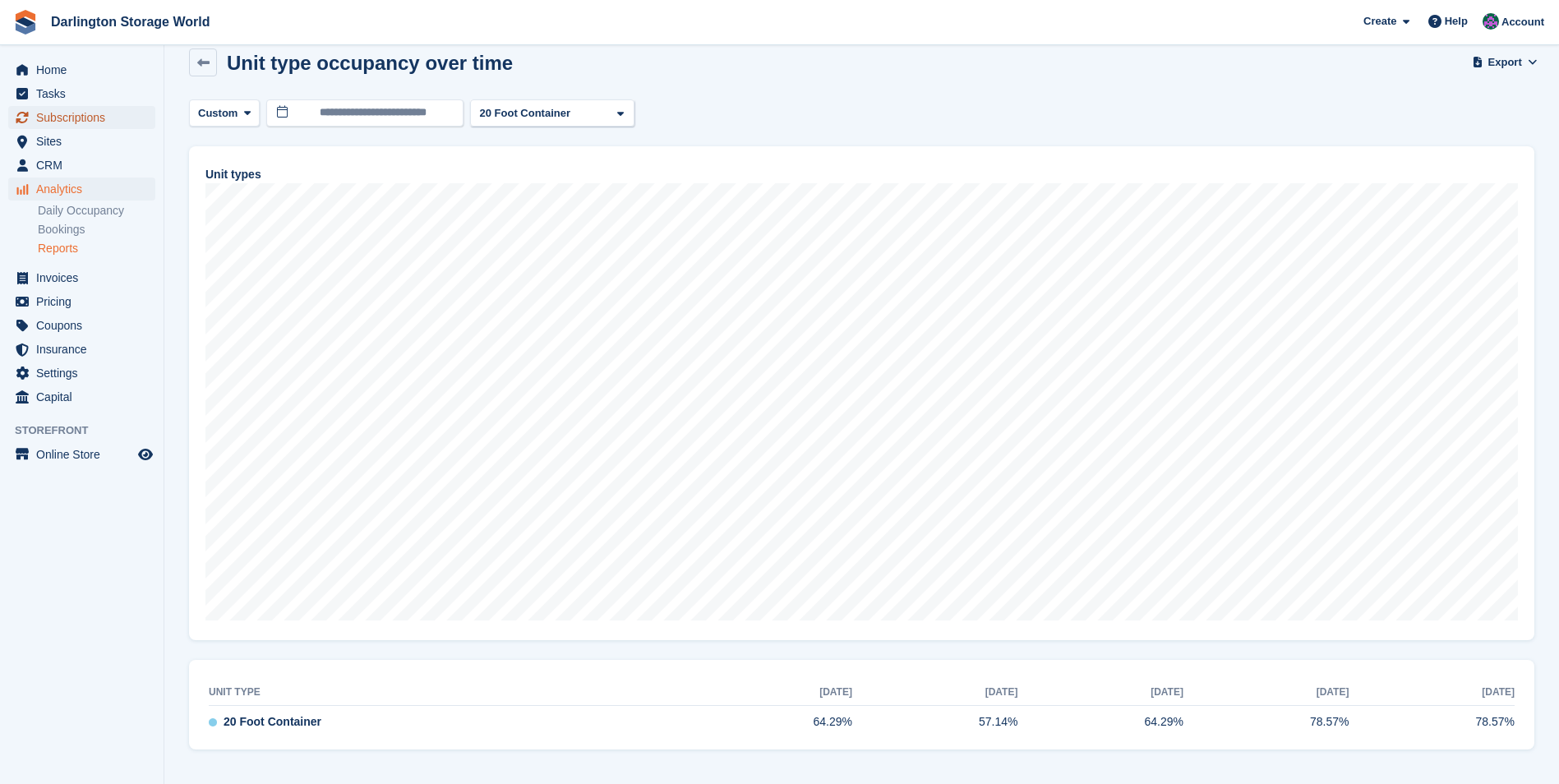
click at [46, 113] on span "Subscriptions" at bounding box center [85, 117] width 99 height 23
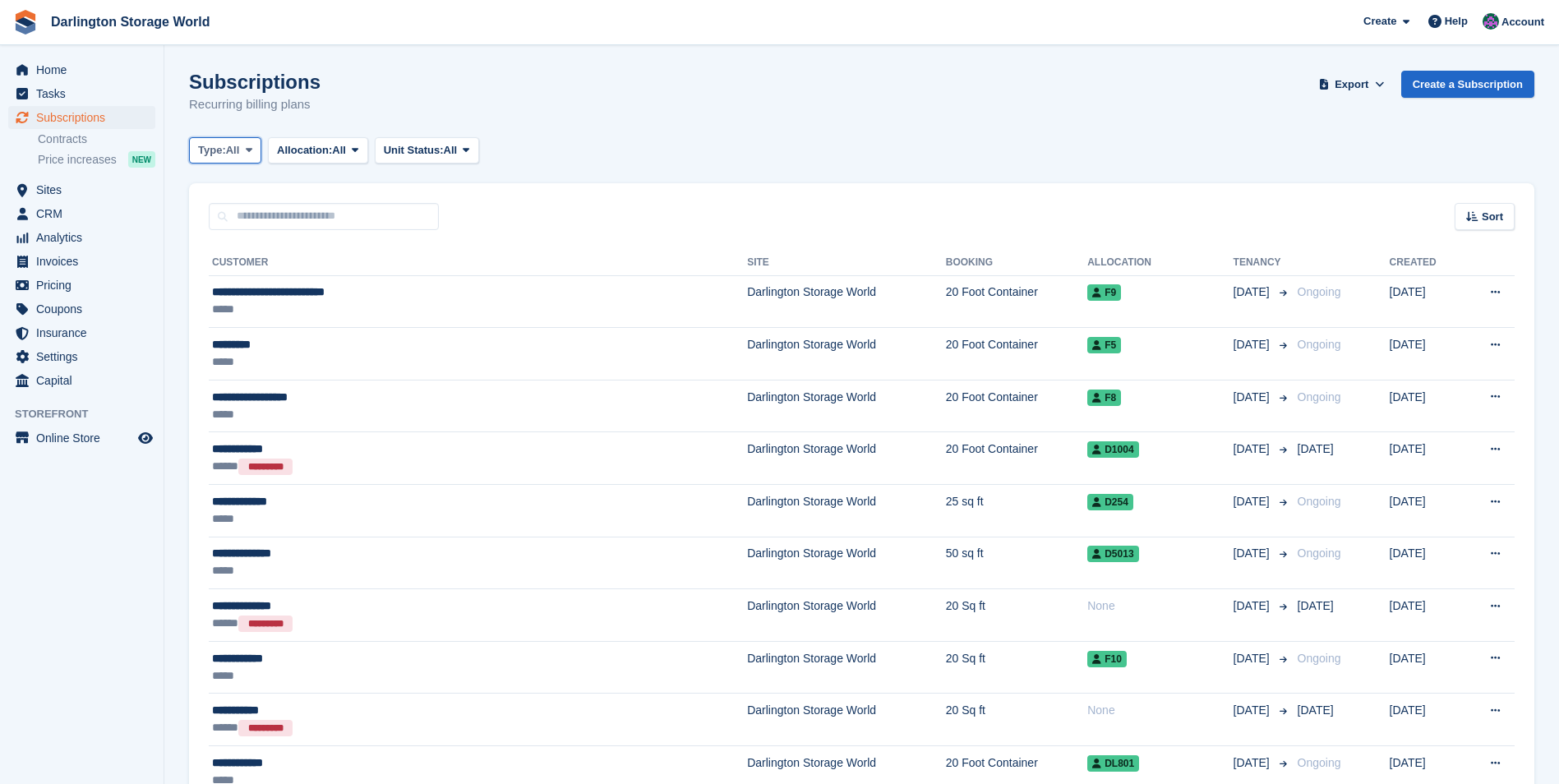
click at [249, 148] on icon at bounding box center [248, 150] width 6 height 11
drag, startPoint x: 226, startPoint y: 276, endPoint x: 235, endPoint y: 257, distance: 21.0
click at [227, 275] on link "Active" at bounding box center [268, 278] width 143 height 30
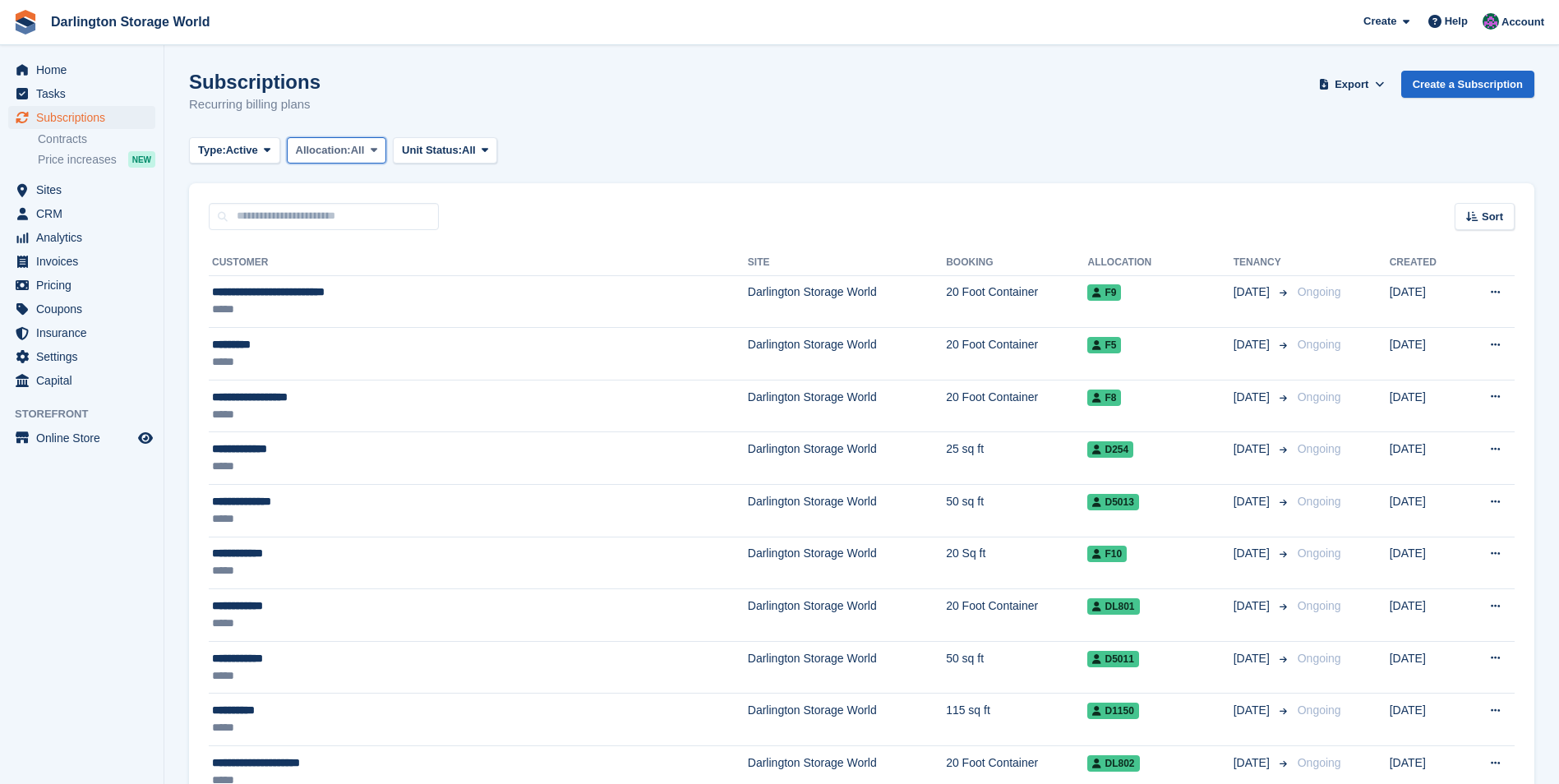
click at [373, 149] on icon at bounding box center [374, 150] width 6 height 11
click at [488, 148] on icon at bounding box center [484, 150] width 6 height 11
click at [1491, 213] on span "Sort" at bounding box center [1493, 217] width 21 height 17
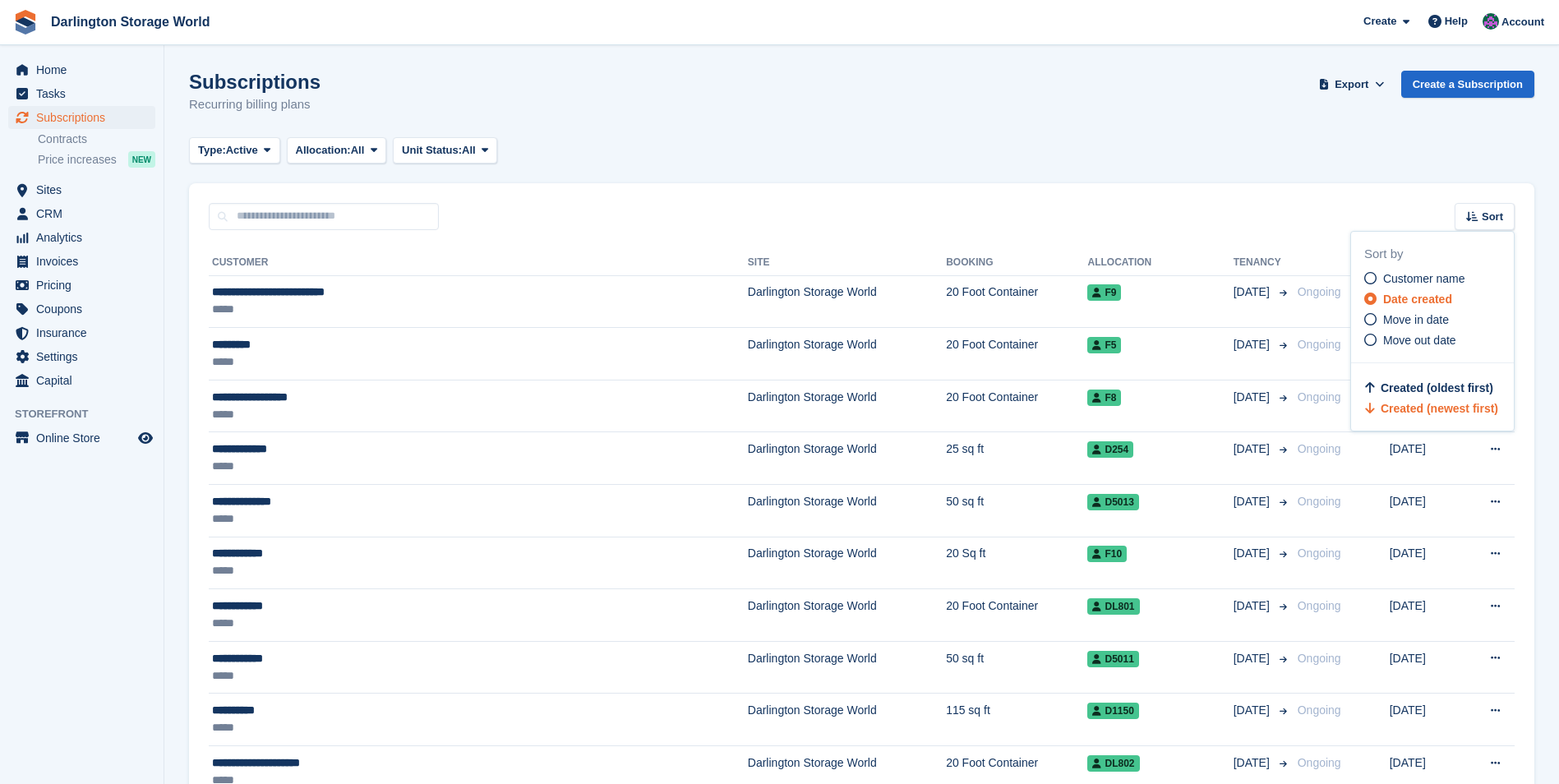
click at [1279, 221] on div "Sort Sort by Customer name Date created Move in date Move out date Created (old…" at bounding box center [862, 207] width 1346 height 47
click at [77, 263] on span "Invoices" at bounding box center [85, 261] width 99 height 23
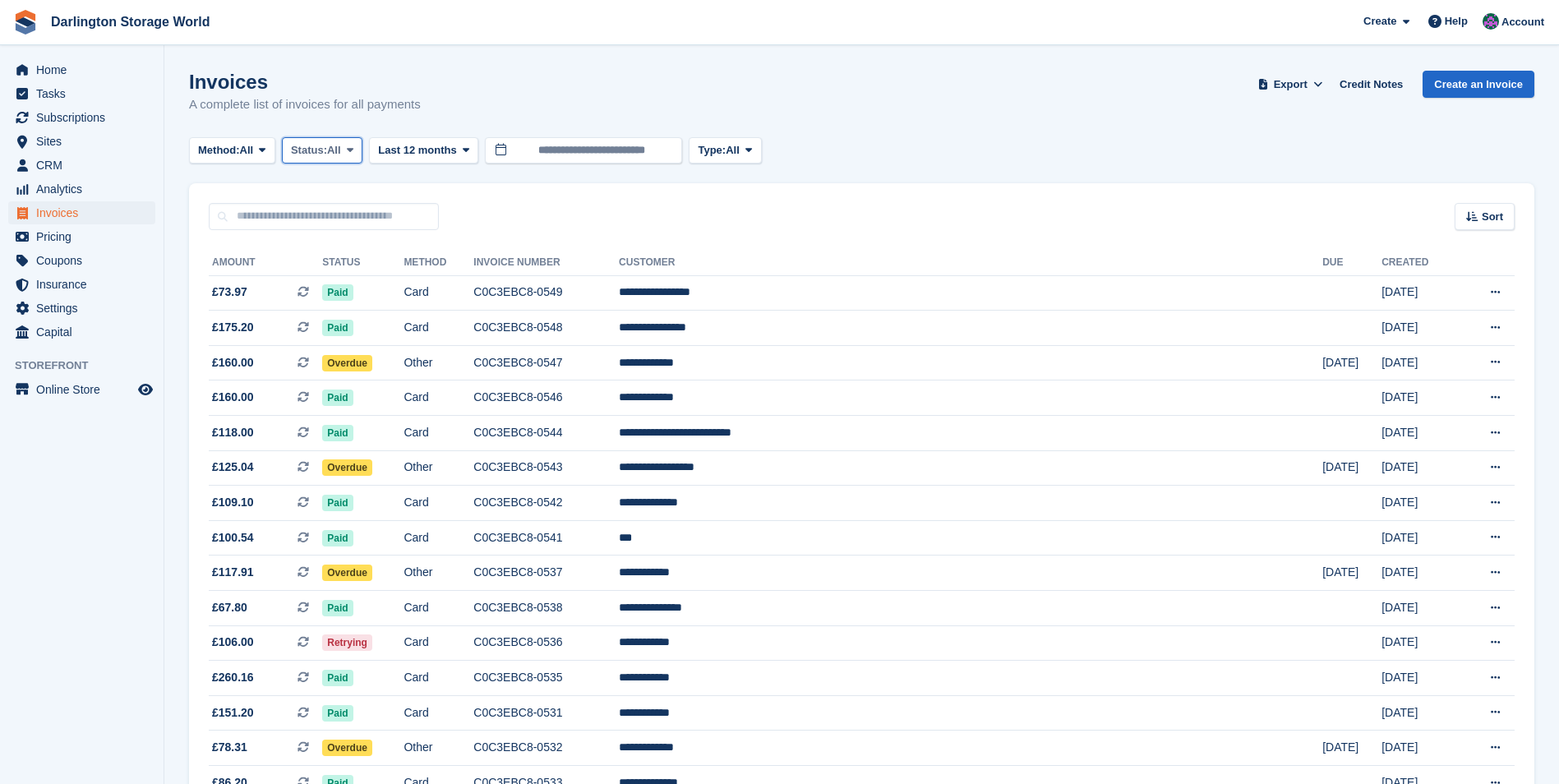
click at [353, 149] on icon at bounding box center [350, 150] width 6 height 11
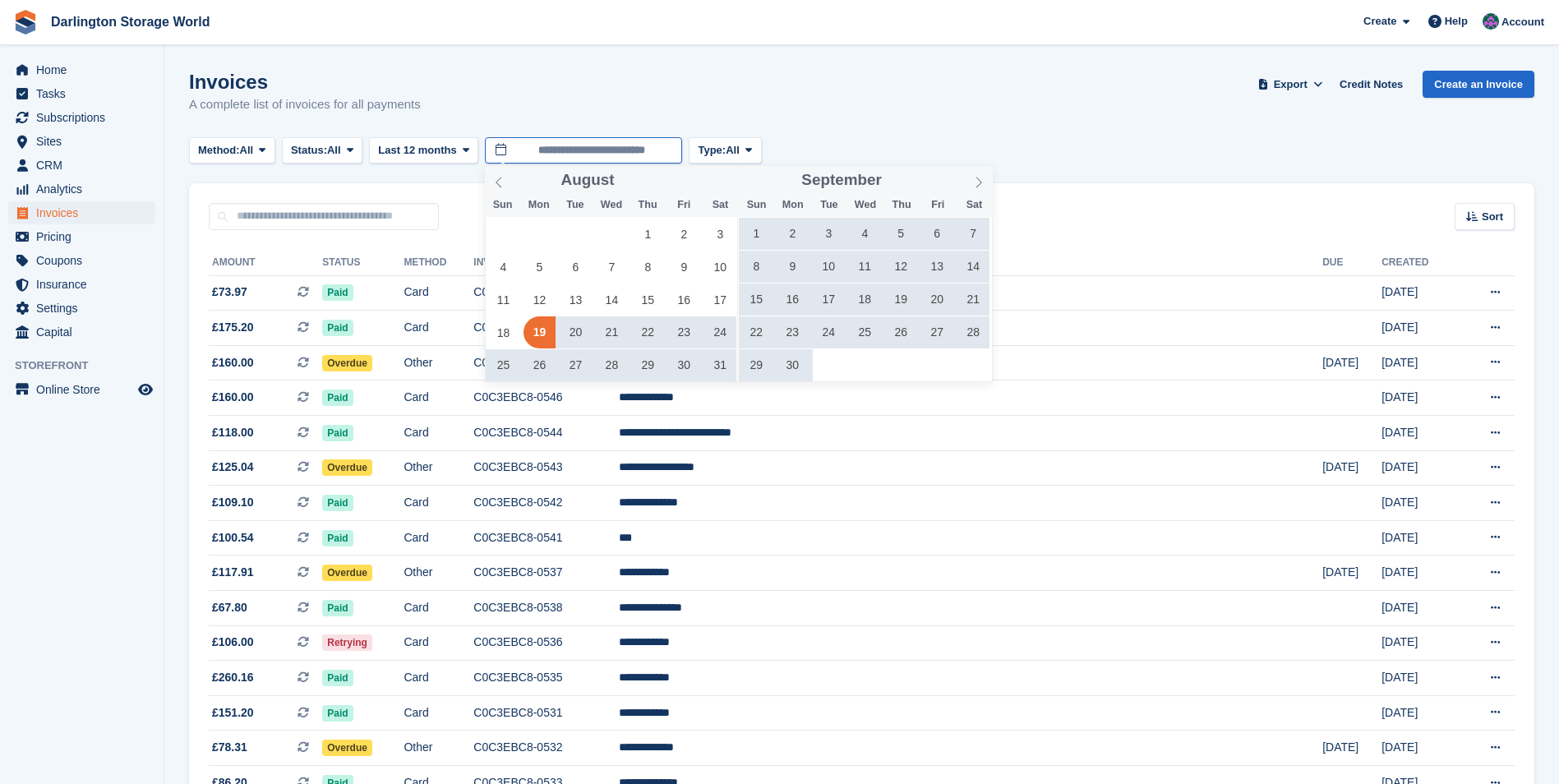
click at [556, 154] on input "**********" at bounding box center [584, 150] width 197 height 27
click at [495, 184] on icon at bounding box center [499, 183] width 11 height 11
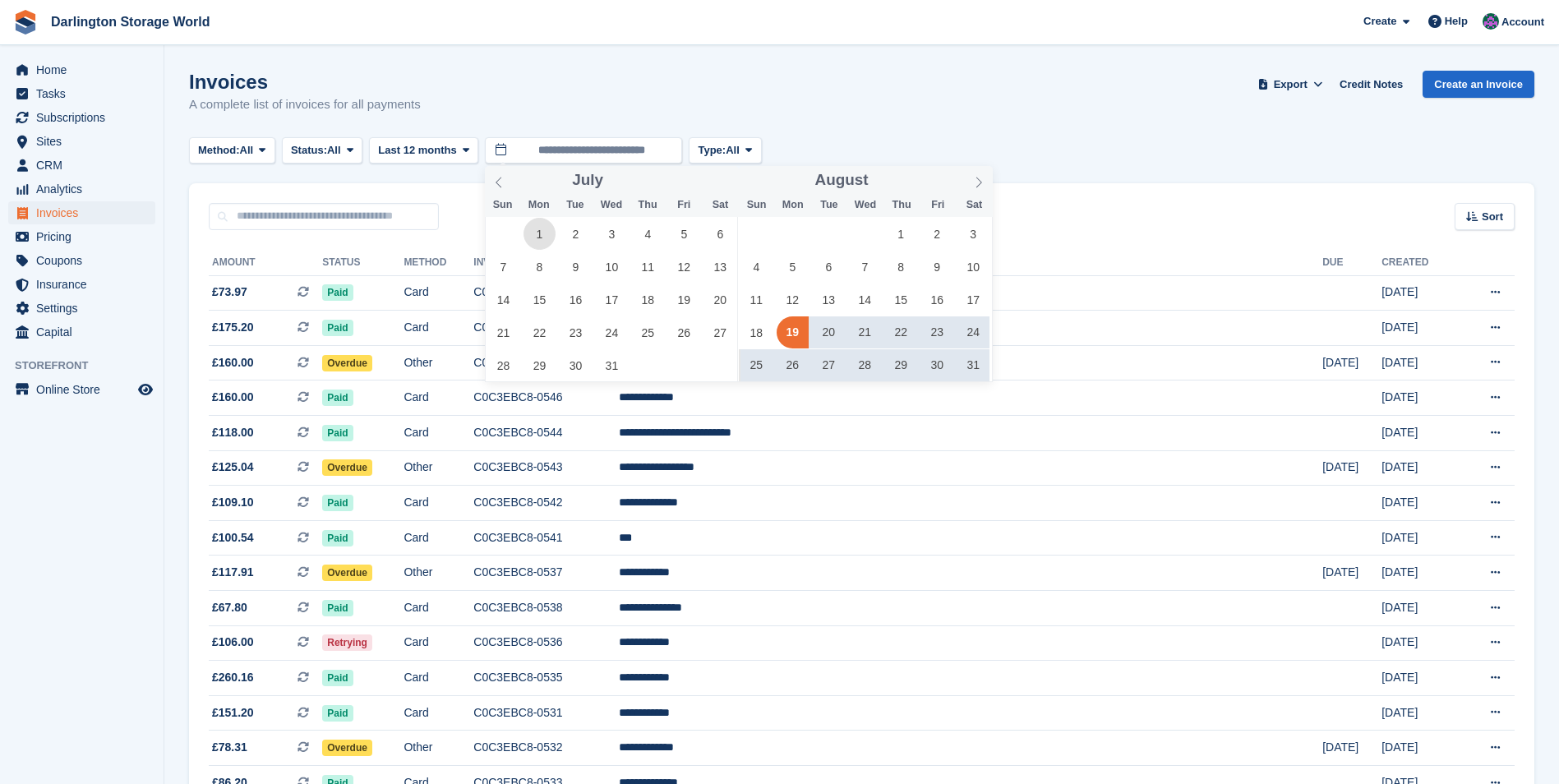
click at [539, 233] on span "1" at bounding box center [540, 233] width 32 height 32
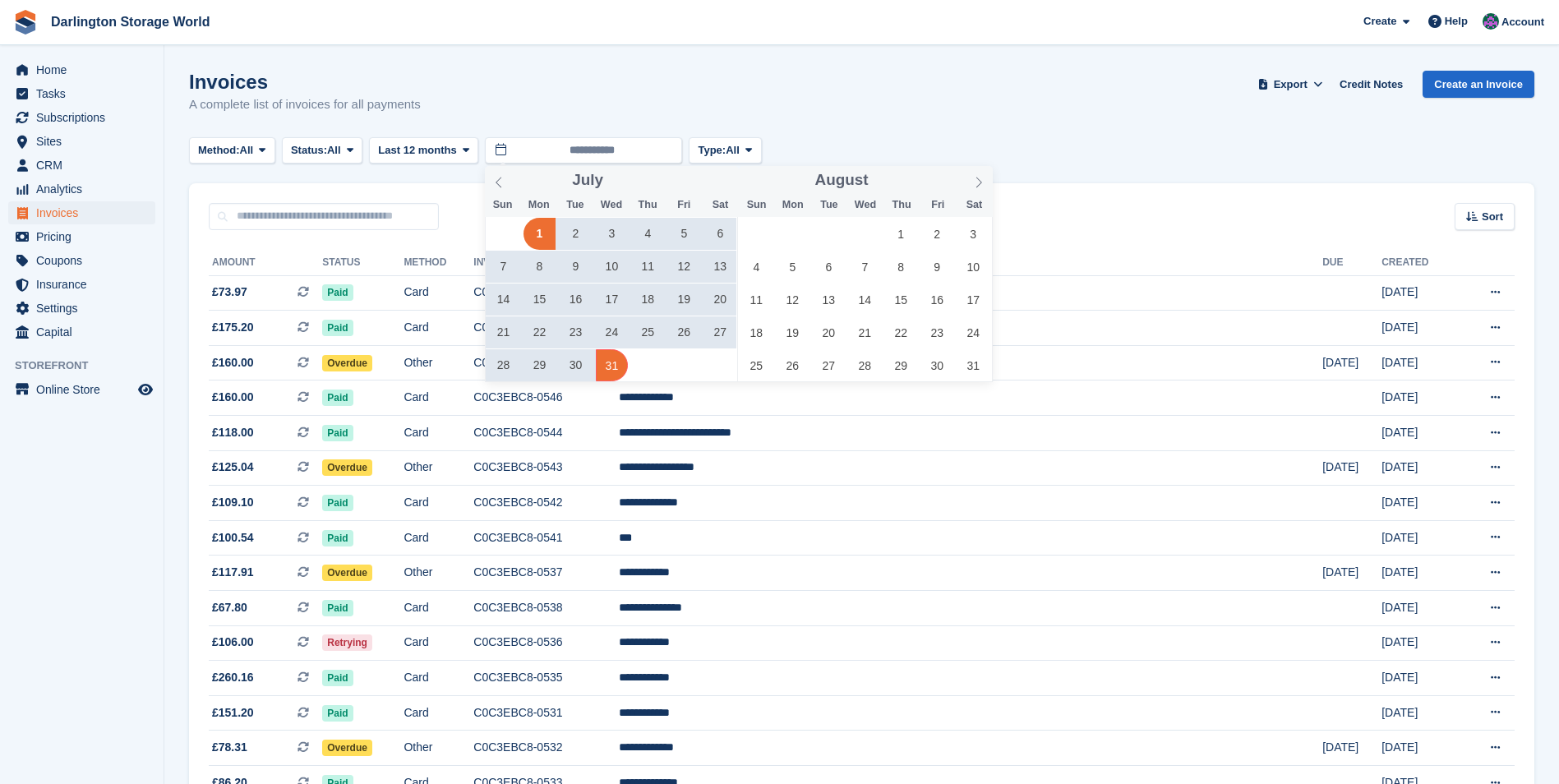
click at [613, 369] on span "31" at bounding box center [612, 365] width 32 height 32
type input "**********"
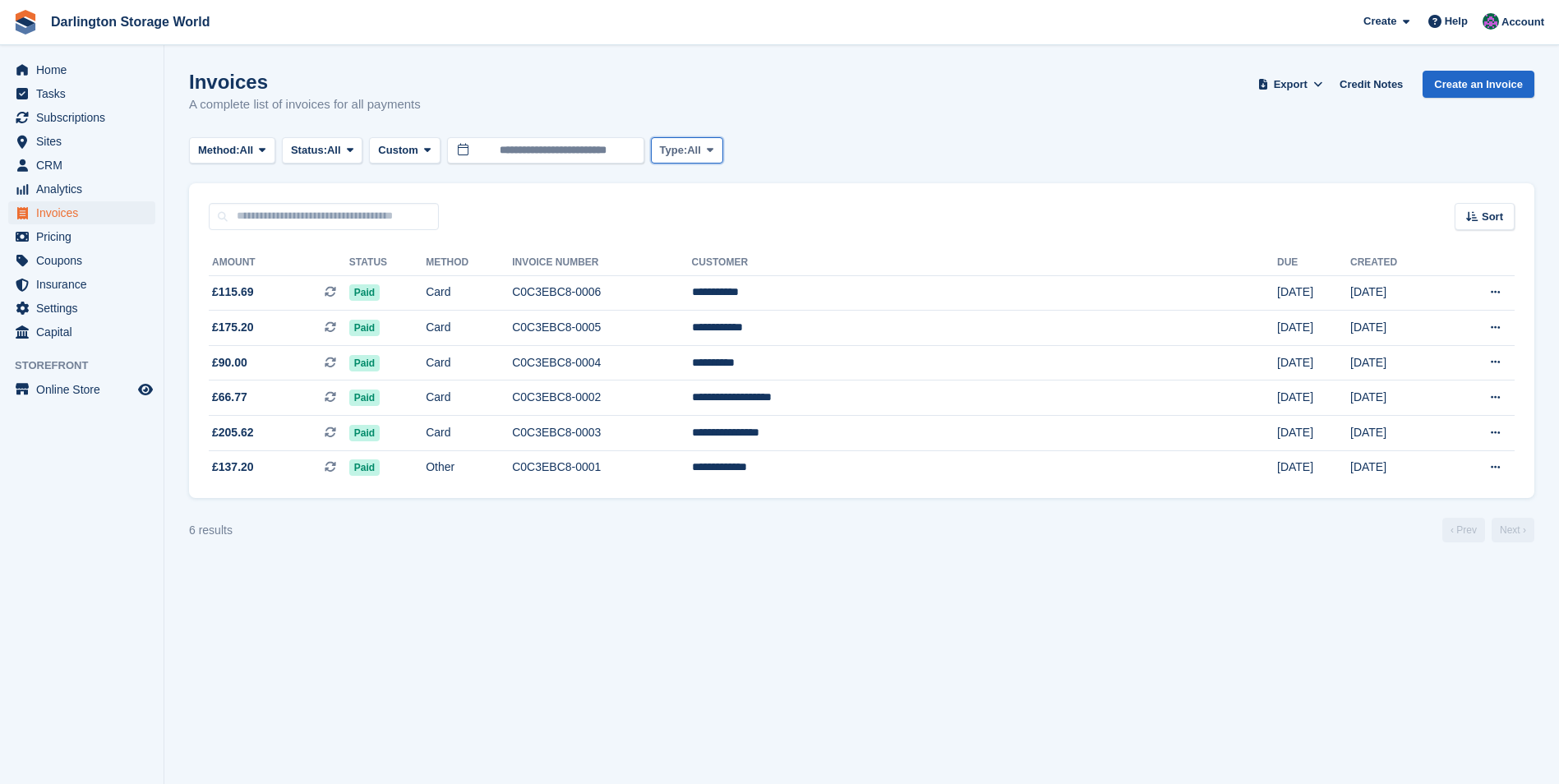
click at [713, 148] on icon at bounding box center [709, 150] width 6 height 11
click at [51, 234] on span "Pricing" at bounding box center [85, 236] width 99 height 23
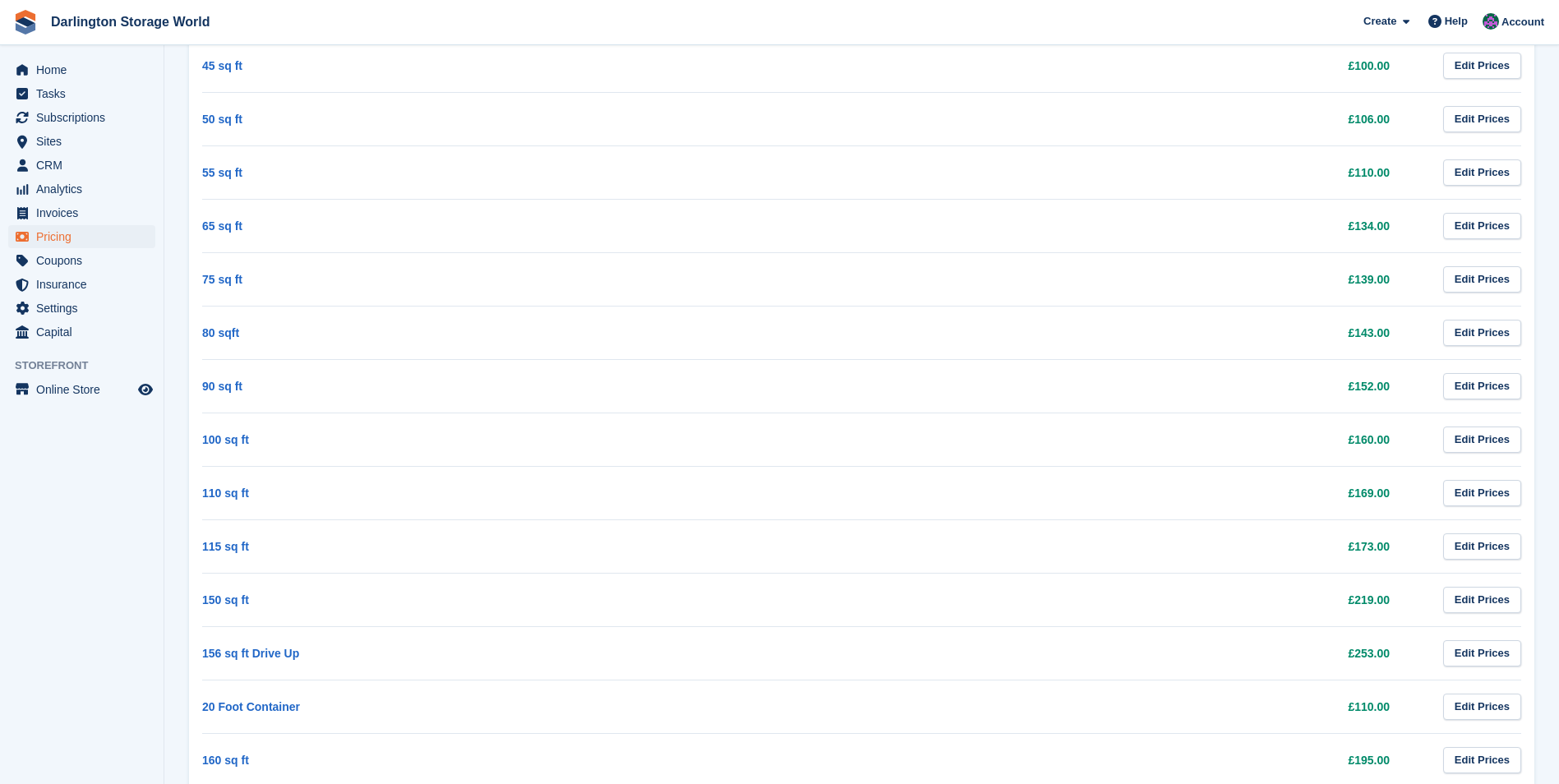
scroll to position [644, 0]
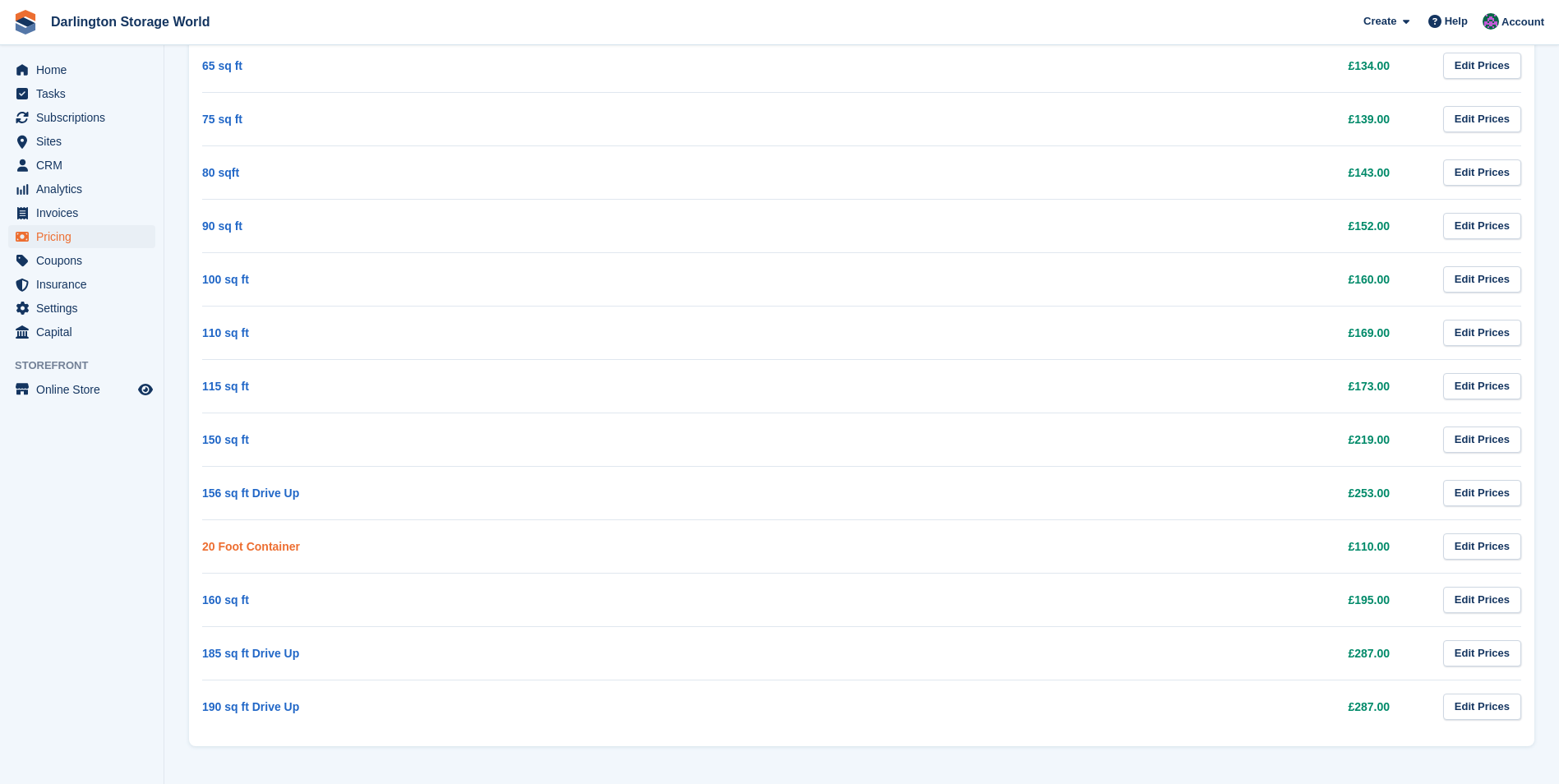
click at [257, 540] on link "20 Foot Container" at bounding box center [251, 546] width 98 height 13
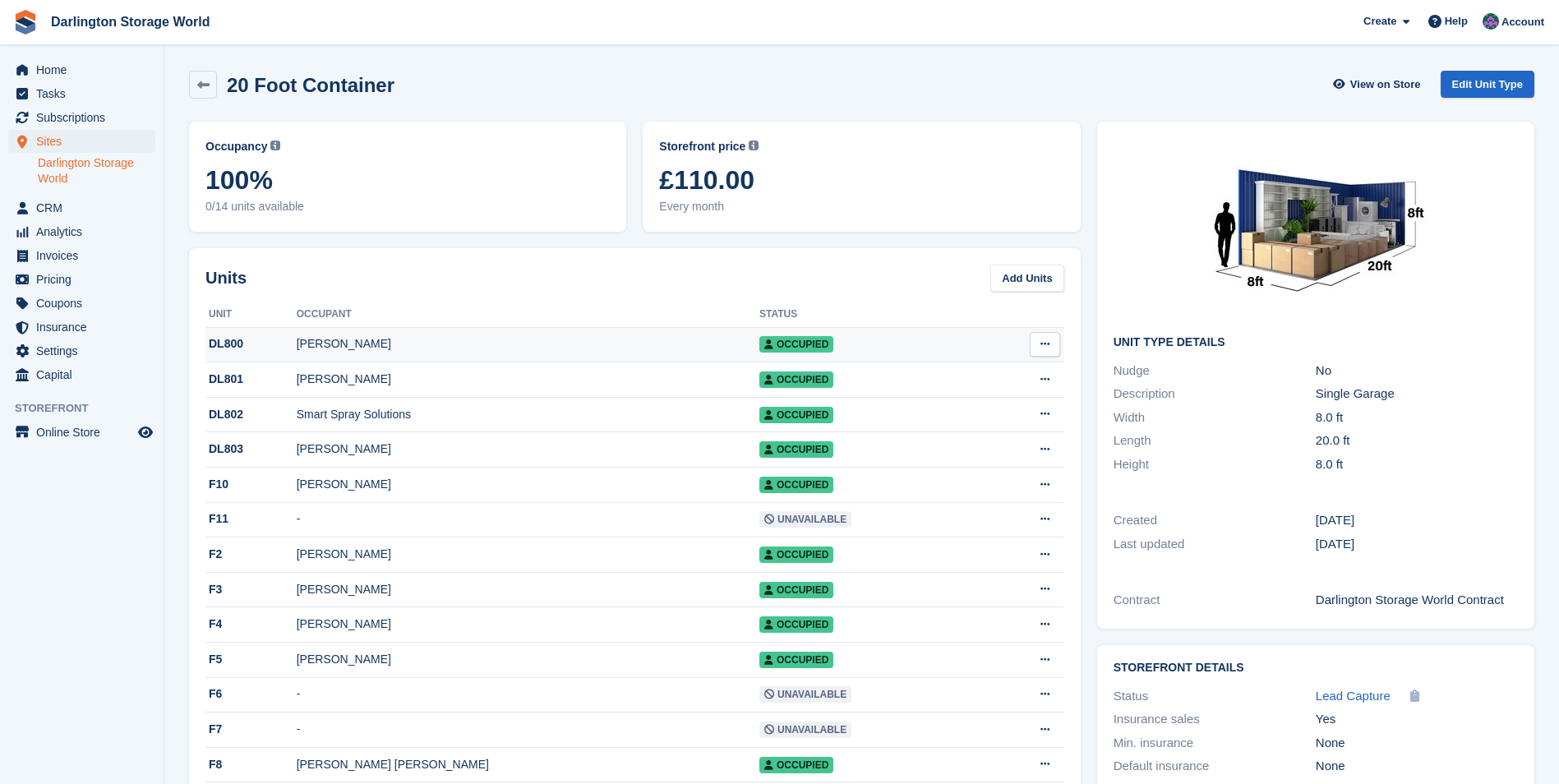
click at [336, 342] on div "[PERSON_NAME]" at bounding box center [529, 344] width 463 height 18
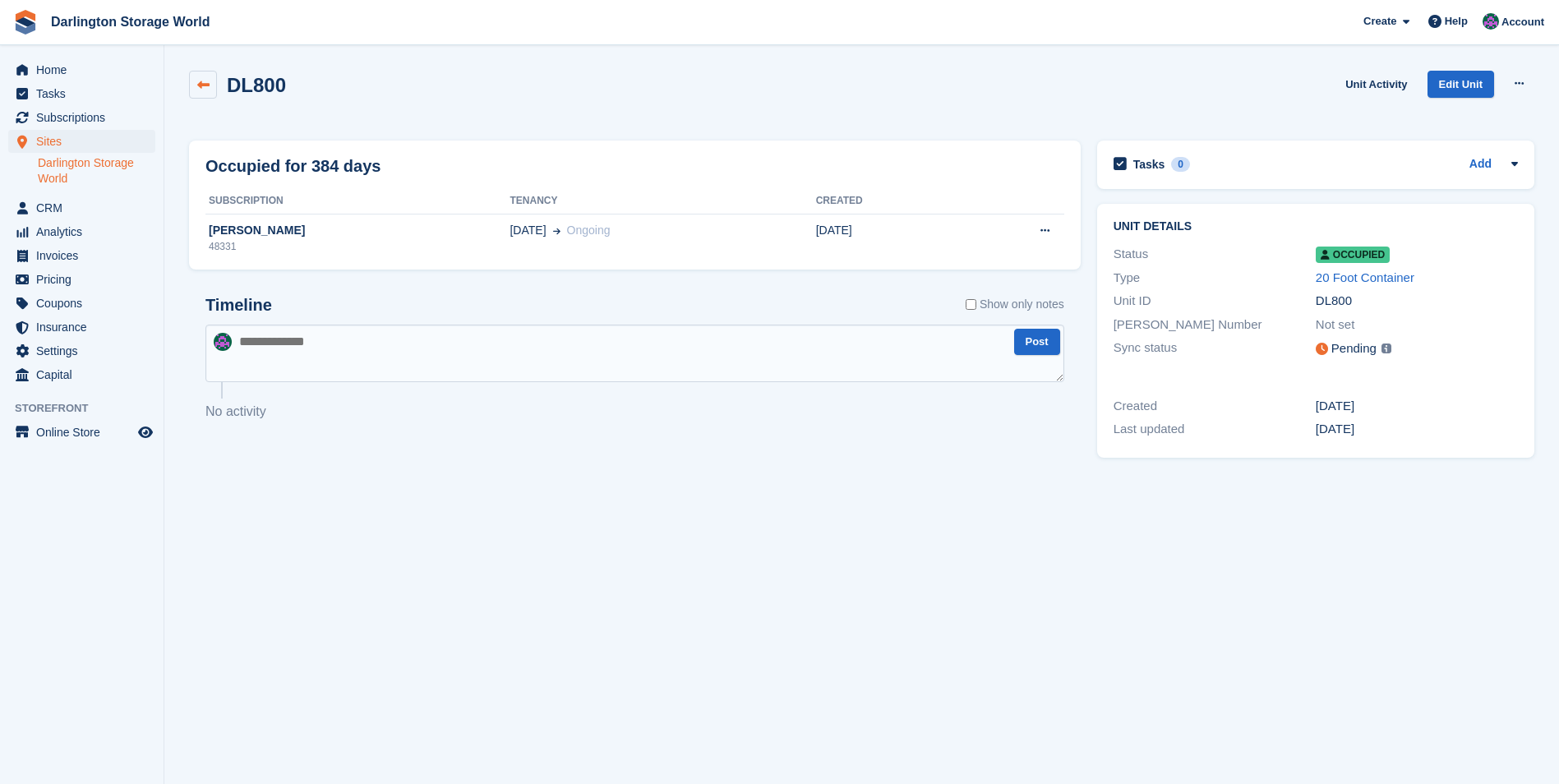
click at [208, 87] on icon at bounding box center [203, 85] width 12 height 12
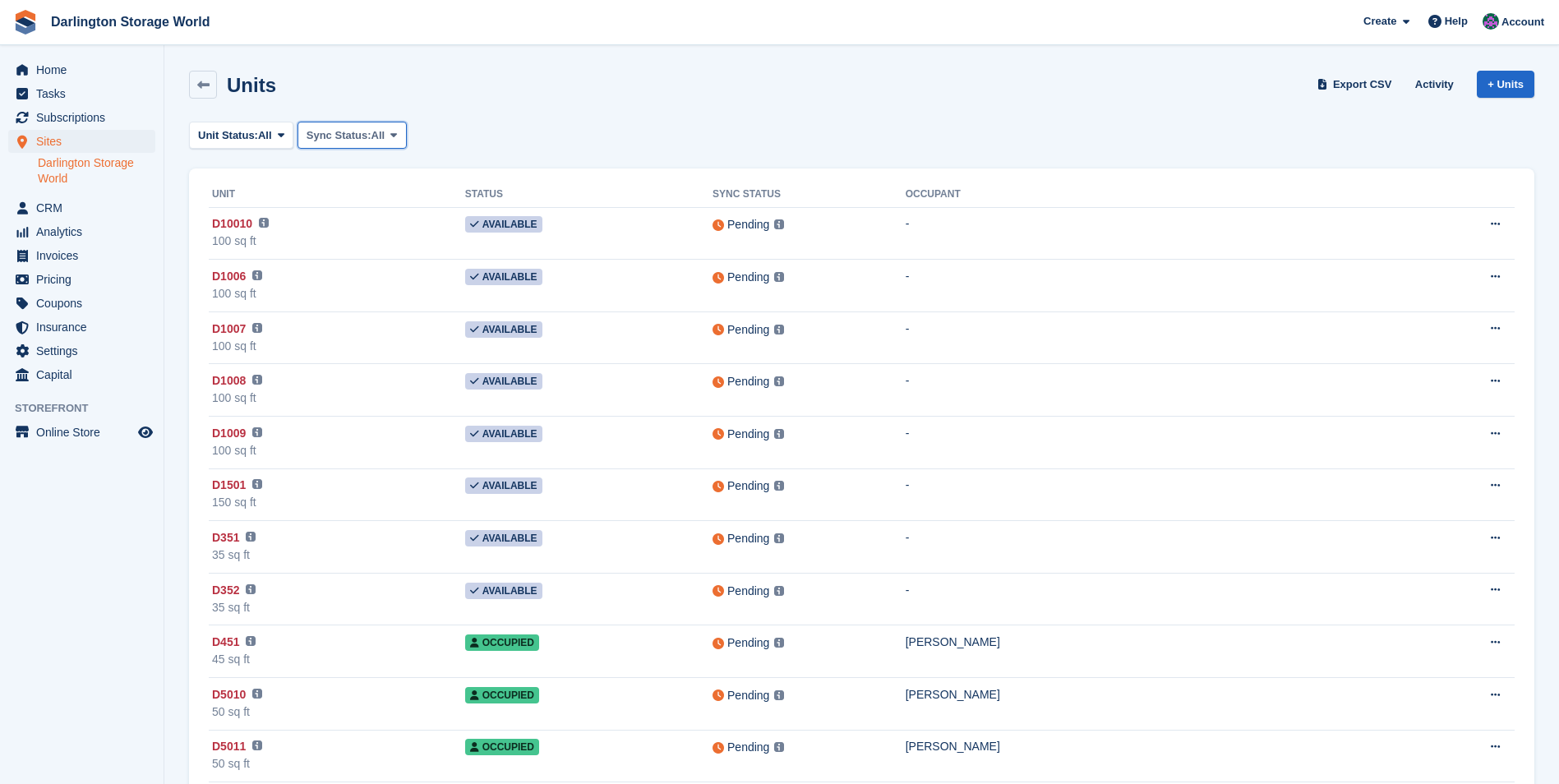
click at [385, 131] on button "Sync Status: All" at bounding box center [352, 135] width 110 height 27
click at [388, 131] on span at bounding box center [394, 135] width 13 height 13
click at [75, 264] on span "Invoices" at bounding box center [85, 255] width 99 height 23
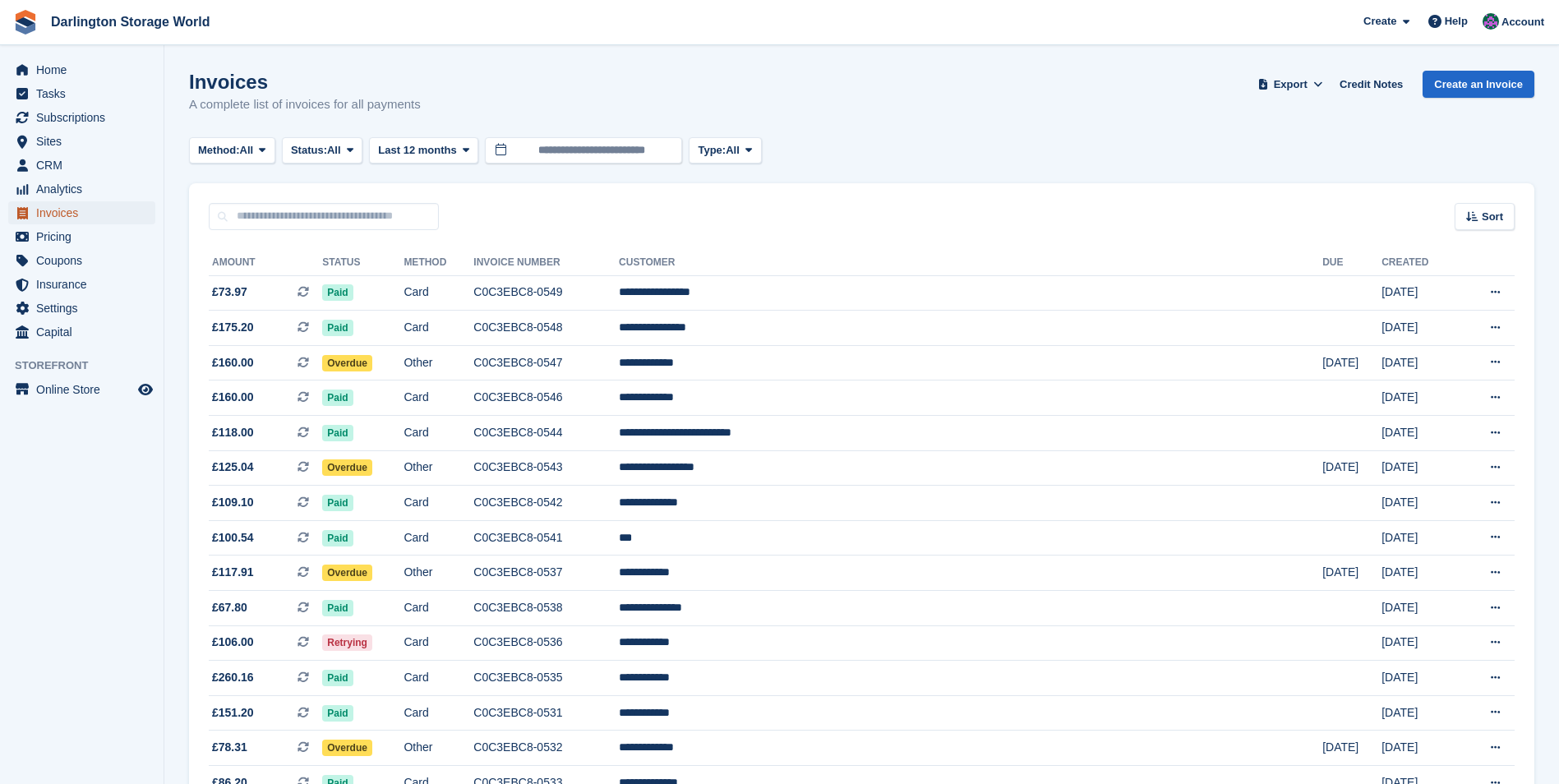
click at [53, 217] on span "Invoices" at bounding box center [85, 212] width 99 height 23
click at [751, 148] on icon at bounding box center [748, 150] width 6 height 11
click at [750, 148] on icon at bounding box center [748, 150] width 6 height 11
click at [469, 148] on icon at bounding box center [466, 150] width 6 height 11
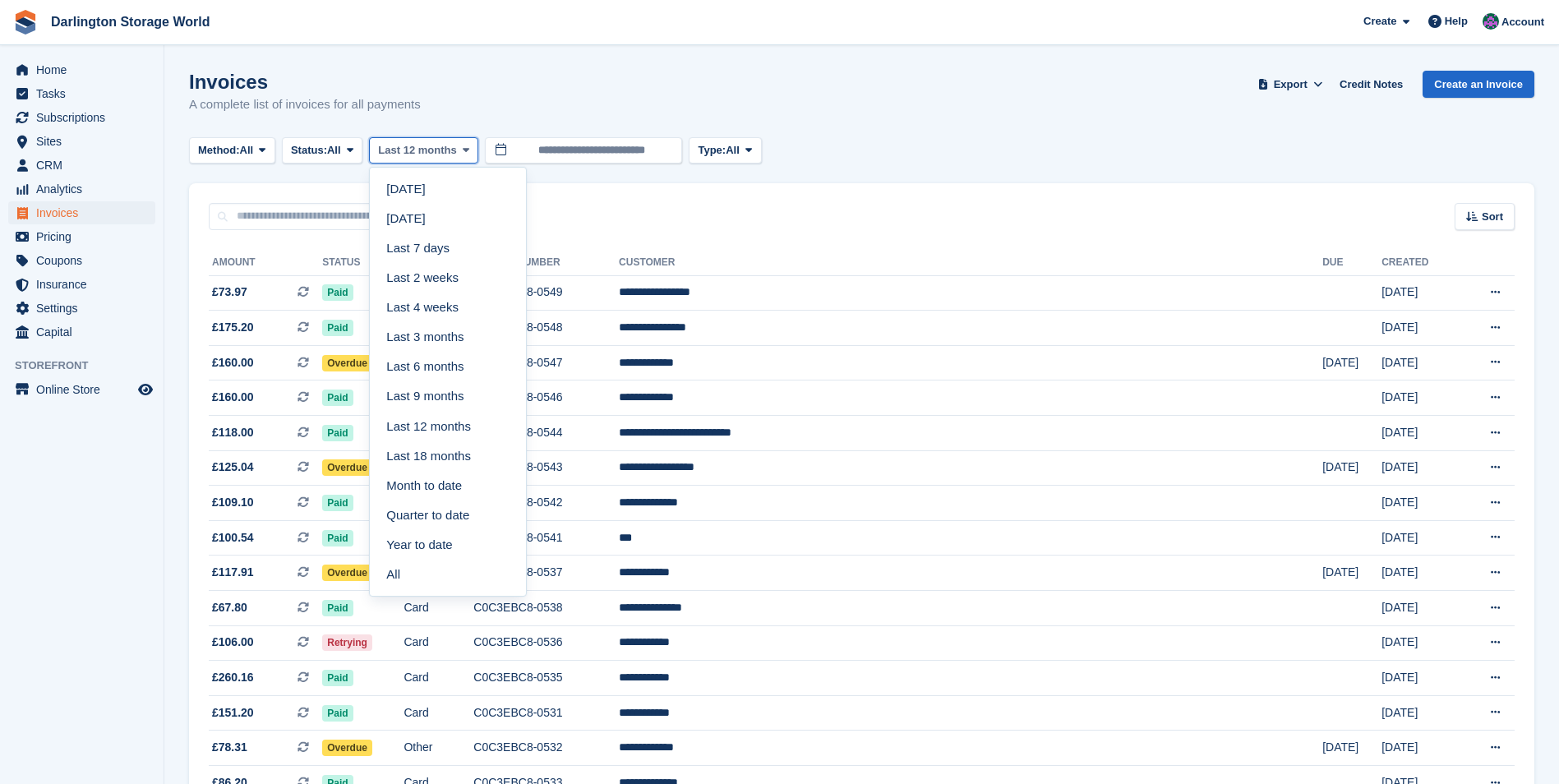
click at [469, 148] on icon at bounding box center [466, 150] width 6 height 11
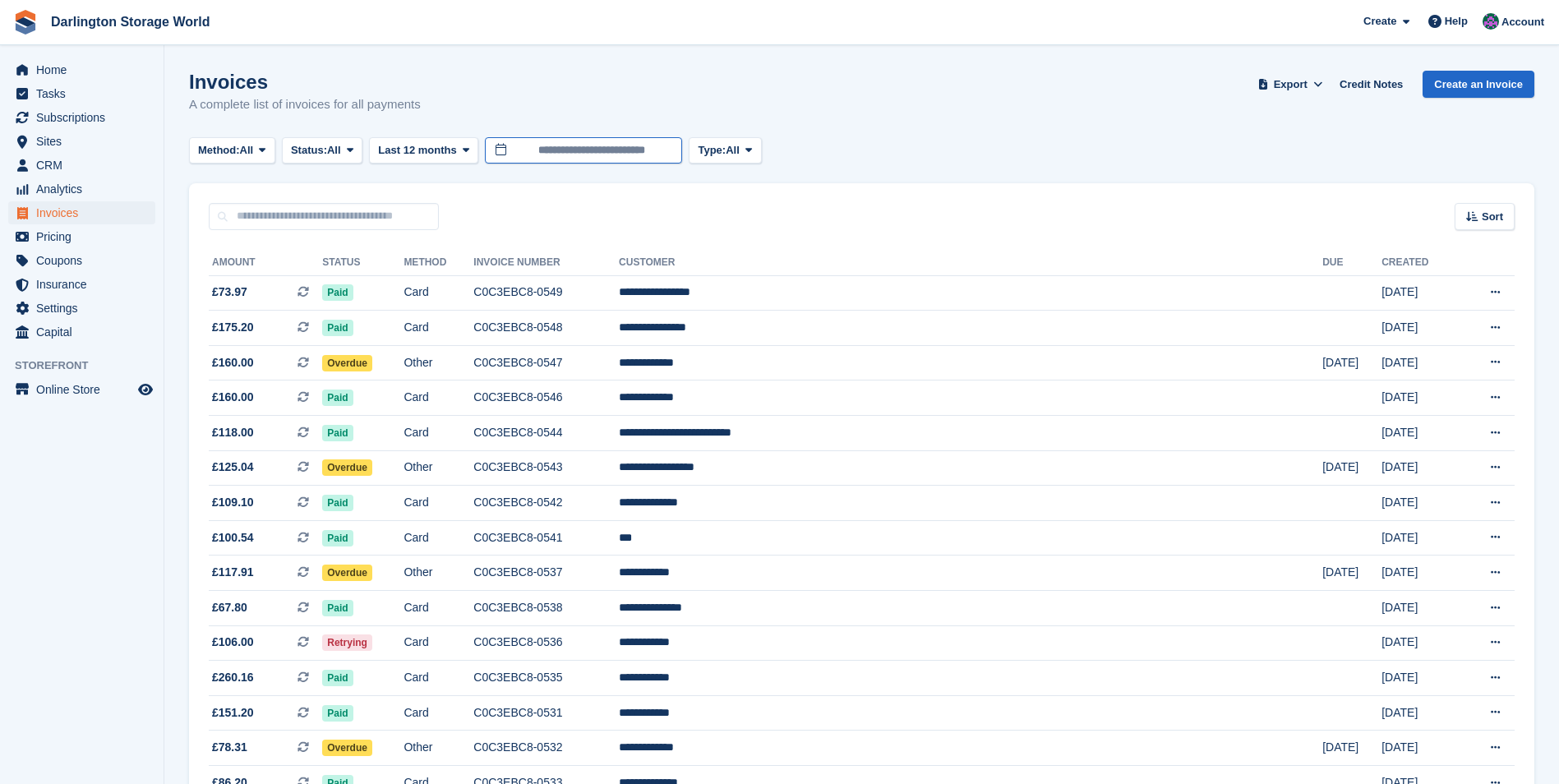
click at [567, 149] on input "**********" at bounding box center [584, 150] width 197 height 27
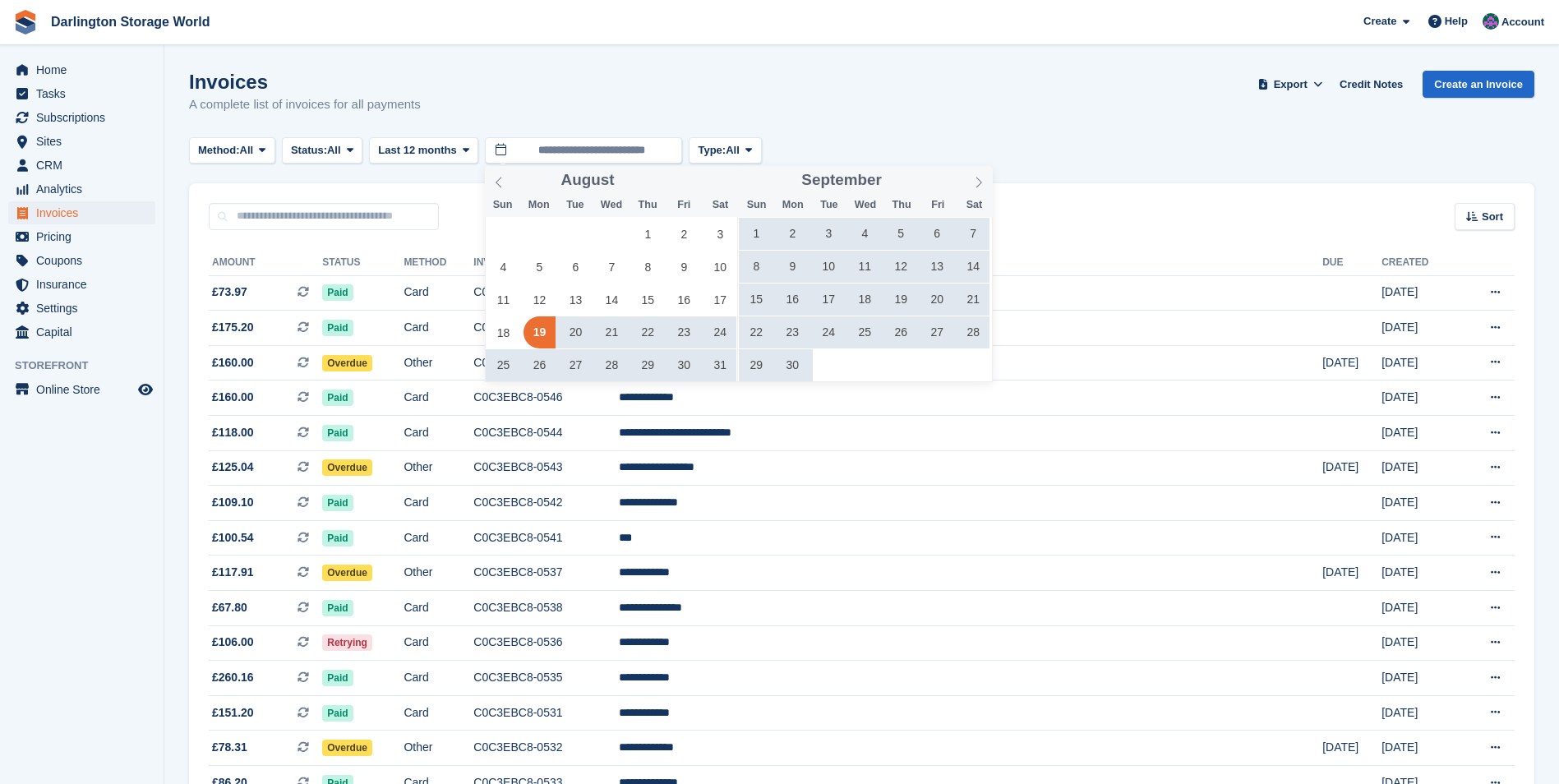
drag, startPoint x: 499, startPoint y: 183, endPoint x: 536, endPoint y: 193, distance: 38.3
click at [502, 183] on icon at bounding box center [499, 183] width 11 height 11
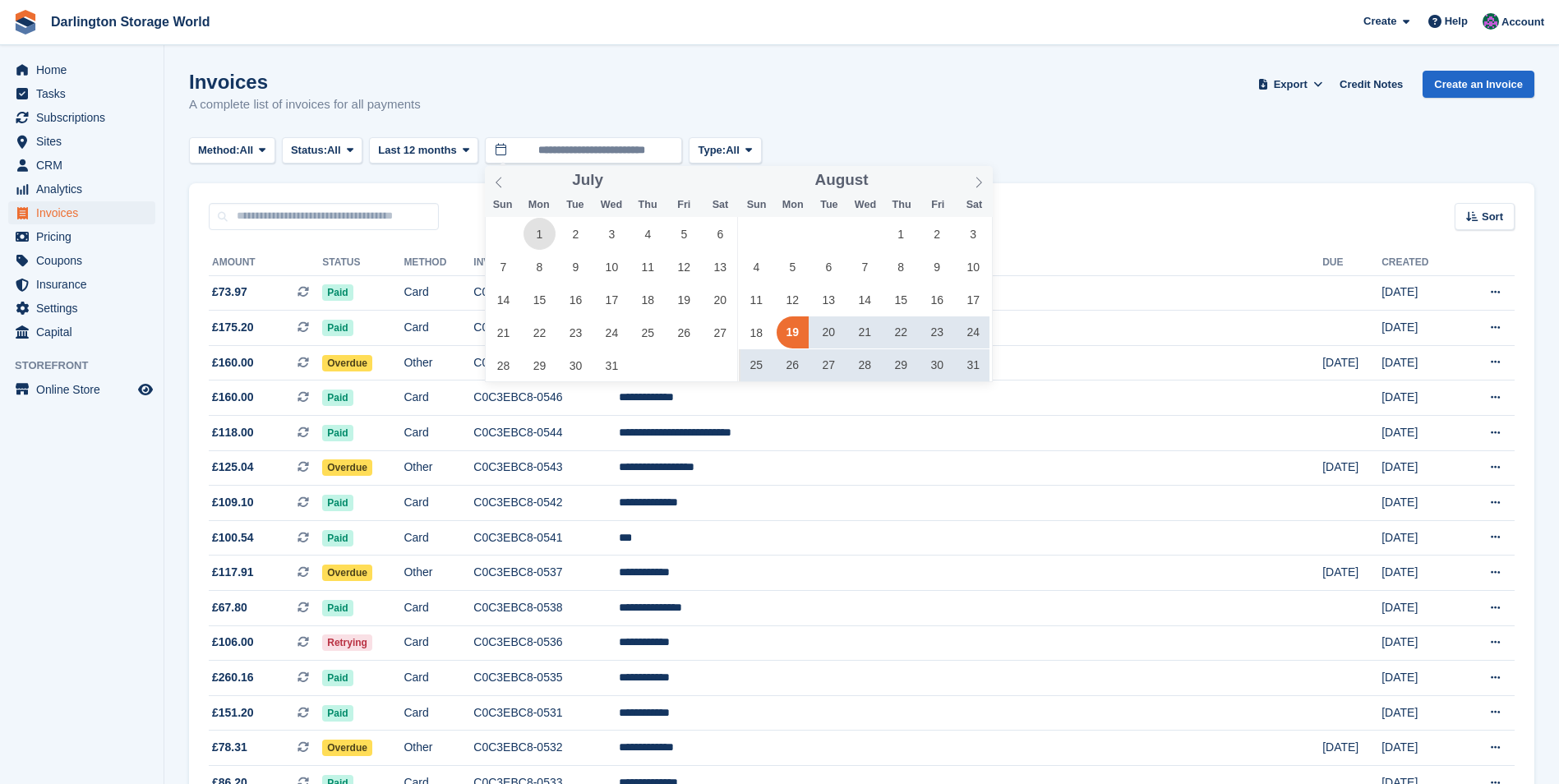
click at [540, 236] on span "1" at bounding box center [540, 233] width 32 height 32
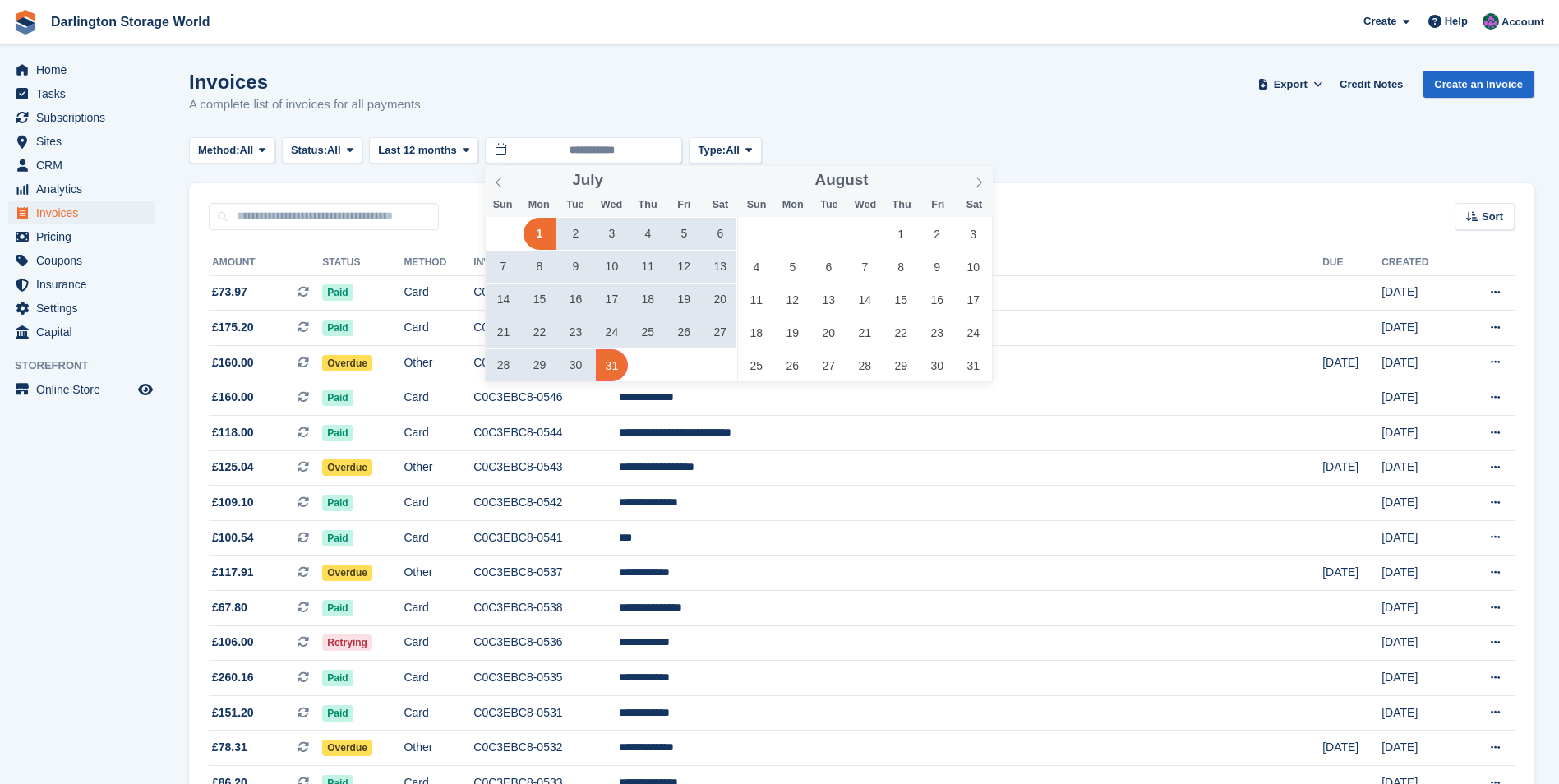
click at [611, 363] on span "31" at bounding box center [612, 365] width 32 height 32
type input "**********"
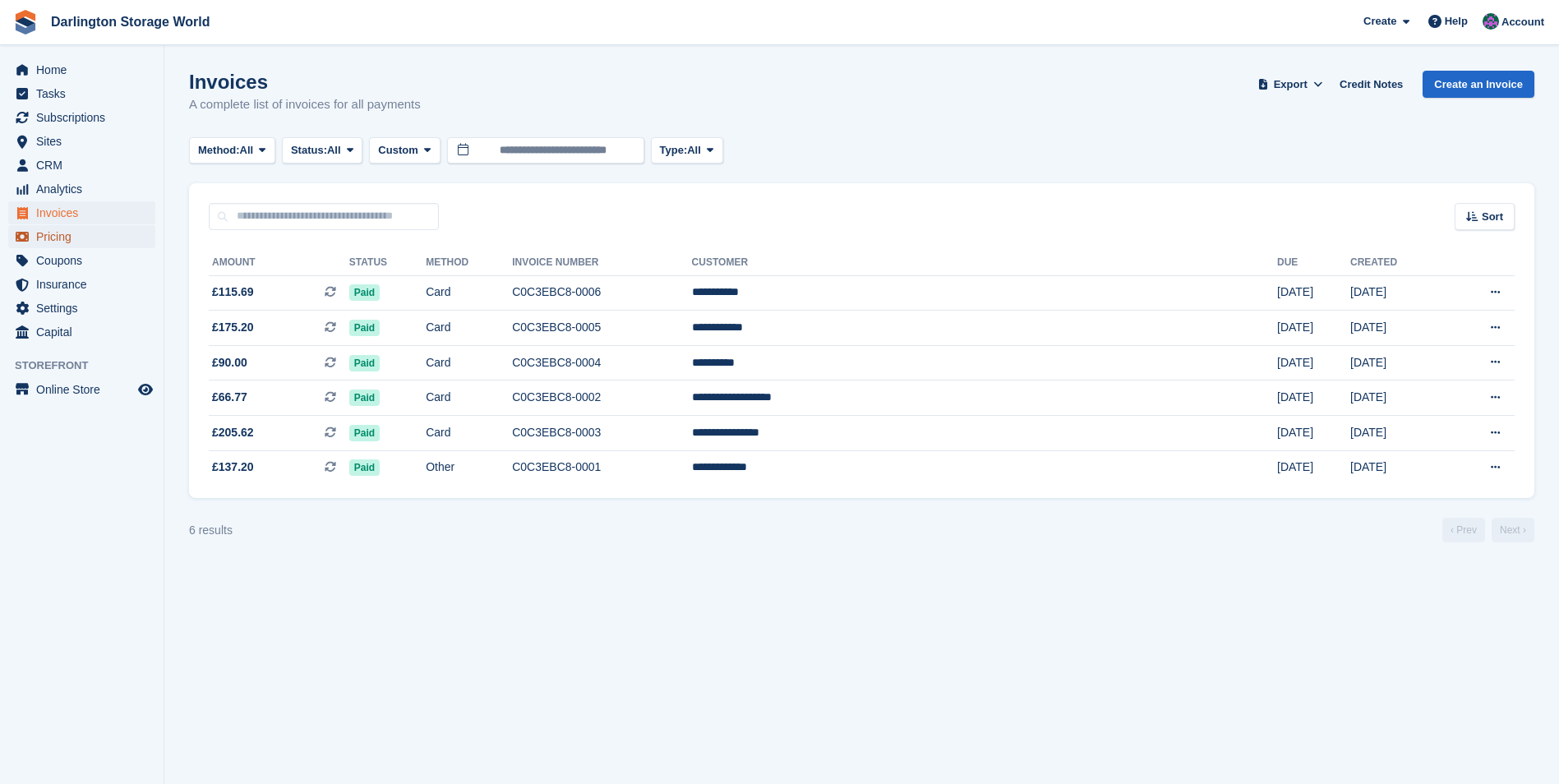
click at [52, 237] on span "Pricing" at bounding box center [85, 236] width 99 height 23
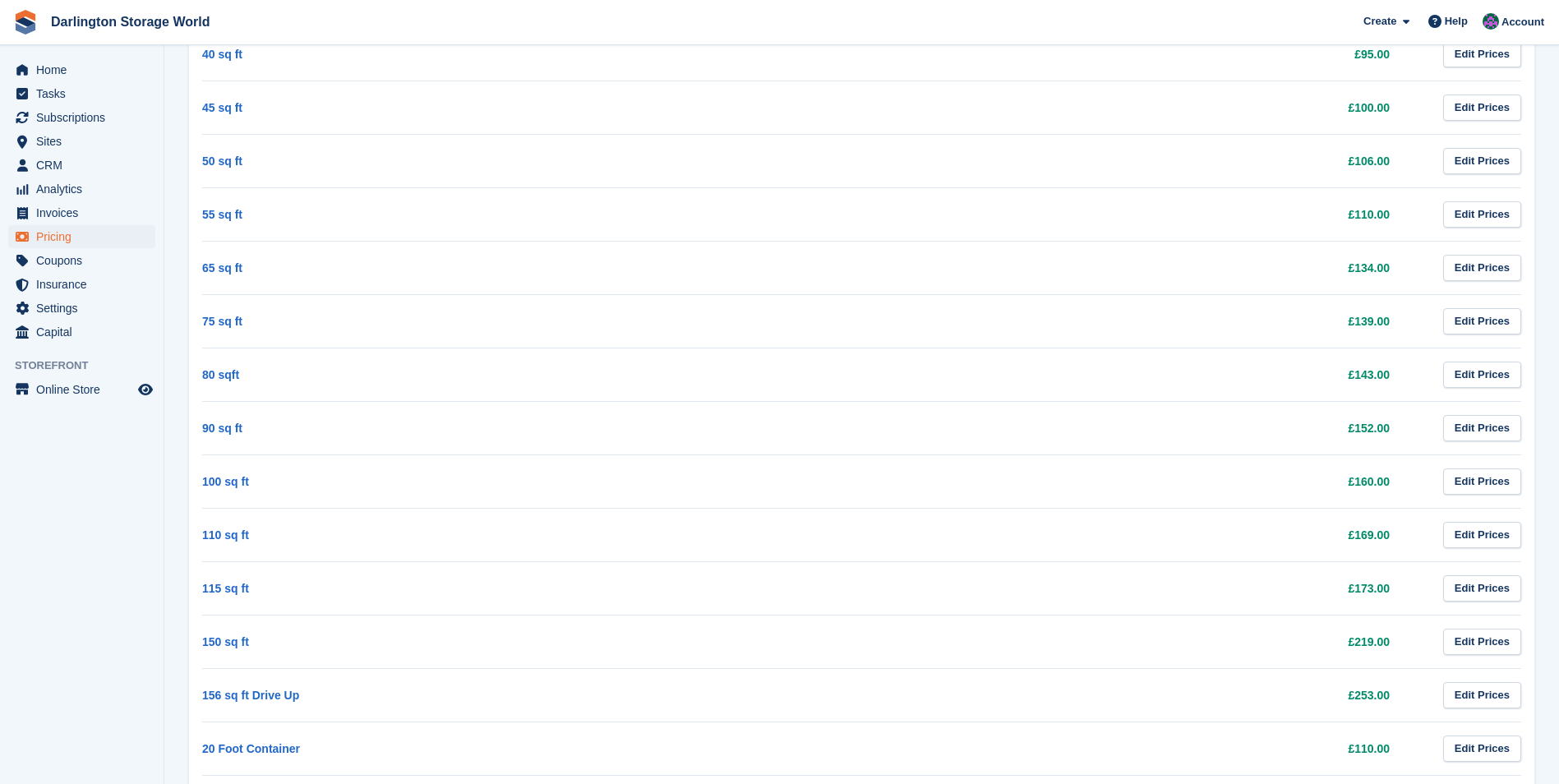
scroll to position [493, 0]
click at [243, 691] on link "20 Foot Container" at bounding box center [251, 697] width 98 height 13
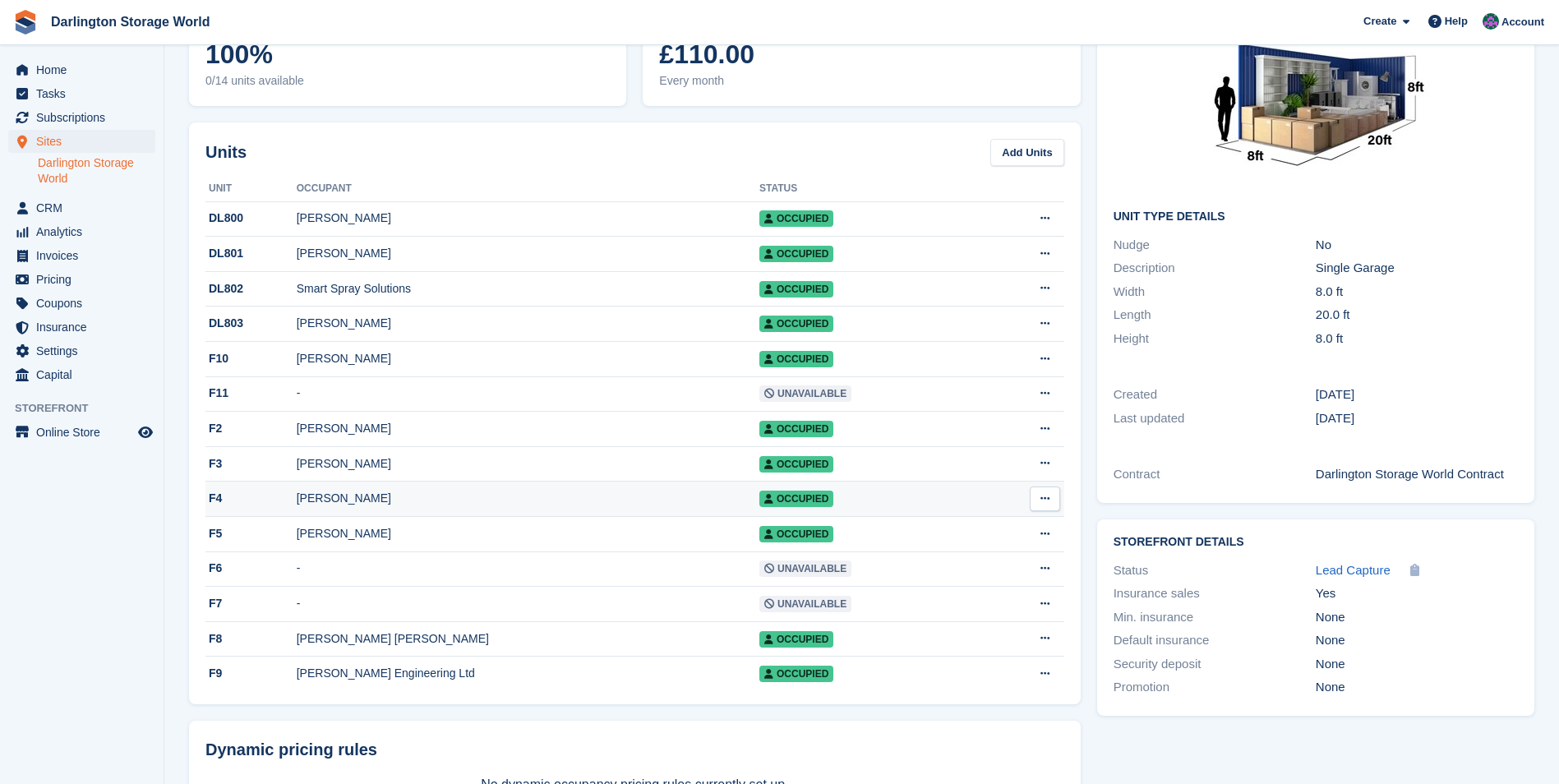
scroll to position [125, 0]
